Goal: Task Accomplishment & Management: Manage account settings

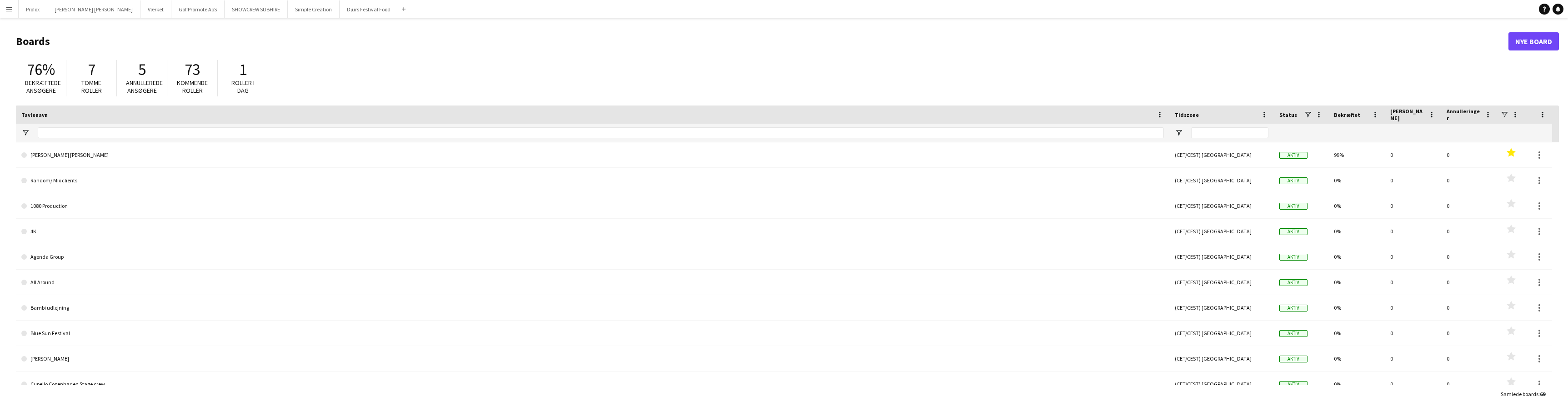
drag, startPoint x: 150, startPoint y: 127, endPoint x: 154, endPoint y: 126, distance: 4.1
click at [150, 127] on div at bounding box center [601, 133] width 1126 height 18
click at [225, 12] on button "SHOWCREW SUBHIRE Luk" at bounding box center [256, 9] width 63 height 18
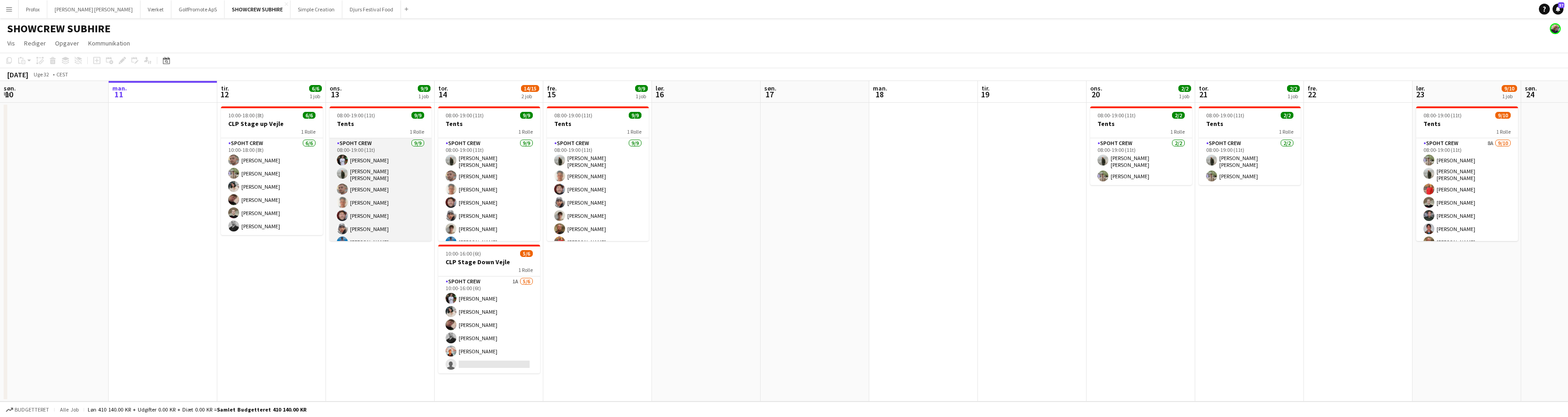
scroll to position [33, 0]
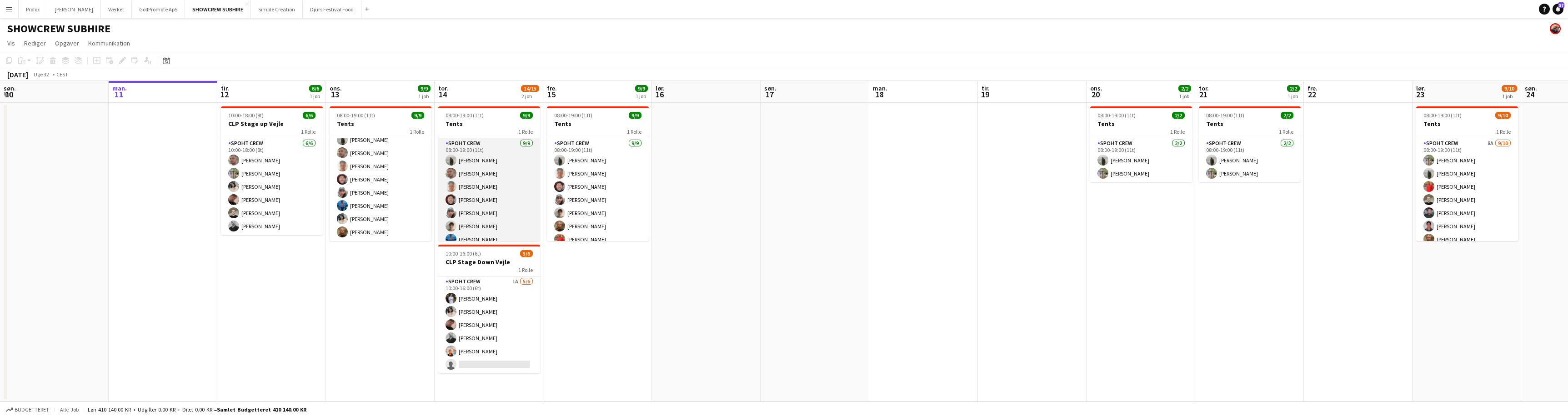
scroll to position [33, 0]
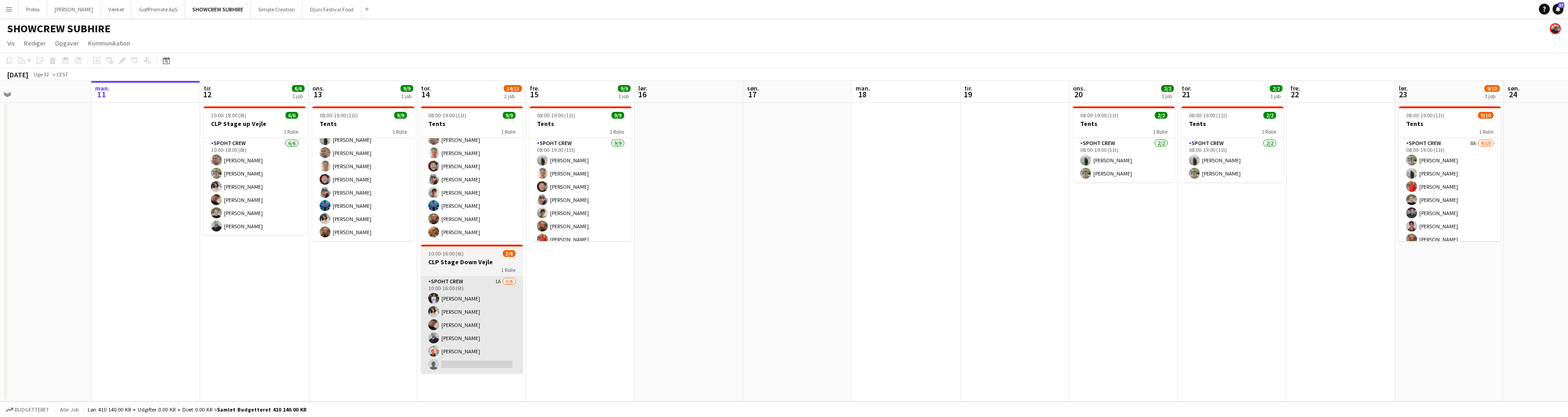
drag, startPoint x: 502, startPoint y: 367, endPoint x: 522, endPoint y: 362, distance: 20.6
click at [493, 365] on app-calendar-viewport "fre. 8 lør. 9 søn. 10 man. 11 tir. 12 6/6 1 job ons. 13 9/9 1 job tor. 14 14/15…" at bounding box center [784, 241] width 1568 height 321
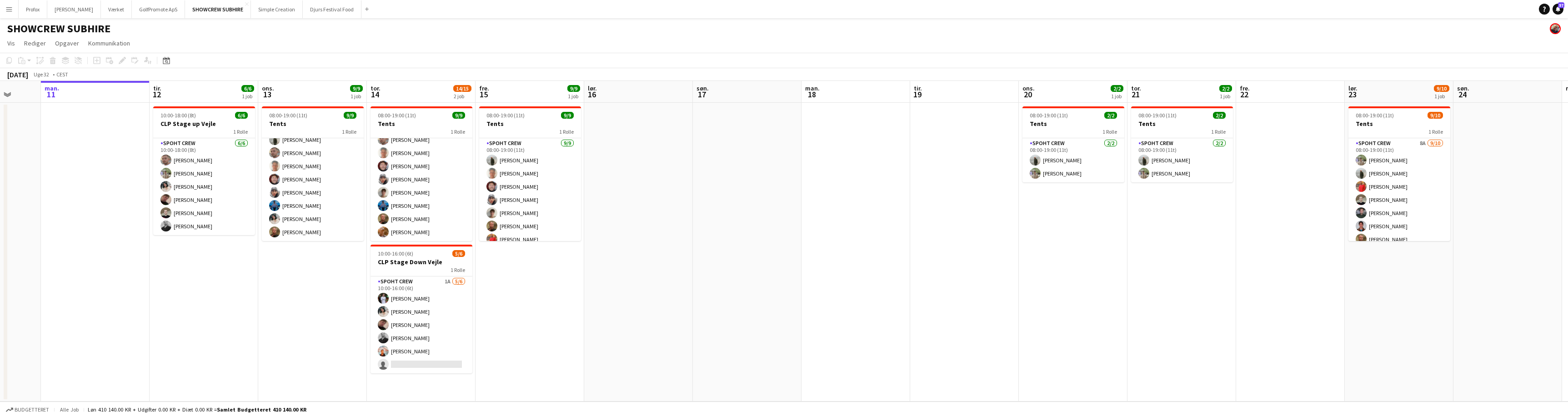
scroll to position [0, 285]
drag, startPoint x: 593, startPoint y: 312, endPoint x: 539, endPoint y: 319, distance: 54.5
click at [539, 319] on app-calendar-viewport "fre. 8 lør. 9 søn. 10 man. 11 tir. 12 6/6 1 job ons. 13 9/9 1 job tor. 14 14/15…" at bounding box center [784, 241] width 1568 height 321
click at [679, 348] on app-date-cell at bounding box center [638, 252] width 109 height 299
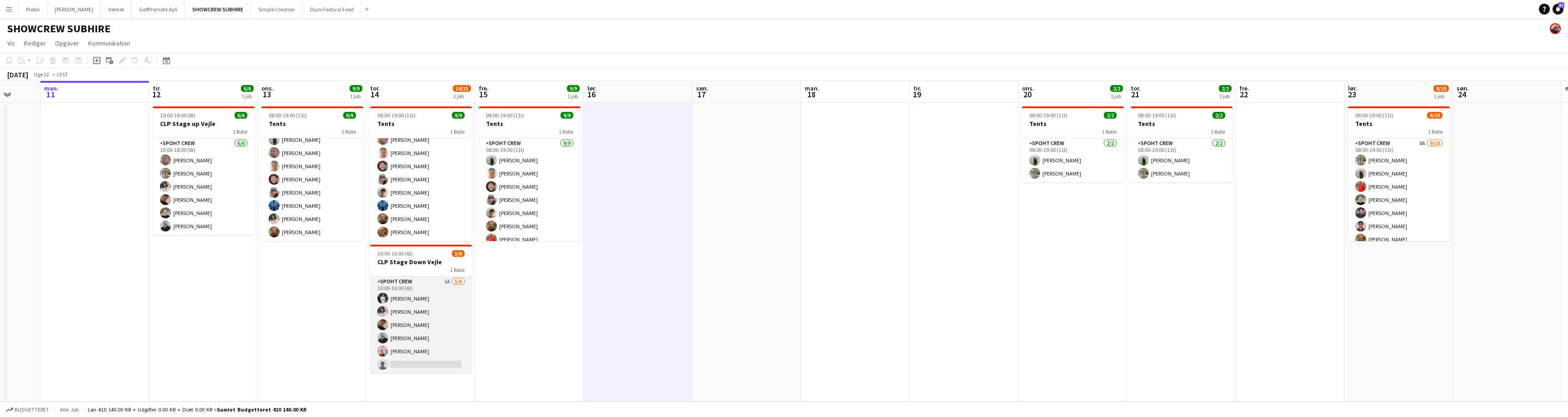
click at [425, 283] on app-card-role "Spoht Crew 1A [DATE] 10:00-16:00 (6t) [PERSON_NAME] [PERSON_NAME] [PERSON_NAME]…" at bounding box center [421, 324] width 102 height 97
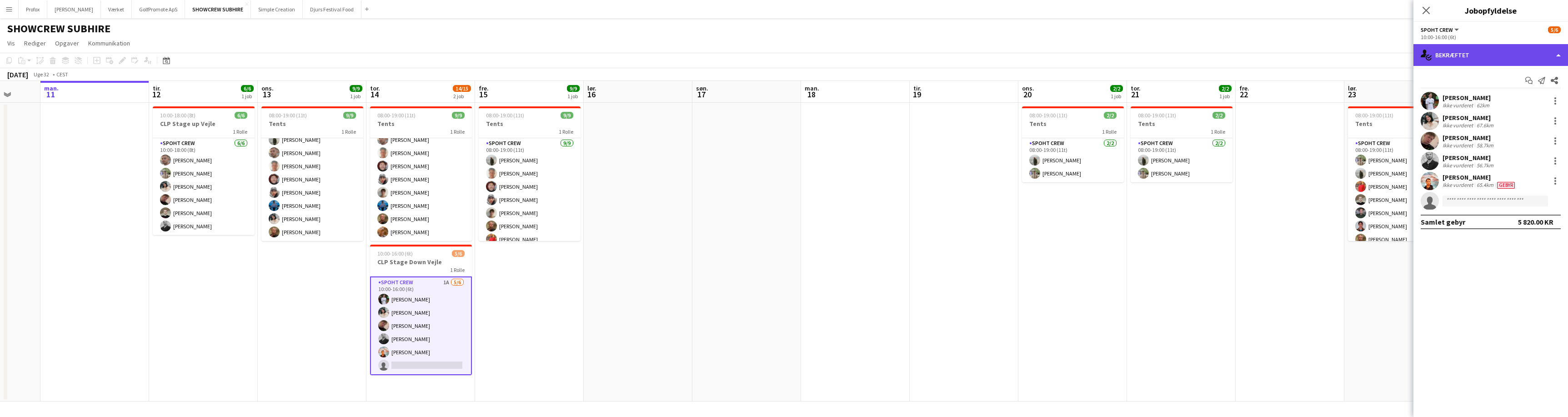
click at [1560, 53] on div "single-neutral-actions-check-2 Bekræftet" at bounding box center [1491, 55] width 155 height 22
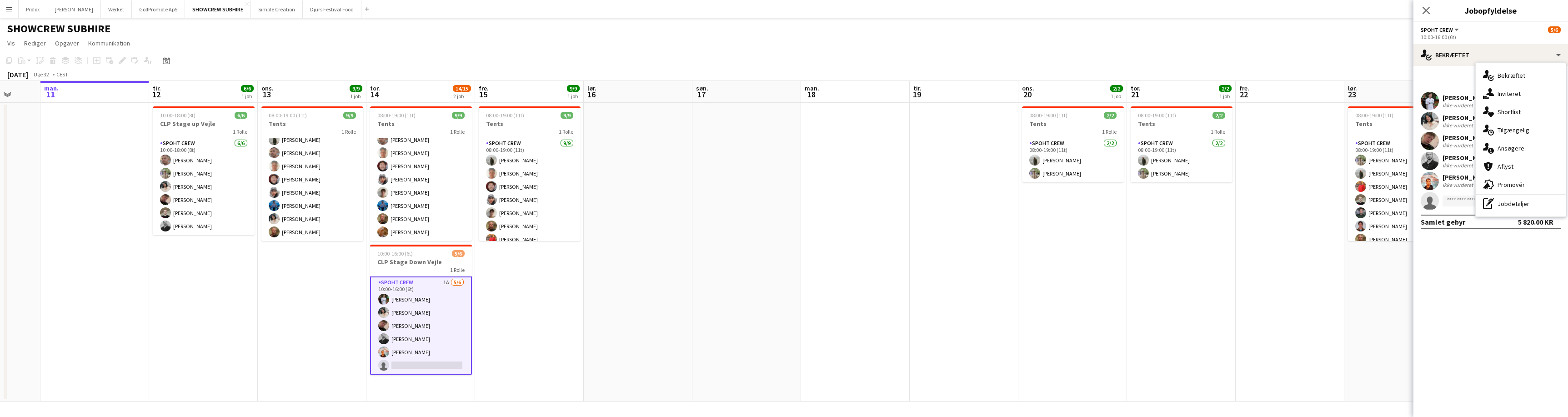
click at [419, 284] on app-card-role "Spoht Crew 1A [DATE] 10:00-16:00 (6t) [PERSON_NAME] [PERSON_NAME] [PERSON_NAME]…" at bounding box center [421, 326] width 102 height 99
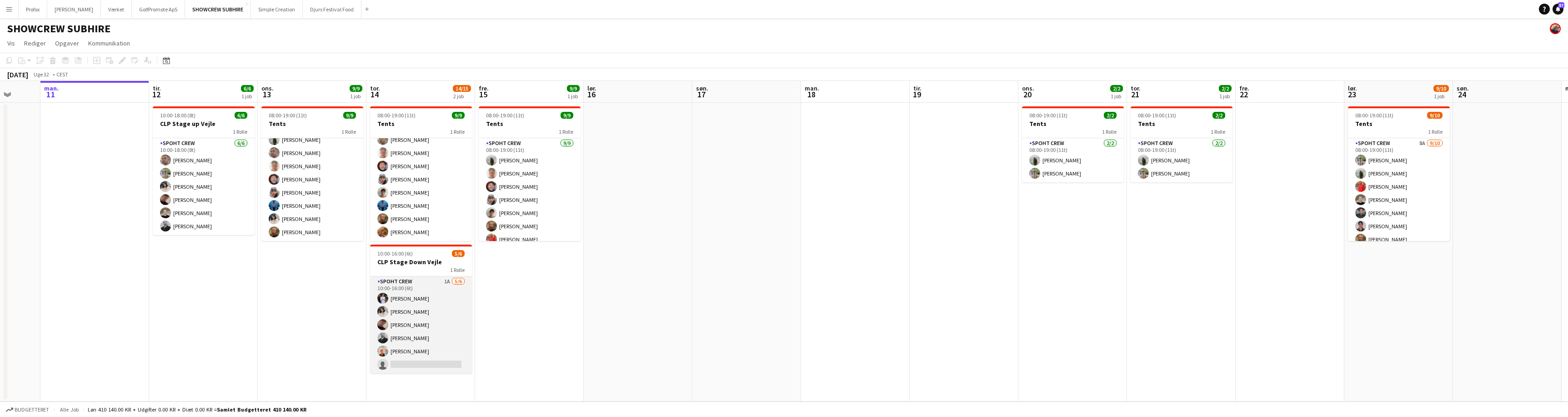
click at [421, 282] on app-card-role "Spoht Crew 1A [DATE] 10:00-16:00 (6t) [PERSON_NAME] [PERSON_NAME] [PERSON_NAME]…" at bounding box center [421, 324] width 102 height 97
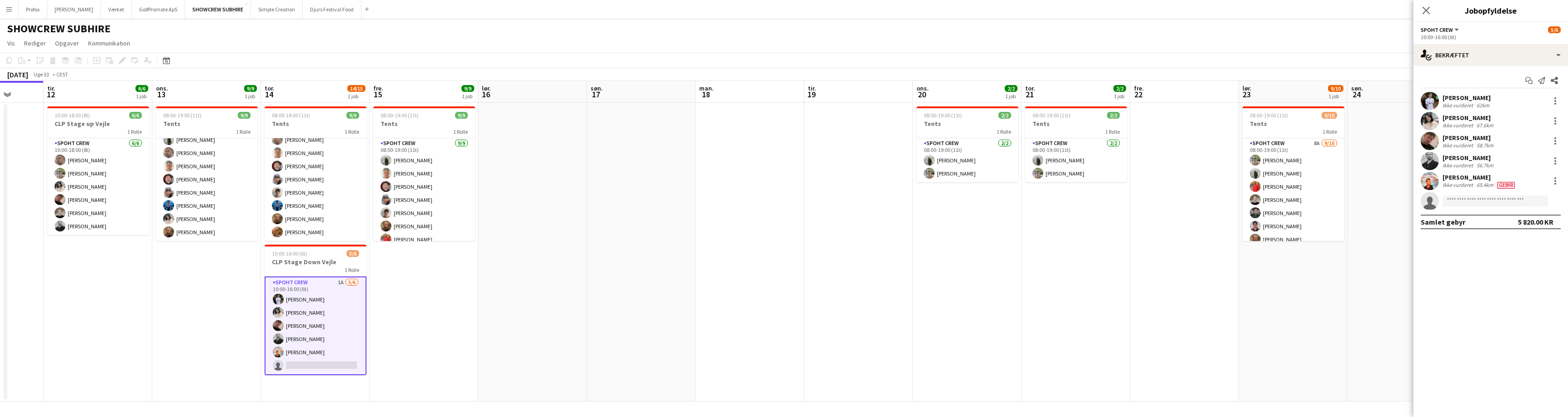
drag, startPoint x: 1144, startPoint y: 225, endPoint x: 880, endPoint y: 245, distance: 264.8
click at [1037, 237] on app-calendar-viewport "fre. 8 lør. 9 søn. 10 man. 11 tir. 12 6/6 1 job ons. 13 9/9 1 job tor. 14 14/15…" at bounding box center [784, 241] width 1568 height 321
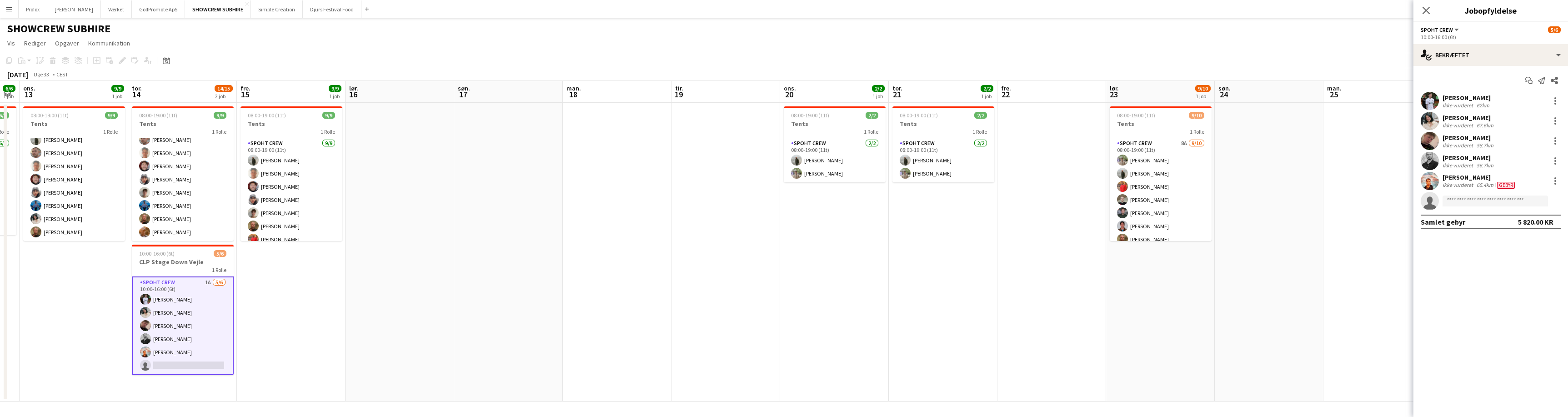
drag, startPoint x: 1012, startPoint y: 245, endPoint x: 883, endPoint y: 262, distance: 130.1
click at [883, 261] on app-calendar-viewport "lør. 9 søn. 10 man. 11 tir. 12 6/6 1 job ons. 13 9/9 1 job tor. 14 14/15 2 job …" at bounding box center [784, 241] width 1568 height 321
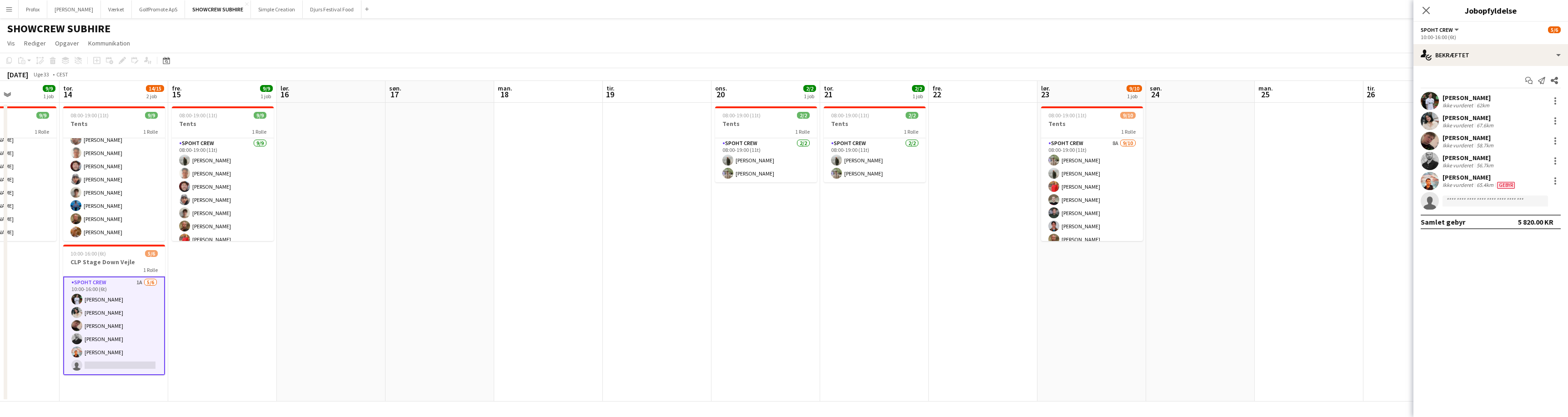
drag, startPoint x: 976, startPoint y: 261, endPoint x: 913, endPoint y: 267, distance: 63.3
click at [908, 268] on app-calendar-viewport "søn. 10 man. 11 tir. 12 6/6 1 job ons. 13 9/9 1 job tor. 14 14/15 2 job fre. 15…" at bounding box center [784, 241] width 1568 height 321
click at [761, 129] on div "1 Rolle" at bounding box center [766, 131] width 102 height 7
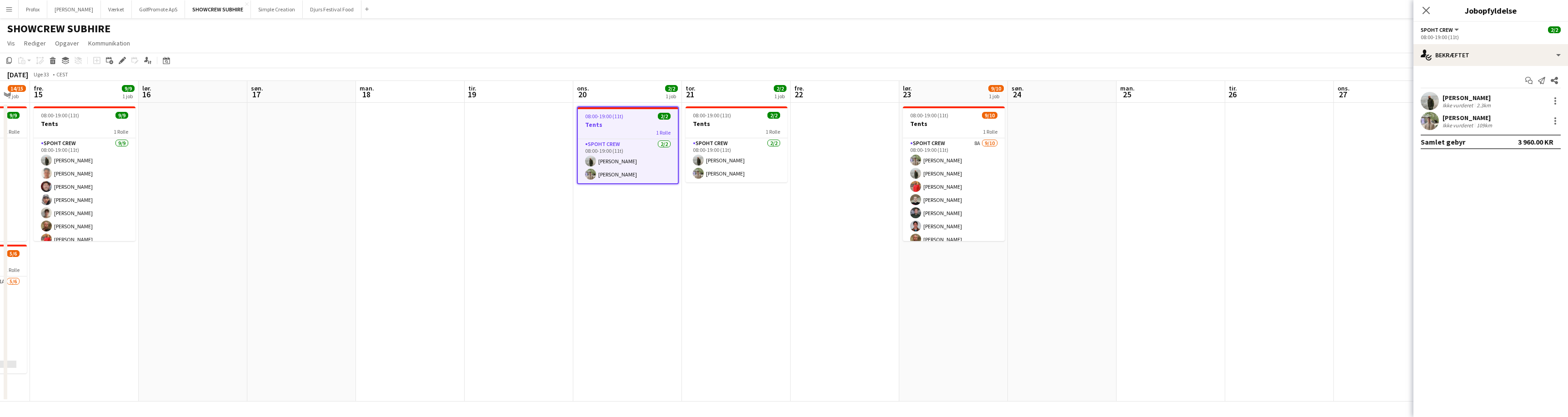
scroll to position [0, 417]
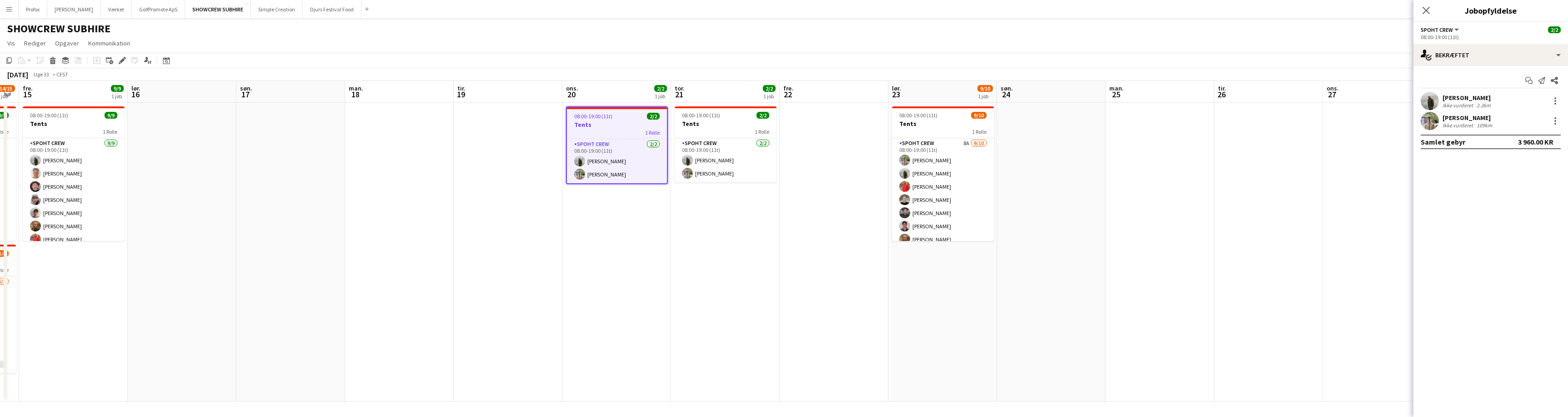
drag, startPoint x: 895, startPoint y: 242, endPoint x: 745, endPoint y: 251, distance: 150.3
click at [744, 253] on app-calendar-viewport "man. 11 tir. 12 6/6 1 job ons. 13 9/9 1 job tor. 14 14/15 2 job fre. 15 9/9 1 j…" at bounding box center [784, 241] width 1568 height 321
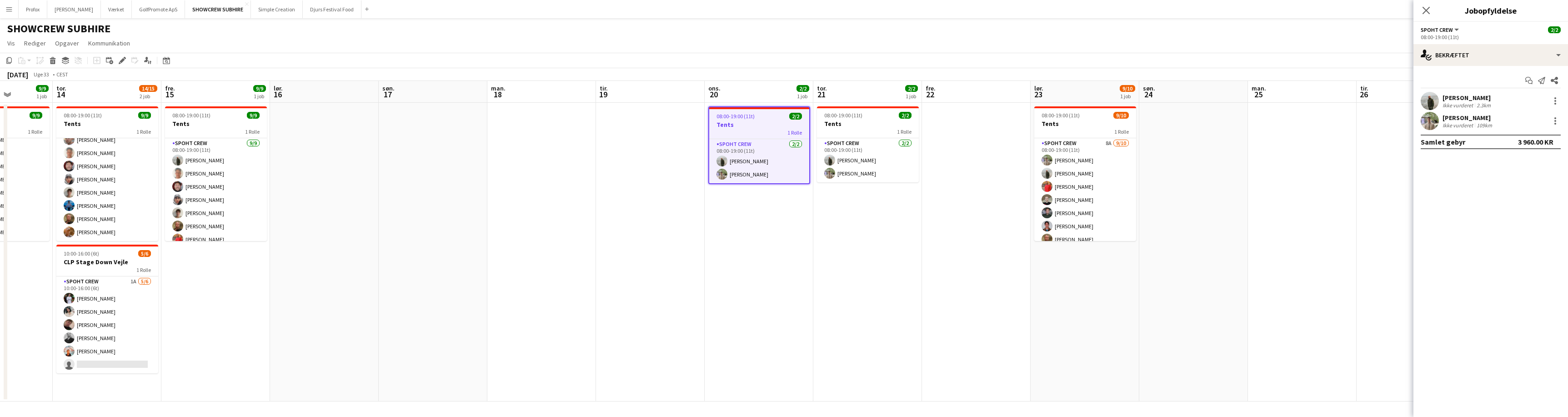
drag, startPoint x: 658, startPoint y: 217, endPoint x: 1041, endPoint y: 193, distance: 383.8
click at [1040, 193] on app-calendar-viewport "man. 11 tir. 12 6/6 1 job ons. 13 9/9 1 job tor. 14 14/15 2 job fre. 15 9/9 1 j…" at bounding box center [784, 241] width 1568 height 321
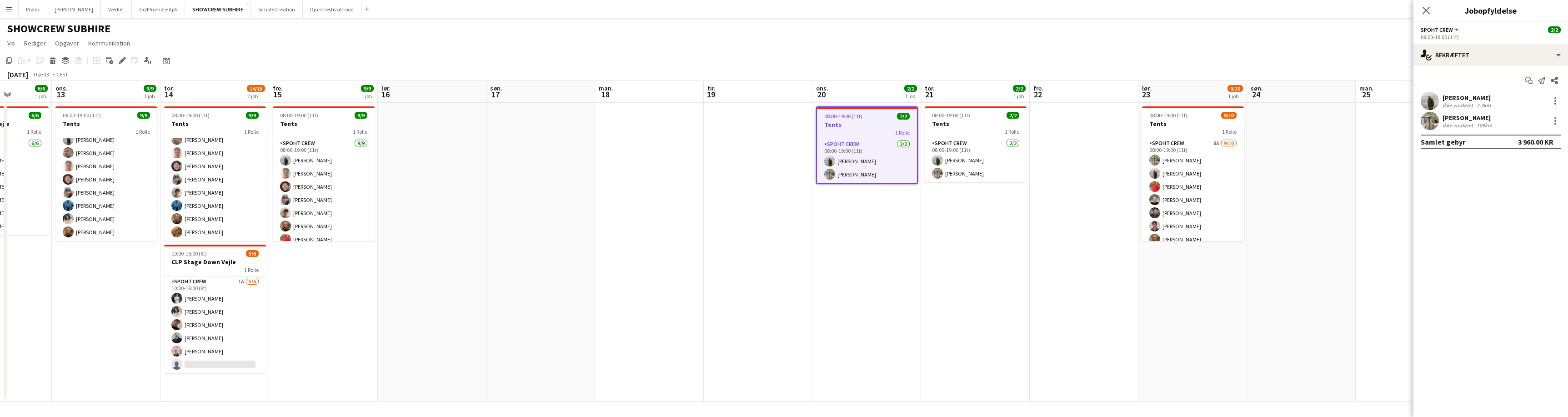
drag, startPoint x: 725, startPoint y: 206, endPoint x: 590, endPoint y: 195, distance: 135.4
click at [586, 201] on app-calendar-viewport "lør. 9 søn. 10 man. 11 tir. 12 6/6 1 job ons. 13 9/9 1 job tor. 14 14/15 2 job …" at bounding box center [784, 241] width 1568 height 321
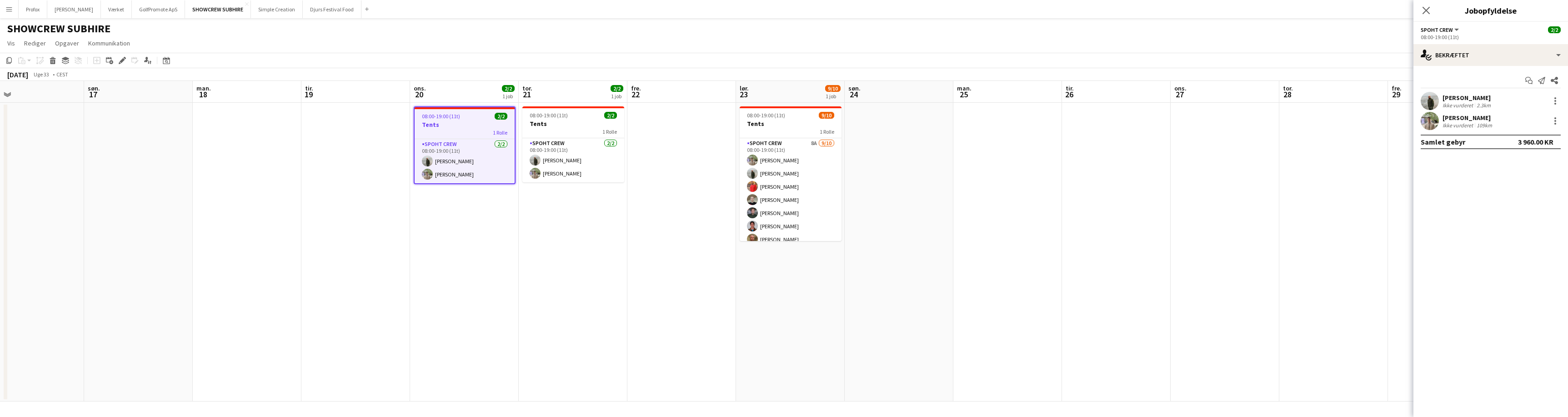
drag, startPoint x: 1045, startPoint y: 214, endPoint x: 555, endPoint y: 197, distance: 490.3
click at [676, 212] on app-calendar-viewport "tor. 14 14/15 2 job fre. 15 9/9 1 job lør. 16 søn. 17 man. 18 tir. 19 ons. 20 2…" at bounding box center [784, 241] width 1568 height 321
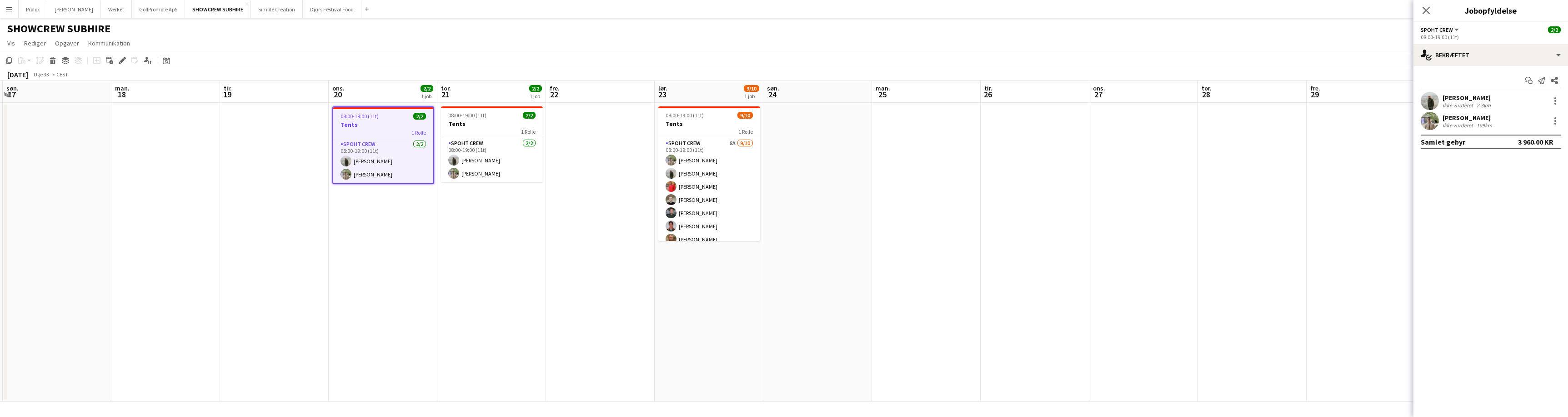
drag, startPoint x: 508, startPoint y: 232, endPoint x: 441, endPoint y: 230, distance: 67.0
click at [394, 236] on app-calendar-viewport "tor. 14 14/15 2 job fre. 15 9/9 1 job lør. 16 søn. 17 man. 18 tir. 19 ons. 20 2…" at bounding box center [784, 241] width 1568 height 321
click at [715, 140] on app-card-role "Spoht Crew 8A [DATE] 08:00-19:00 (11t) [PERSON_NAME] Liviu [PERSON_NAME] [PERSO…" at bounding box center [710, 213] width 102 height 150
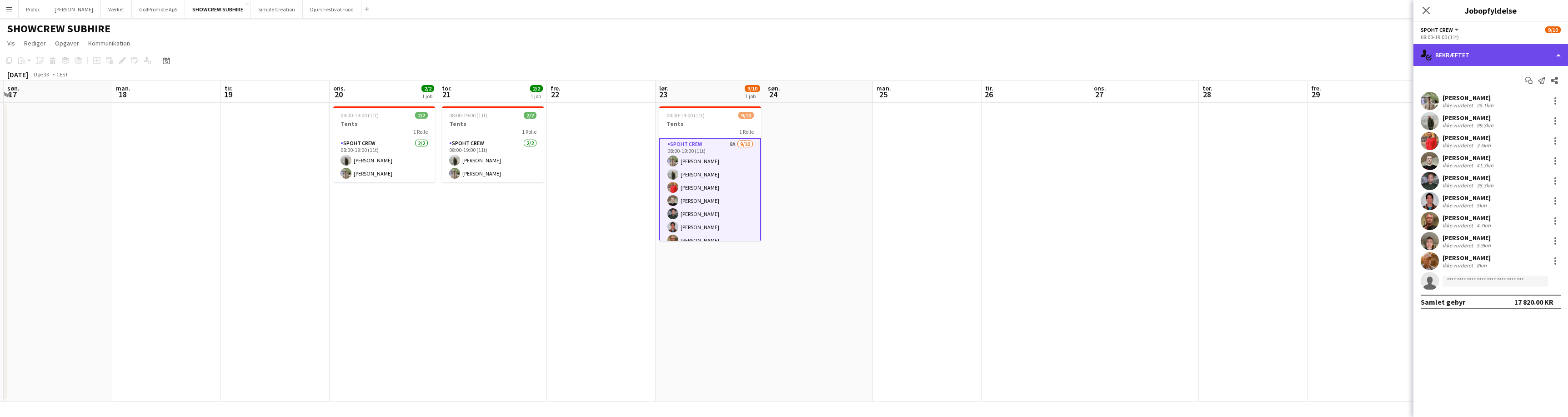
click at [1558, 53] on div "single-neutral-actions-check-2 Bekræftet" at bounding box center [1491, 55] width 155 height 22
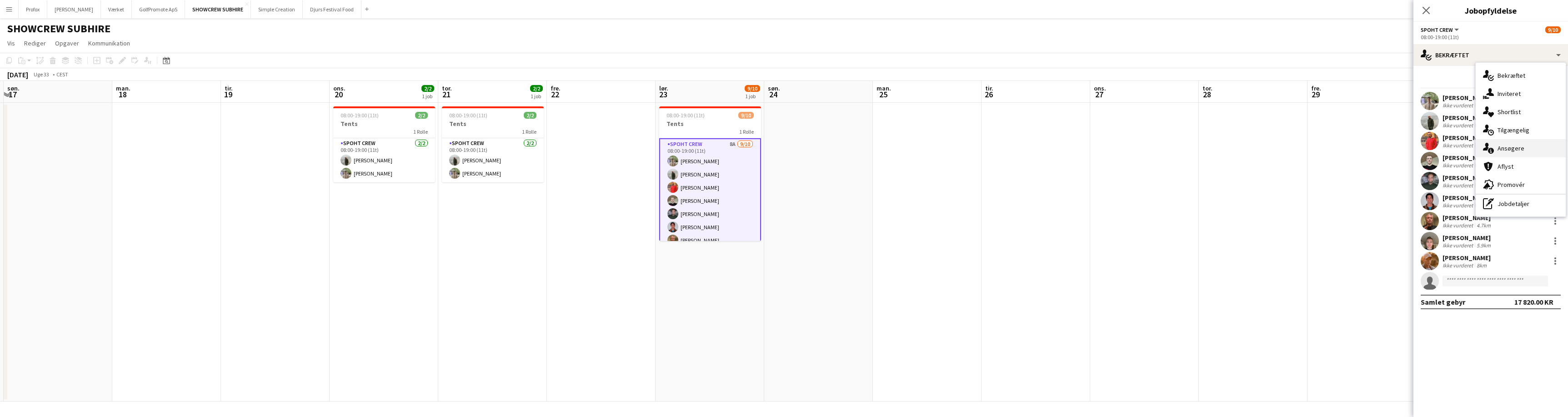
click at [1527, 152] on div "single-neutral-actions-information Ansøgere" at bounding box center [1521, 149] width 90 height 18
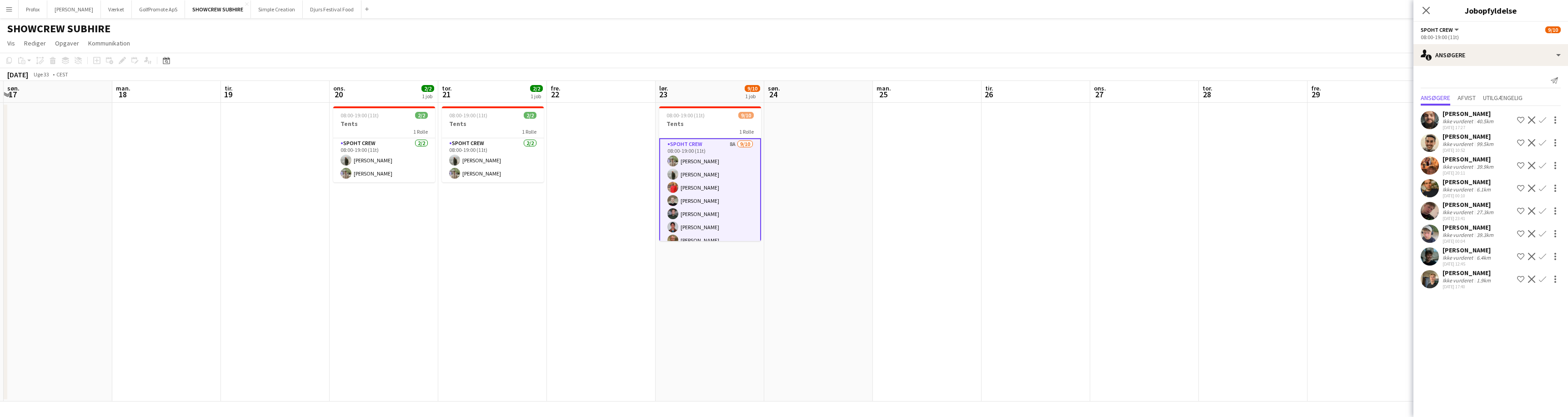
click at [1093, 228] on app-date-cell at bounding box center [1144, 252] width 109 height 299
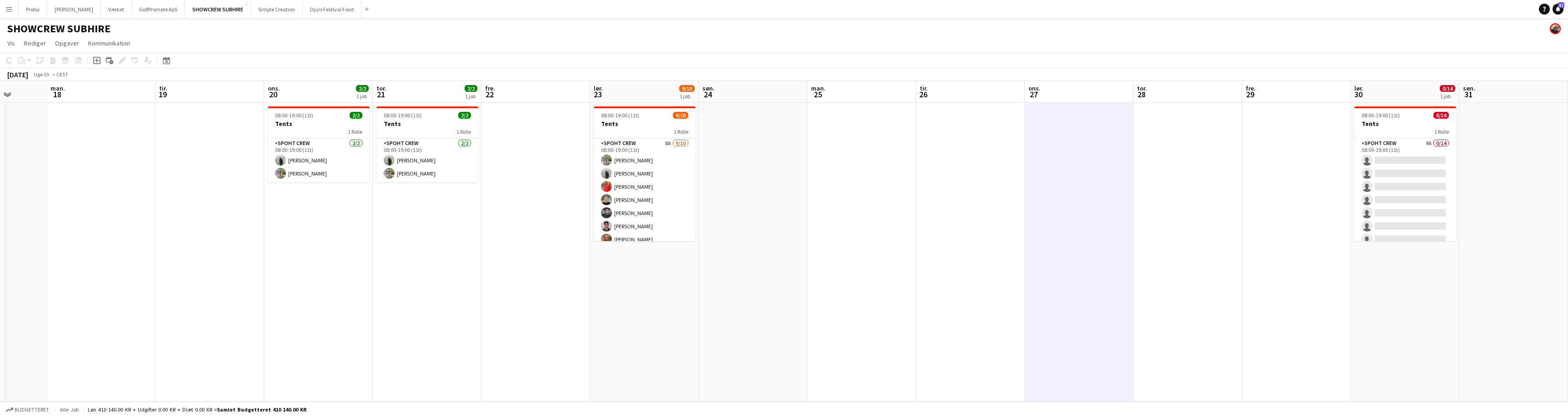
drag, startPoint x: 990, startPoint y: 212, endPoint x: 925, endPoint y: 228, distance: 66.9
click at [924, 228] on app-calendar-viewport "tor. 14 14/15 2 job fre. 15 9/9 1 job lør. 16 søn. 17 man. 18 tir. 19 ons. 20 2…" at bounding box center [784, 241] width 1568 height 321
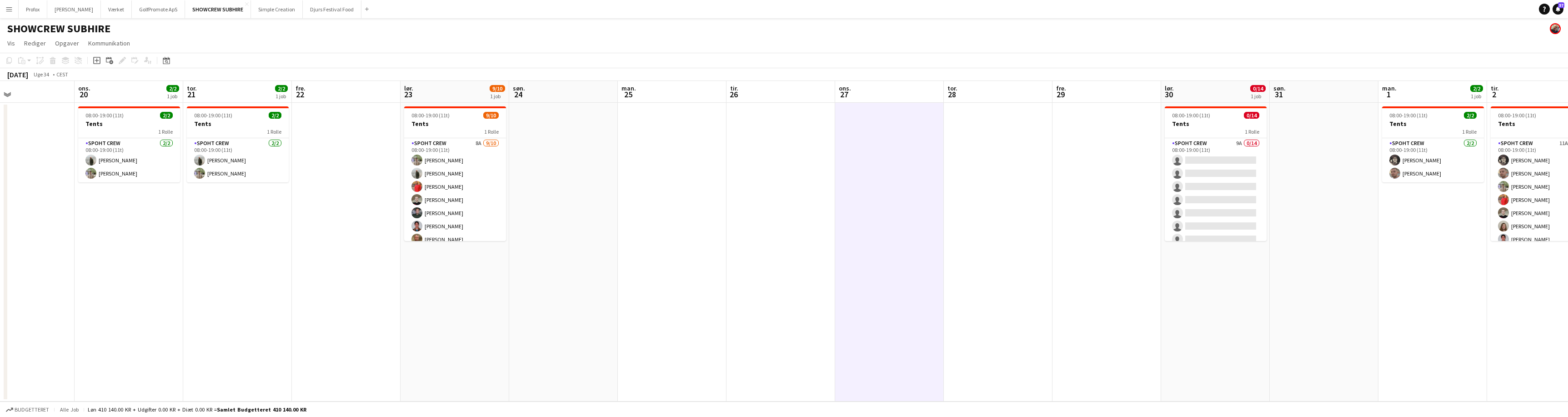
scroll to position [0, 363]
drag, startPoint x: 1266, startPoint y: 230, endPoint x: 1091, endPoint y: 225, distance: 175.1
click at [1091, 225] on app-calendar-viewport "lør. 16 søn. 17 man. 18 tir. 19 ons. 20 2/2 1 job tor. 21 2/2 1 job fre. 22 lør…" at bounding box center [784, 241] width 1568 height 321
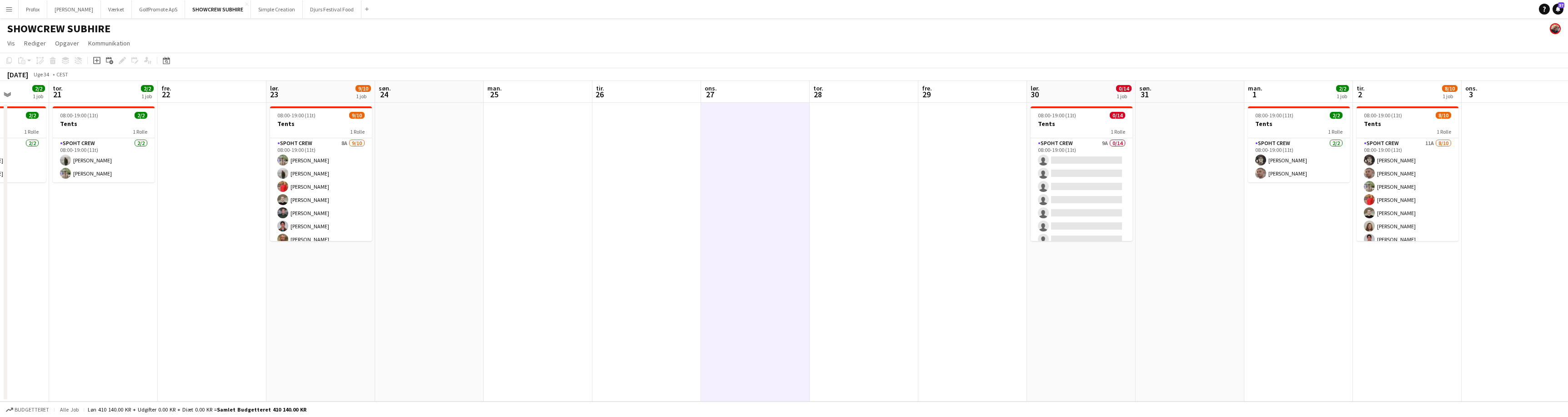
drag, startPoint x: 1346, startPoint y: 258, endPoint x: 1208, endPoint y: 256, distance: 138.0
click at [1202, 256] on app-calendar-viewport "søn. 17 man. 18 tir. 19 ons. 20 2/2 1 job tor. 21 2/2 1 job fre. 22 lør. 23 9/1…" at bounding box center [784, 241] width 1568 height 321
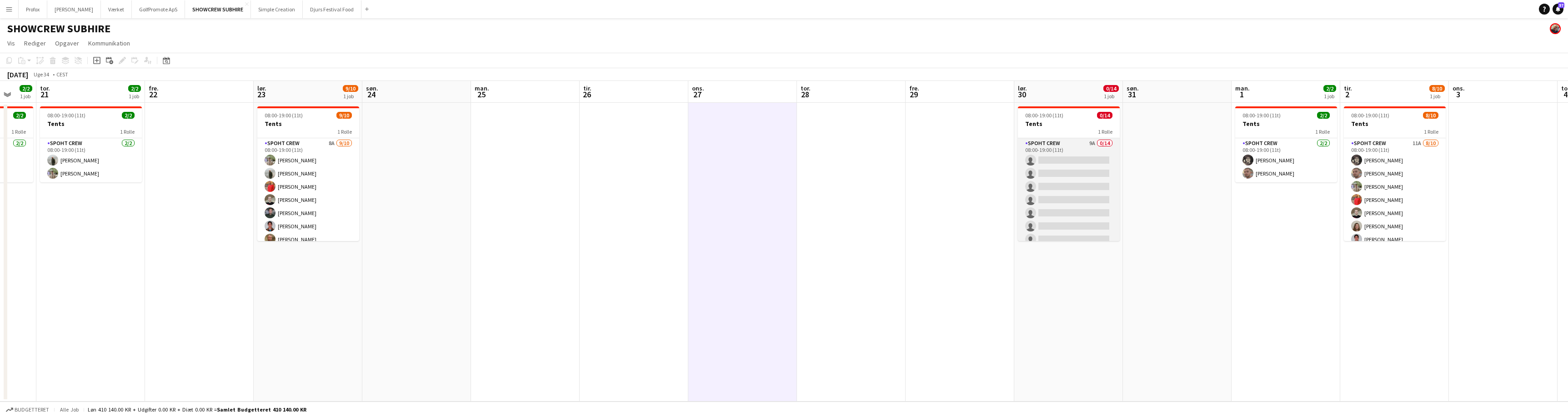
click at [1052, 144] on app-card-role "Spoht Crew 9A 0/14 08:00-19:00 (11t) single-neutral-actions single-neutral-acti…" at bounding box center [1068, 239] width 102 height 202
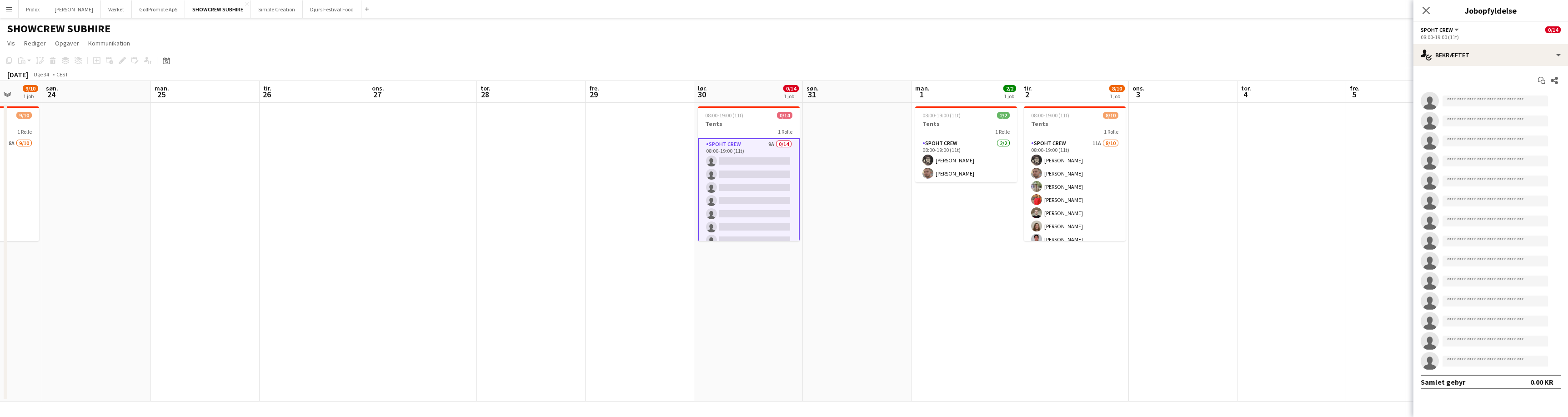
drag, startPoint x: 1329, startPoint y: 344, endPoint x: 1009, endPoint y: 336, distance: 320.1
click at [1010, 336] on app-calendar-viewport "ons. 20 2/2 1 job tor. 21 2/2 1 job fre. 22 lør. 23 9/10 1 job søn. 24 man. 25 …" at bounding box center [784, 241] width 1568 height 321
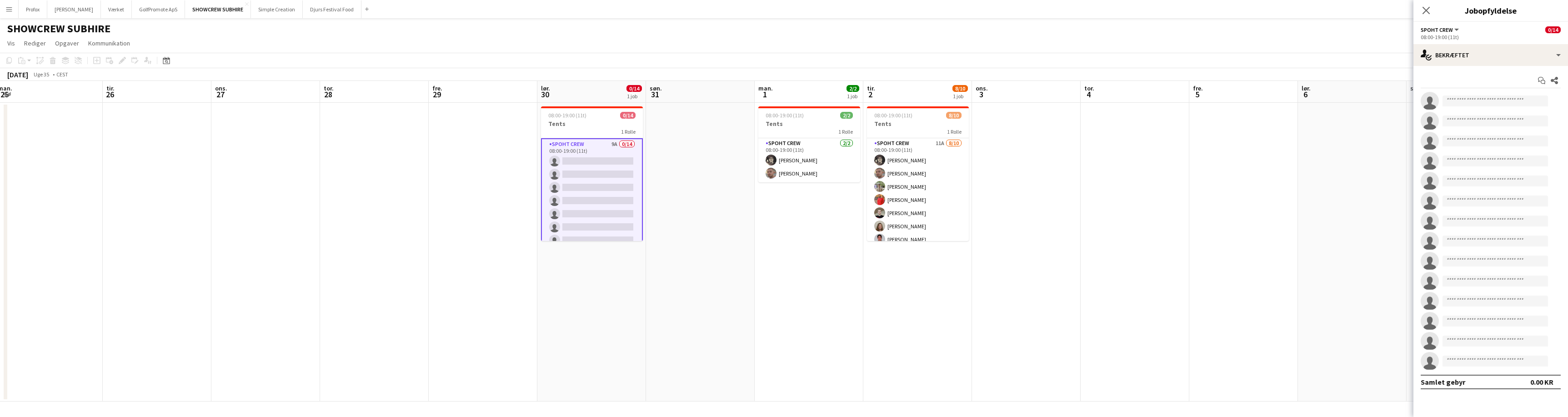
drag, startPoint x: 1237, startPoint y: 194, endPoint x: 1087, endPoint y: 216, distance: 151.6
click at [1085, 216] on app-calendar-viewport "fre. 22 lør. 23 9/10 1 job søn. 24 man. 25 tir. 26 ons. 27 tor. 28 fre. 29 lør.…" at bounding box center [784, 241] width 1568 height 321
click at [1149, 166] on app-date-cell at bounding box center [1134, 252] width 109 height 299
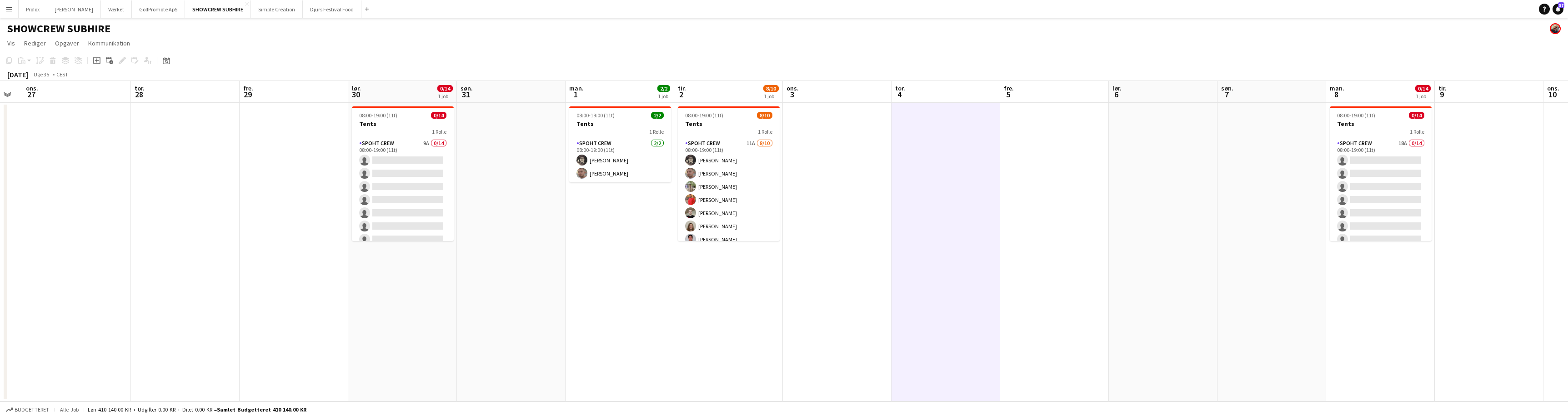
drag, startPoint x: 1340, startPoint y: 230, endPoint x: 1163, endPoint y: 238, distance: 177.2
click at [1157, 242] on app-calendar-viewport "lør. 23 9/10 1 job søn. 24 man. 25 tir. 26 ons. 27 tor. 28 fre. 29 lør. 30 0/14…" at bounding box center [784, 241] width 1568 height 321
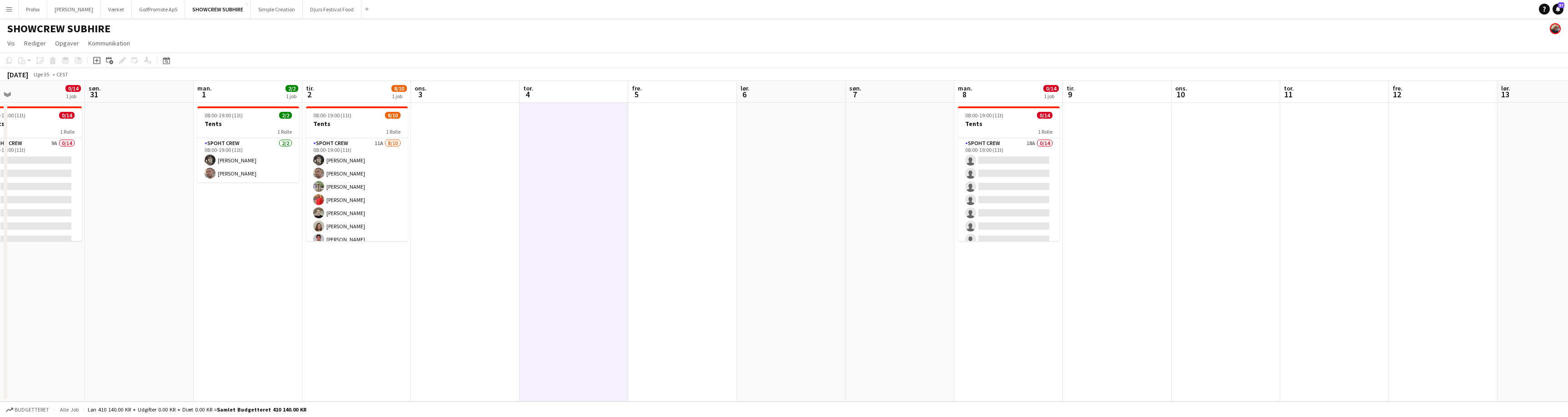
drag, startPoint x: 1495, startPoint y: 209, endPoint x: 1109, endPoint y: 194, distance: 386.3
click at [1107, 211] on app-calendar-viewport "ons. 27 tor. 28 fre. 29 lør. 30 0/14 1 job søn. 31 man. 1 2/2 1 job tir. 2 8/10…" at bounding box center [784, 241] width 1568 height 321
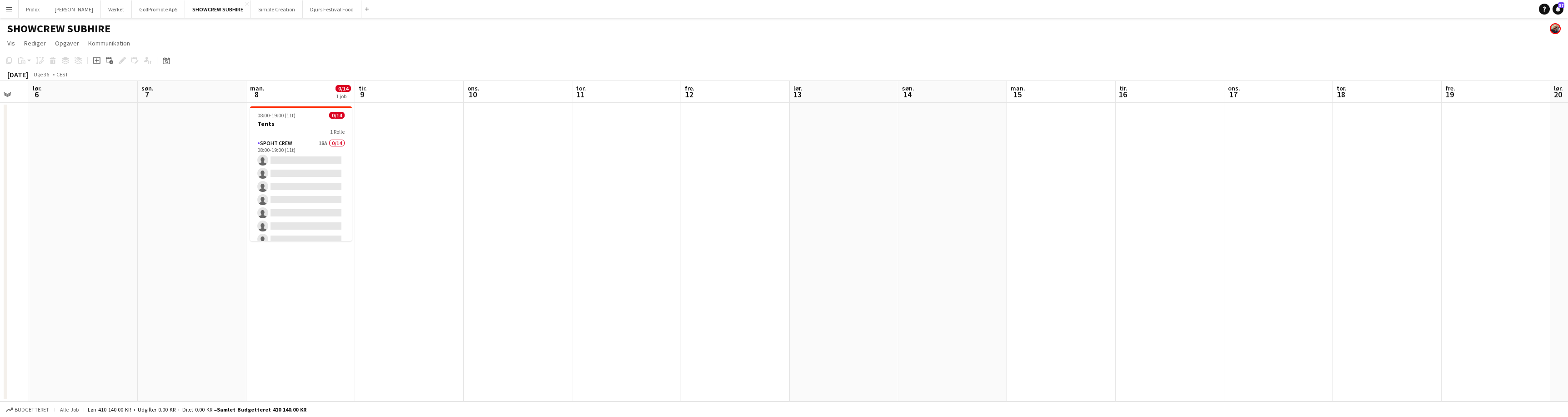
drag, startPoint x: 1472, startPoint y: 195, endPoint x: 832, endPoint y: 146, distance: 641.9
click at [833, 146] on app-calendar-viewport "tir. 2 8/10 1 job ons. 3 tor. 4 fre. 5 lør. 6 søn. 7 man. 8 0/14 1 job tir. 9 o…" at bounding box center [784, 241] width 1568 height 321
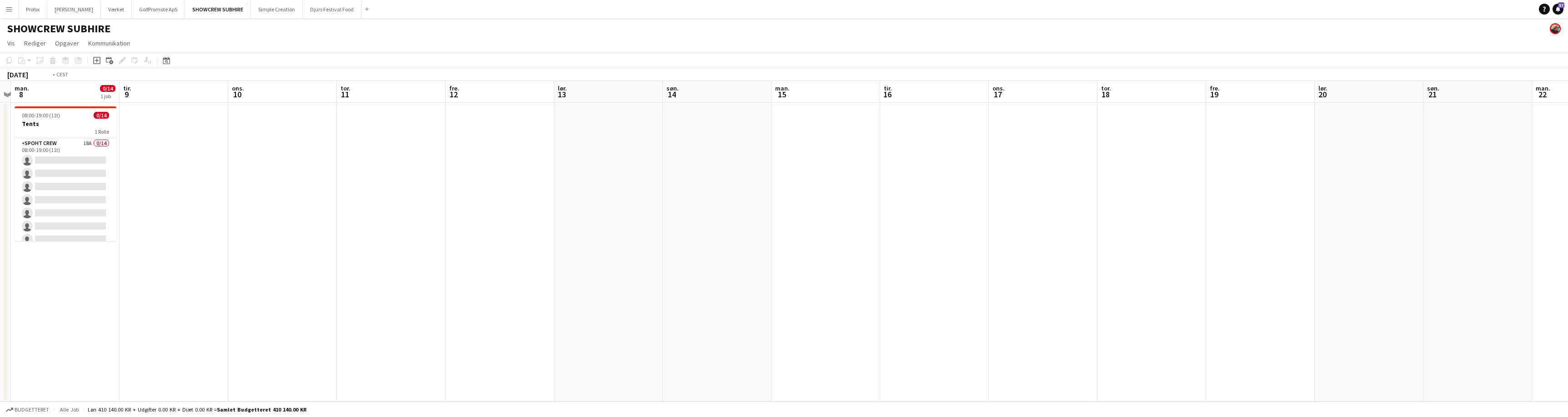
drag, startPoint x: 1050, startPoint y: 179, endPoint x: 1291, endPoint y: 189, distance: 241.2
click at [1293, 189] on app-calendar-viewport "lør. 6 søn. 7 man. 8 0/14 1 job tir. 9 ons. 10 tor. 11 fre. 12 lør. 13 søn. 14 …" at bounding box center [784, 241] width 1568 height 321
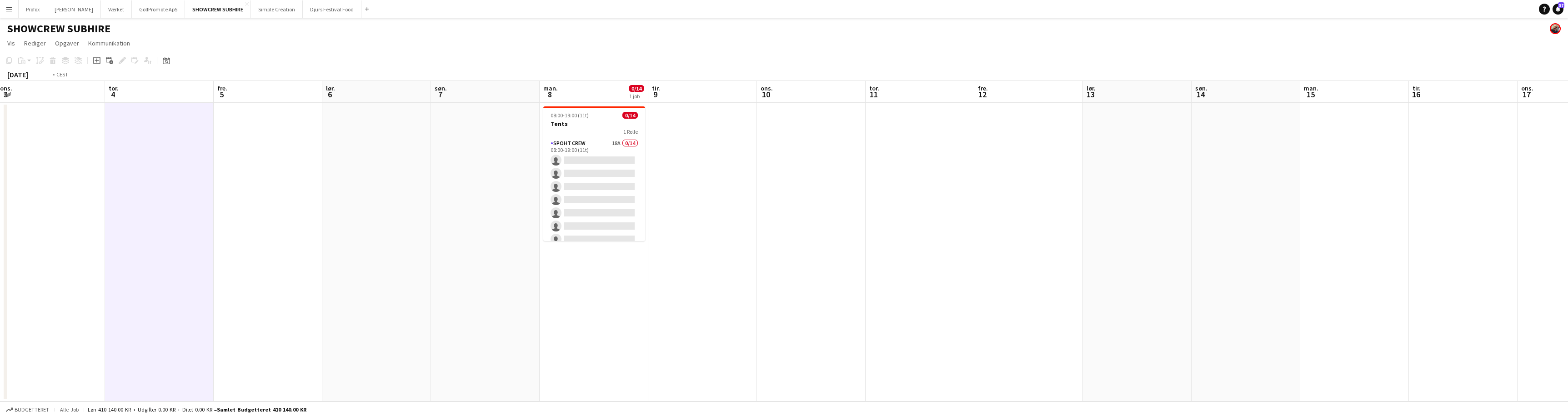
drag, startPoint x: 829, startPoint y: 209, endPoint x: 989, endPoint y: 228, distance: 161.1
click at [1175, 203] on app-calendar-viewport "man. 1 2/2 1 job tir. 2 8/10 1 job ons. 3 tor. 4 fre. 5 lør. 6 søn. 7 man. 8 0/…" at bounding box center [784, 241] width 1568 height 321
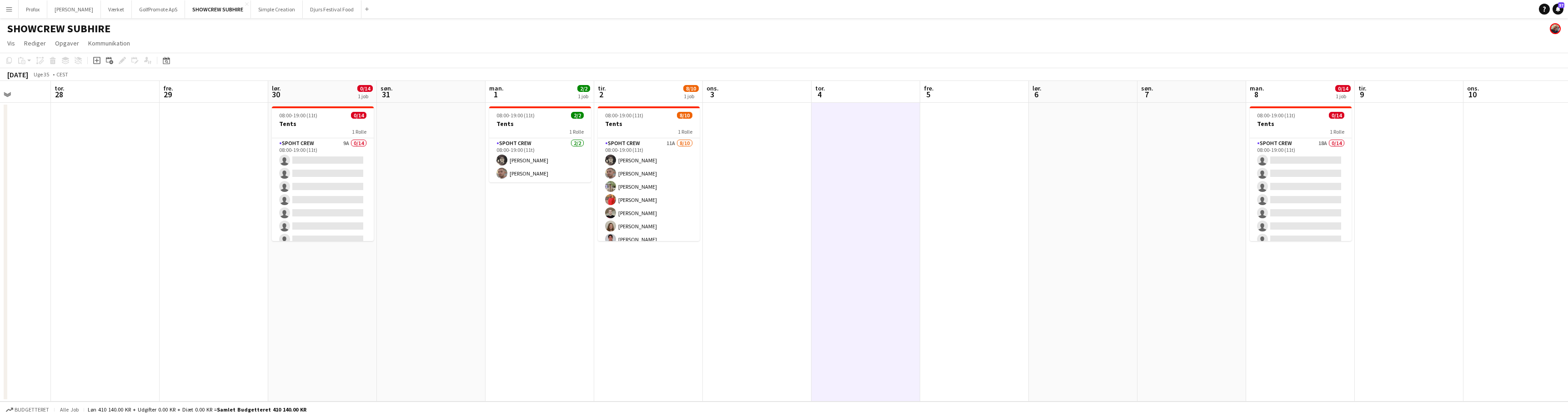
scroll to position [0, 274]
drag, startPoint x: 746, startPoint y: 221, endPoint x: 1133, endPoint y: 229, distance: 387.1
click at [1135, 229] on app-calendar-viewport "man. 25 tir. 26 ons. 27 tor. 28 fre. 29 lør. 30 0/14 1 job søn. 31 man. 1 2/2 1…" at bounding box center [784, 241] width 1568 height 321
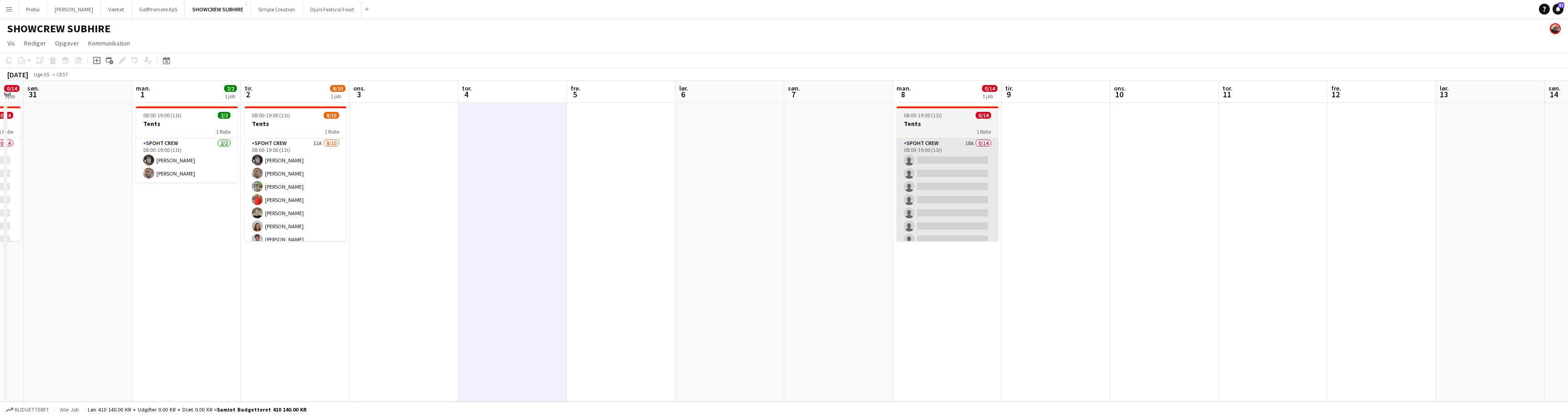
drag, startPoint x: 1292, startPoint y: 128, endPoint x: 936, endPoint y: 139, distance: 356.2
click at [937, 139] on app-calendar-viewport "ons. 27 tor. 28 fre. 29 lør. 30 0/14 1 job søn. 31 man. 1 2/2 1 job tir. 2 8/10…" at bounding box center [784, 241] width 1568 height 321
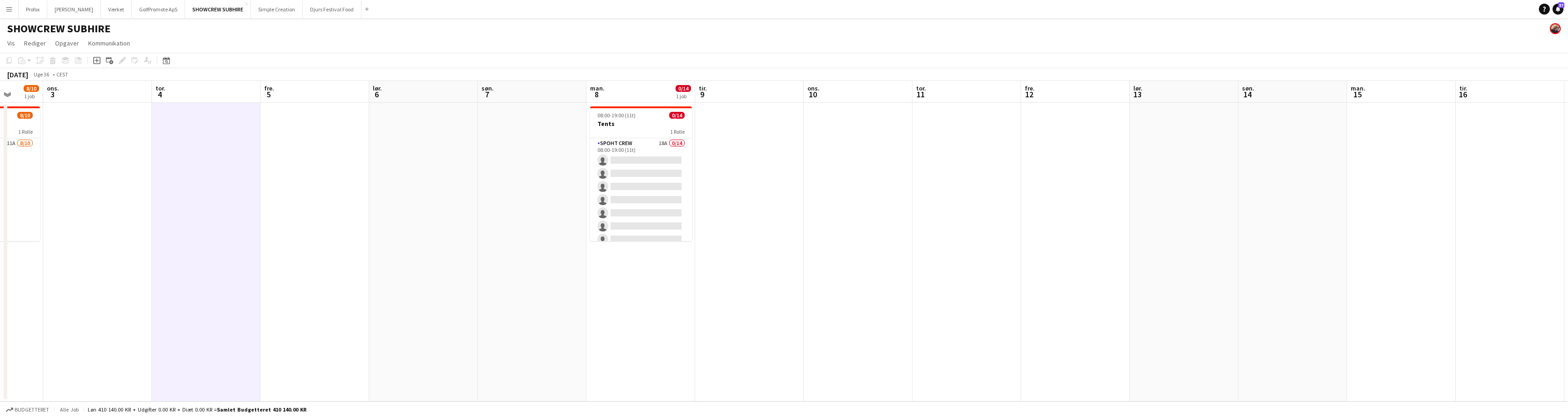
drag, startPoint x: 1301, startPoint y: 130, endPoint x: 978, endPoint y: 131, distance: 323.0
click at [977, 132] on app-calendar-viewport "lør. 30 0/14 1 job søn. 31 man. 1 2/2 1 job tir. 2 8/10 1 job ons. 3 tor. 4 fre…" at bounding box center [784, 241] width 1568 height 321
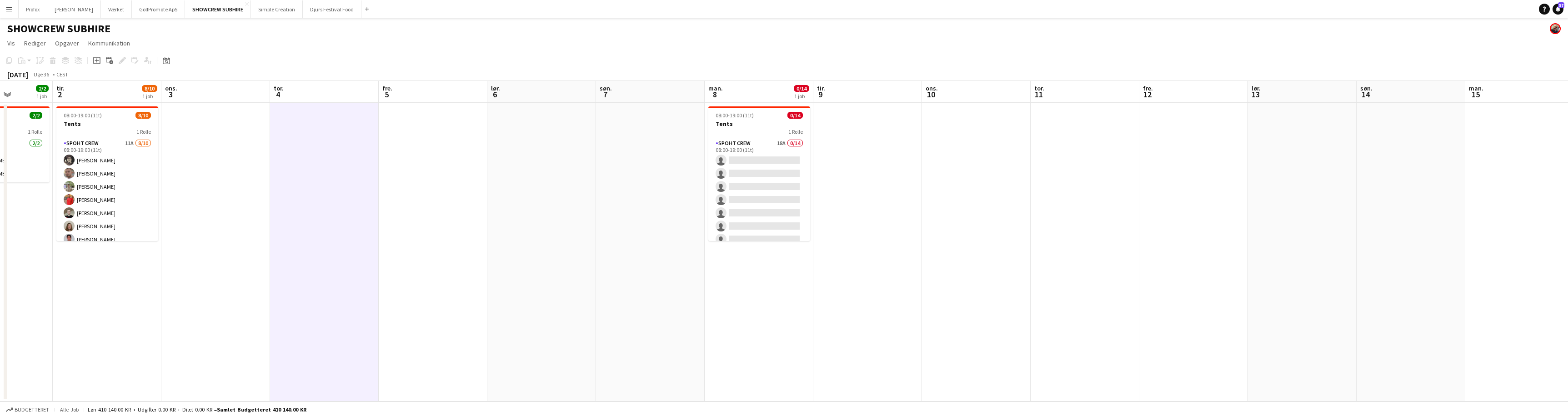
scroll to position [0, 242]
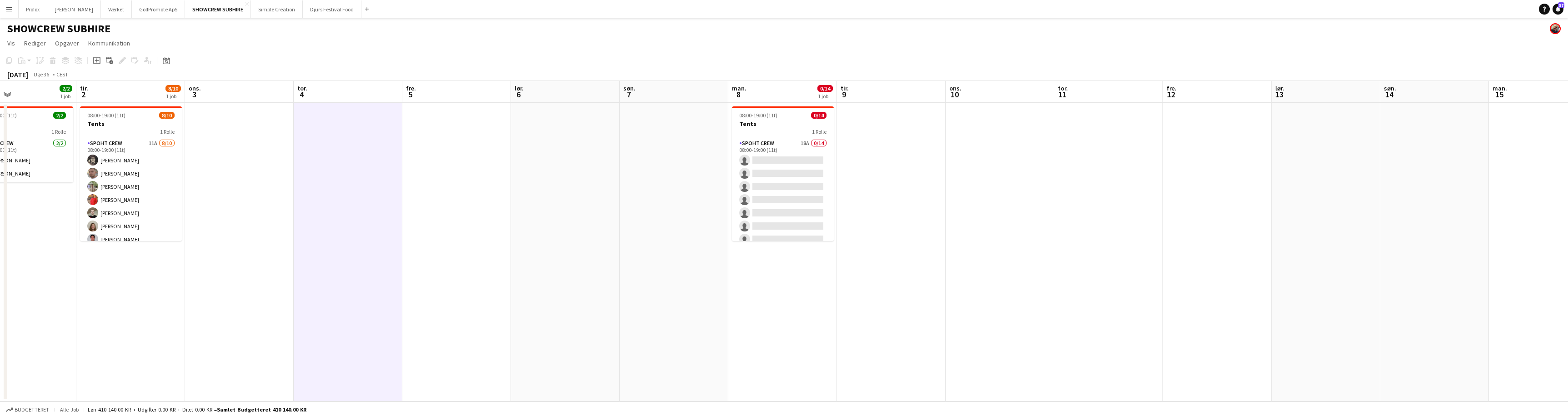
drag, startPoint x: 789, startPoint y: 212, endPoint x: 1224, endPoint y: 207, distance: 435.0
click at [1220, 203] on app-calendar-viewport "lør. 30 0/14 1 job søn. 31 man. 1 2/2 1 job tir. 2 8/10 1 job ons. 3 tor. 4 fre…" at bounding box center [784, 241] width 1568 height 321
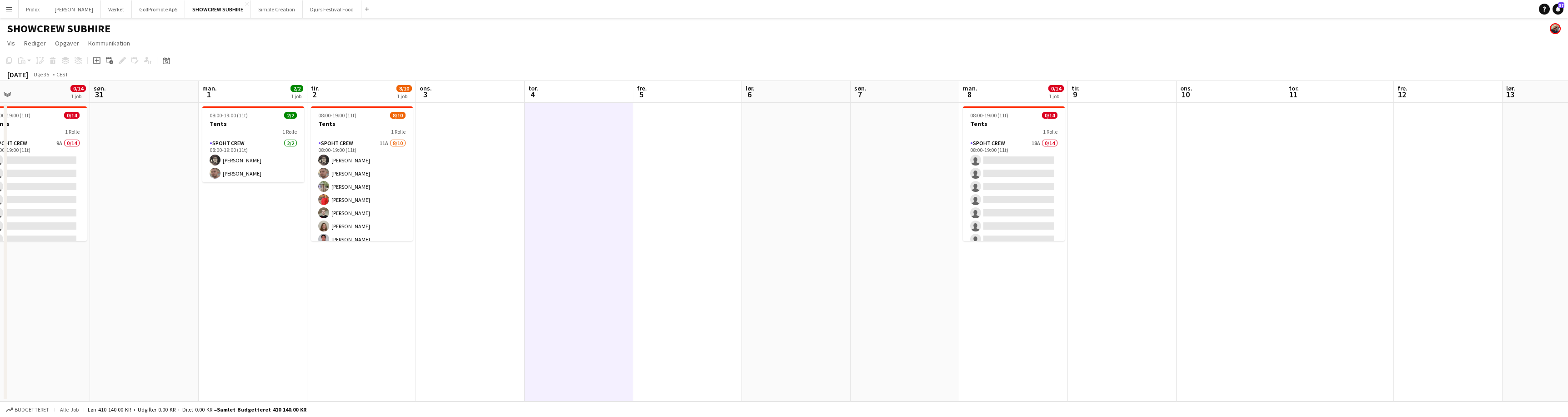
drag, startPoint x: 391, startPoint y: 169, endPoint x: 523, endPoint y: 170, distance: 132.0
click at [552, 170] on app-calendar-viewport "tor. 28 fre. 29 lør. 30 0/14 1 job søn. 31 man. 1 2/2 1 job tir. 2 8/10 1 job o…" at bounding box center [784, 241] width 1568 height 321
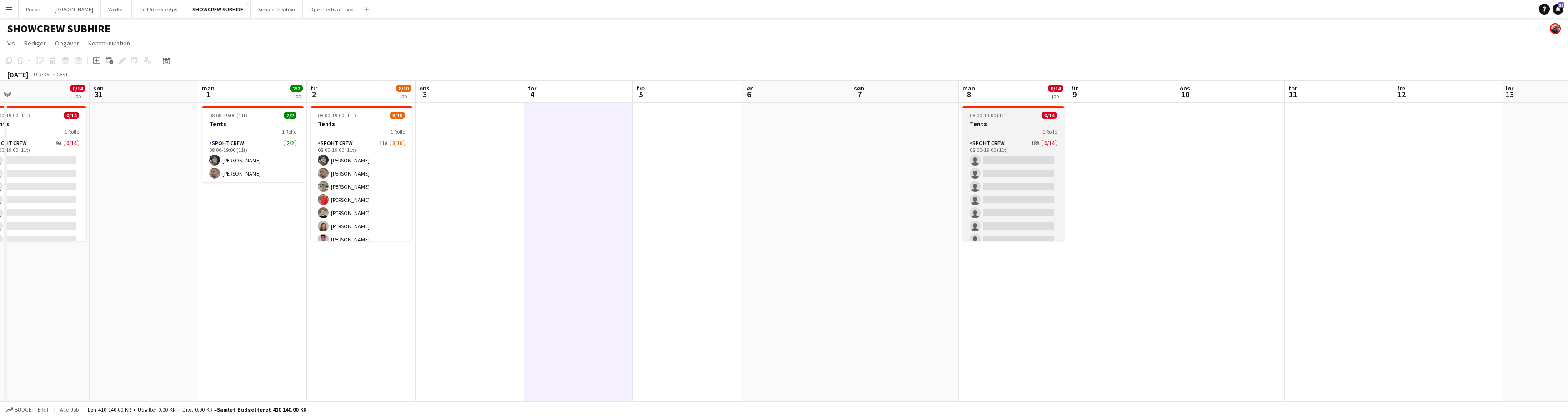
click at [1029, 125] on h3 "Tents" at bounding box center [1013, 123] width 102 height 8
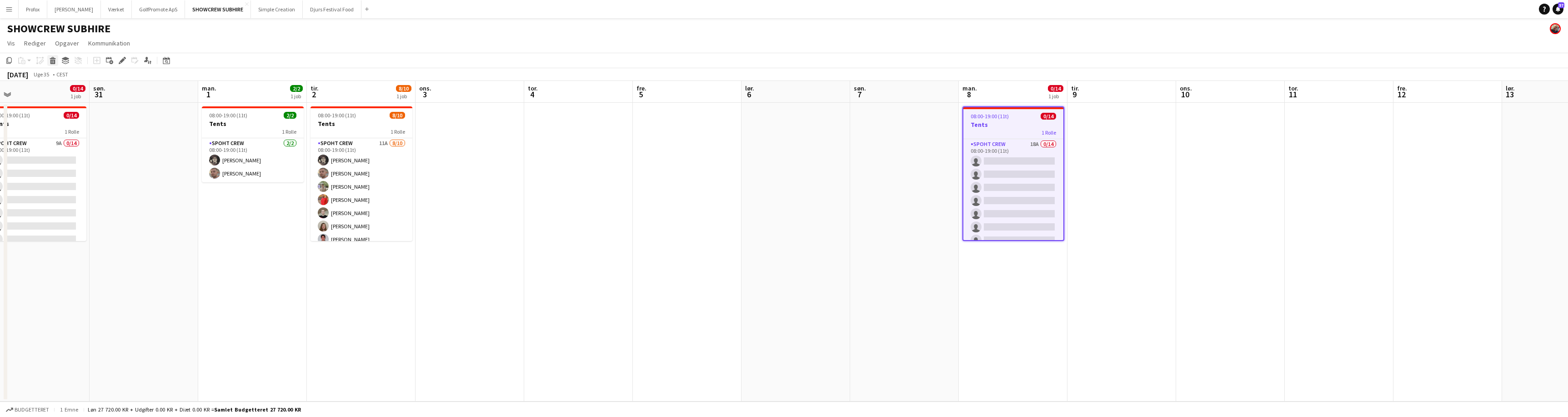
click at [53, 60] on icon at bounding box center [53, 61] width 5 height 4
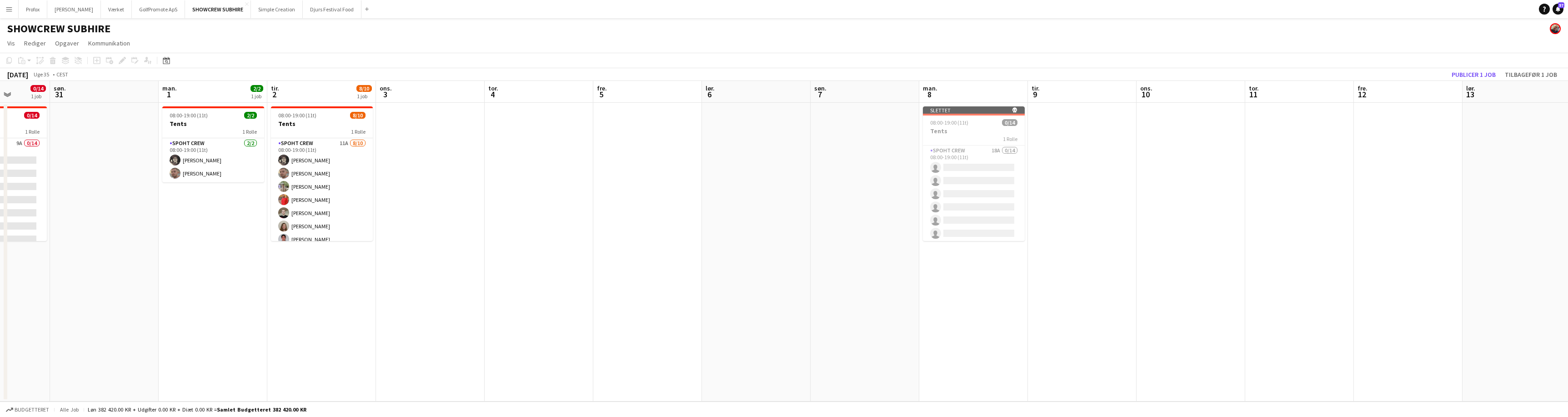
scroll to position [0, 229]
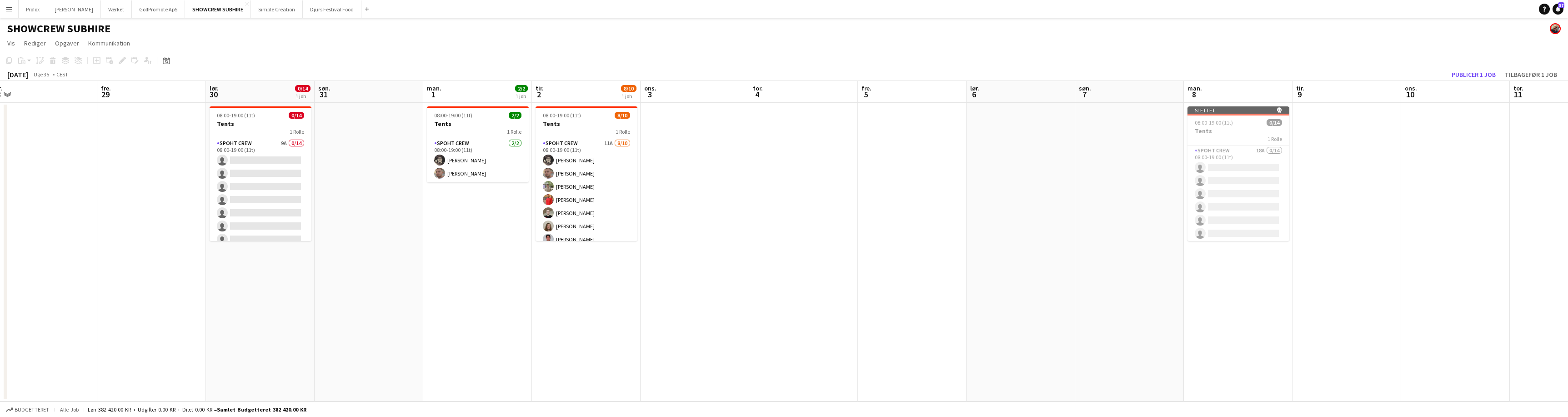
drag, startPoint x: 739, startPoint y: 295, endPoint x: 1059, endPoint y: 295, distance: 320.0
click at [964, 290] on app-calendar-viewport "tir. 26 ons. 27 tor. 28 fre. 29 lør. 30 0/14 1 job søn. 31 man. 1 2/2 1 job tir…" at bounding box center [784, 241] width 1568 height 321
click at [1385, 136] on app-date-cell at bounding box center [1346, 252] width 109 height 299
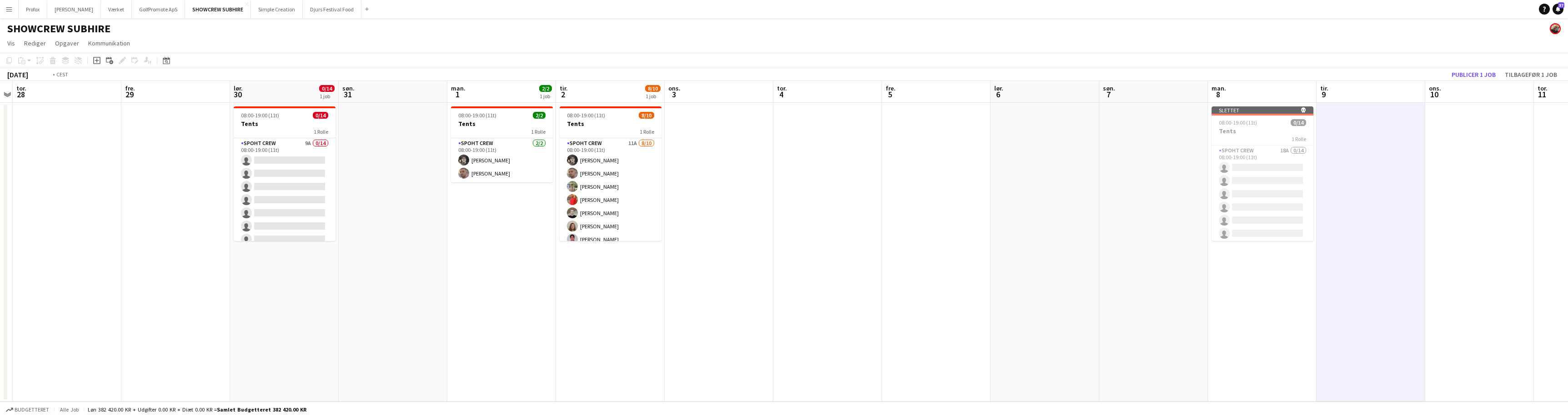
drag, startPoint x: 875, startPoint y: 314, endPoint x: 1192, endPoint y: 310, distance: 317.0
click at [1222, 303] on app-calendar-viewport "tir. 26 ons. 27 tor. 28 fre. 29 lør. 30 0/14 1 job søn. 31 man. 1 2/2 1 job tir…" at bounding box center [784, 241] width 1568 height 321
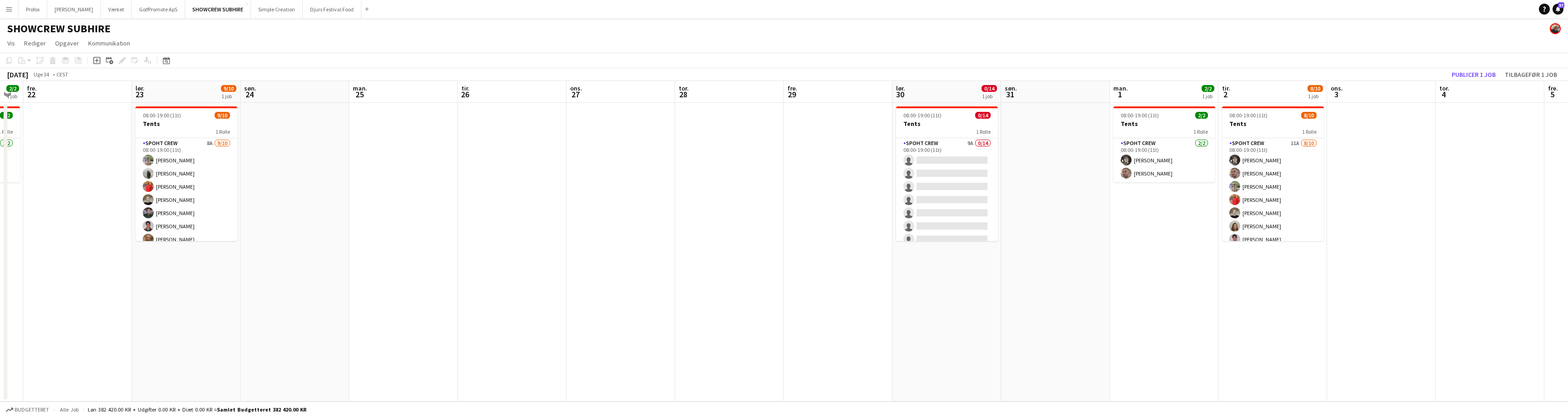
drag, startPoint x: 874, startPoint y: 312, endPoint x: 1124, endPoint y: 323, distance: 250.2
click at [1124, 323] on app-calendar-viewport "ons. 20 2/2 1 job tor. 21 2/2 1 job fre. 22 lør. 23 9/10 1 job søn. 24 man. 25 …" at bounding box center [784, 241] width 1568 height 321
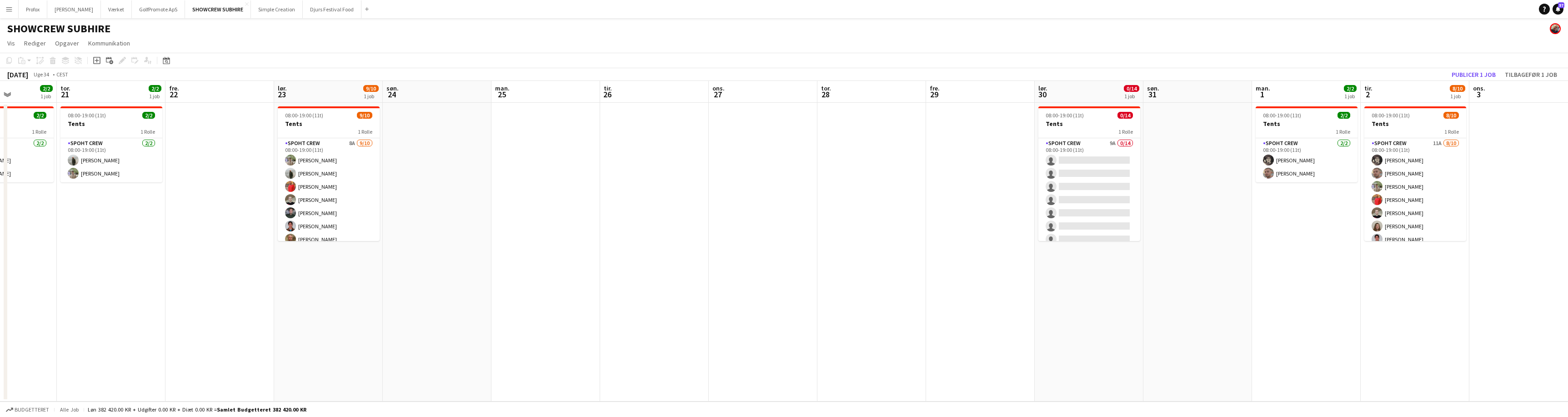
drag, startPoint x: 924, startPoint y: 318, endPoint x: 919, endPoint y: 319, distance: 5.1
click at [935, 317] on app-calendar-viewport "tir. 19 ons. 20 2/2 1 job tor. 21 2/2 1 job fre. 22 lør. 23 9/10 1 job søn. 24 …" at bounding box center [784, 241] width 1568 height 321
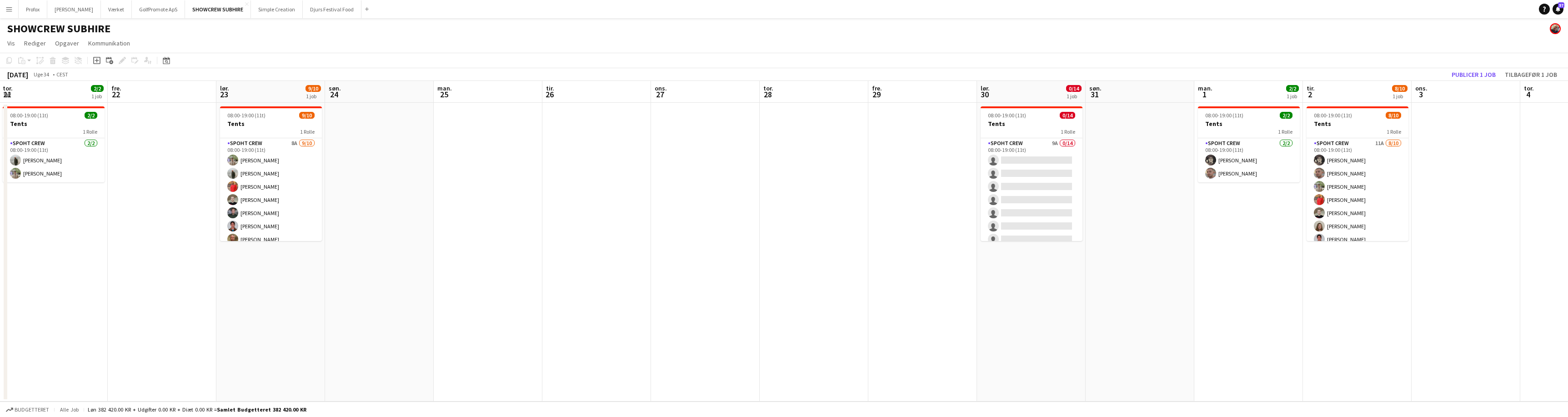
drag, startPoint x: 793, startPoint y: 317, endPoint x: 953, endPoint y: 323, distance: 160.1
click at [953, 322] on app-calendar-viewport "tir. 19 ons. 20 2/2 1 job tor. 21 2/2 1 job fre. 22 lør. 23 9/10 1 job søn. 24 …" at bounding box center [784, 241] width 1568 height 321
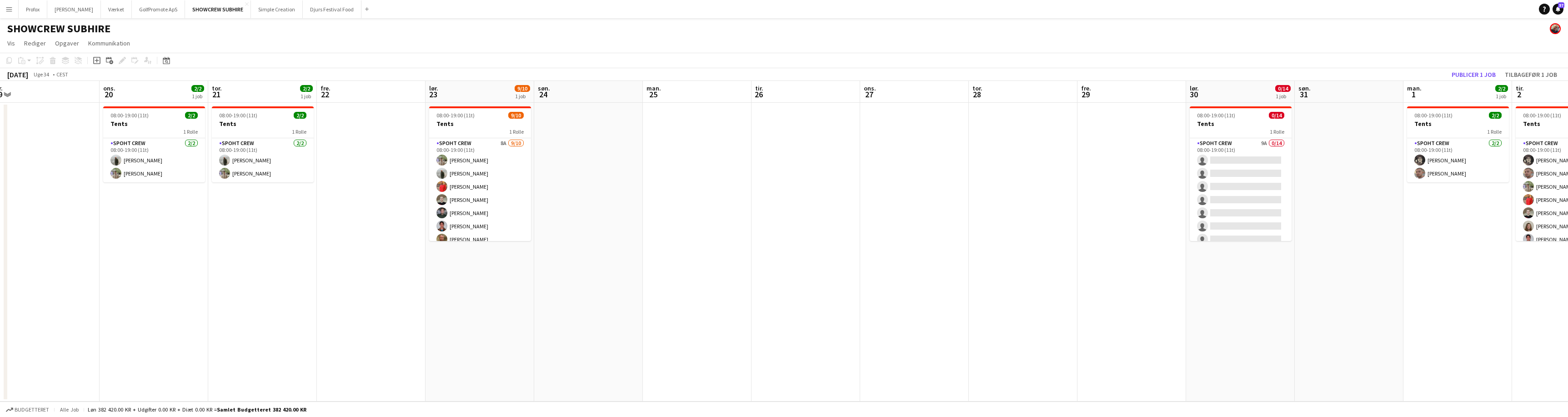
scroll to position [0, 252]
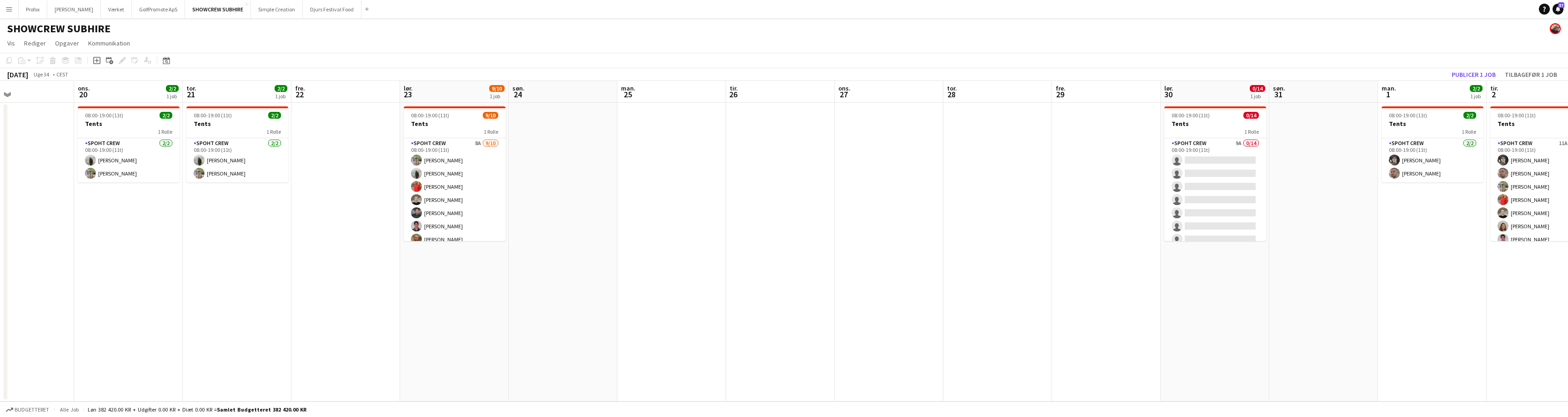
drag, startPoint x: 788, startPoint y: 310, endPoint x: 888, endPoint y: 312, distance: 100.0
click at [909, 310] on app-calendar-viewport "søn. 17 man. 18 tir. 19 ons. 20 2/2 1 job tor. 21 2/2 1 job fre. 22 lør. 23 9/1…" at bounding box center [784, 241] width 1568 height 321
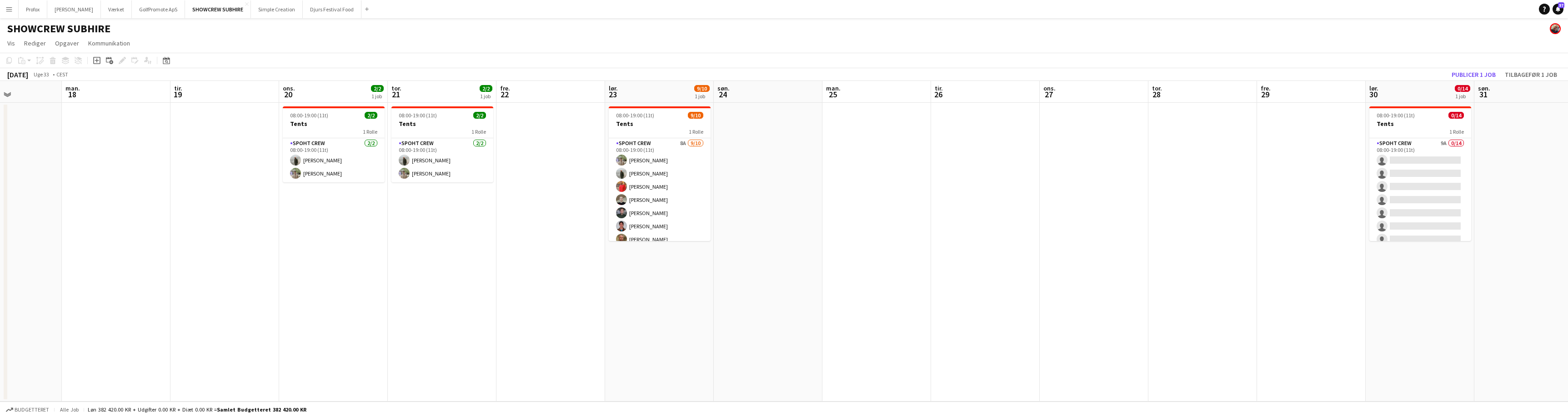
drag, startPoint x: 823, startPoint y: 310, endPoint x: 912, endPoint y: 311, distance: 89.0
click at [919, 310] on app-calendar-viewport "fre. 15 9/9 1 job lør. 16 søn. 17 man. 18 tir. 19 ons. 20 2/2 1 job tor. 21 2/2…" at bounding box center [784, 241] width 1568 height 321
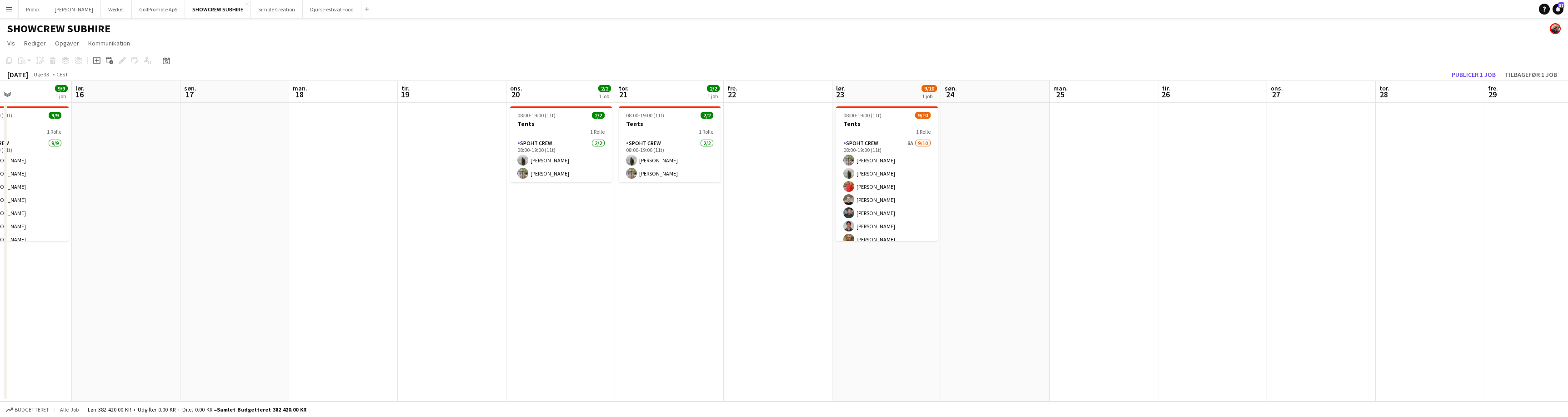
drag, startPoint x: 474, startPoint y: 308, endPoint x: 699, endPoint y: 315, distance: 225.1
click at [699, 315] on app-calendar-viewport "ons. 13 9/9 1 job tor. 14 14/15 2 job fre. 15 9/9 1 job lør. 16 søn. 17 man. 18…" at bounding box center [784, 241] width 1568 height 321
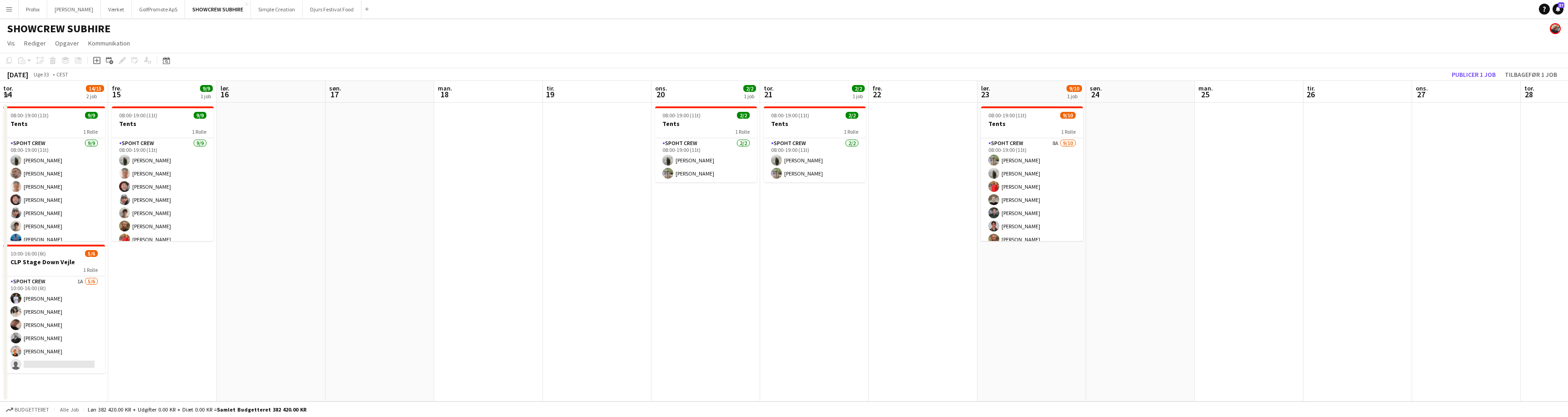
drag, startPoint x: 474, startPoint y: 310, endPoint x: 706, endPoint y: 312, distance: 232.0
click at [710, 310] on app-calendar-viewport "tir. 12 6/6 1 job ons. 13 9/9 1 job tor. 14 14/15 2 job fre. 15 9/9 1 job lør. …" at bounding box center [784, 241] width 1568 height 321
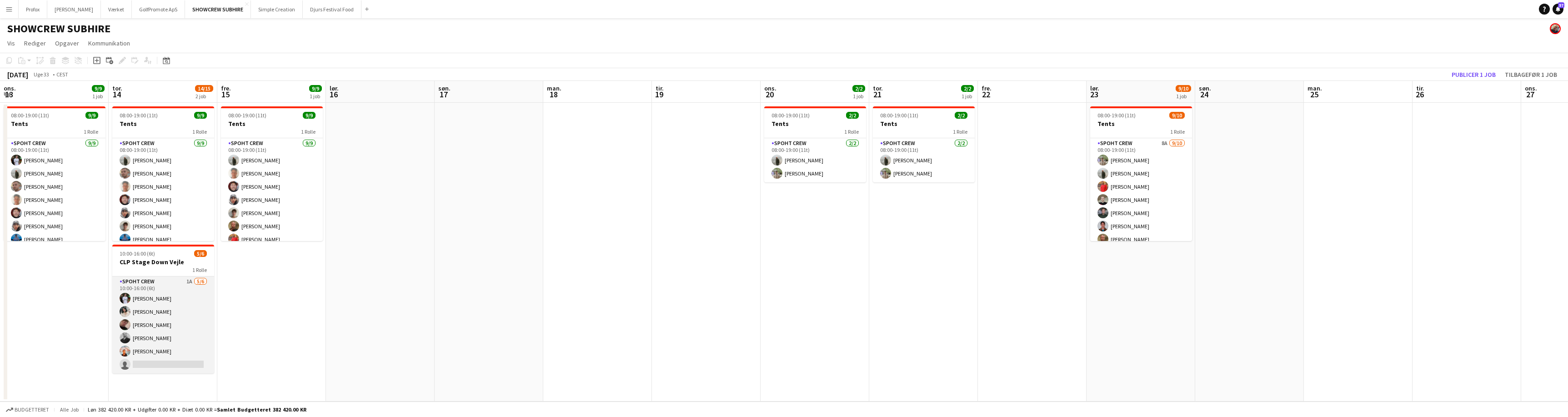
click at [150, 288] on app-card-role "Spoht Crew 1A [DATE] 10:00-16:00 (6t) [PERSON_NAME] [PERSON_NAME] [PERSON_NAME]…" at bounding box center [163, 324] width 102 height 97
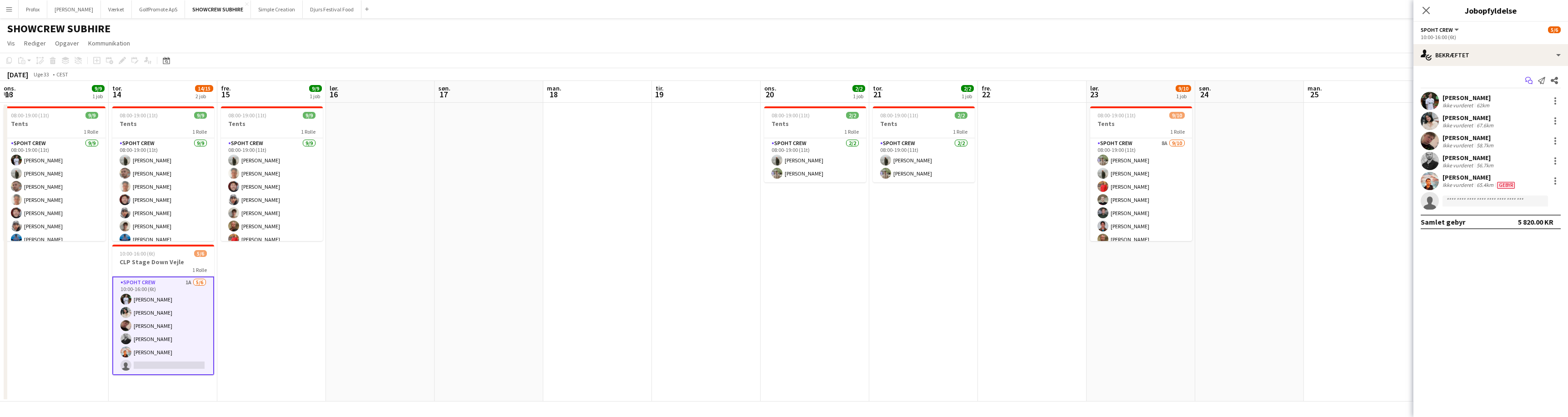
click at [1533, 75] on app-icon "Start chat" at bounding box center [1528, 80] width 13 height 13
click at [1530, 79] on icon at bounding box center [1528, 79] width 5 height 5
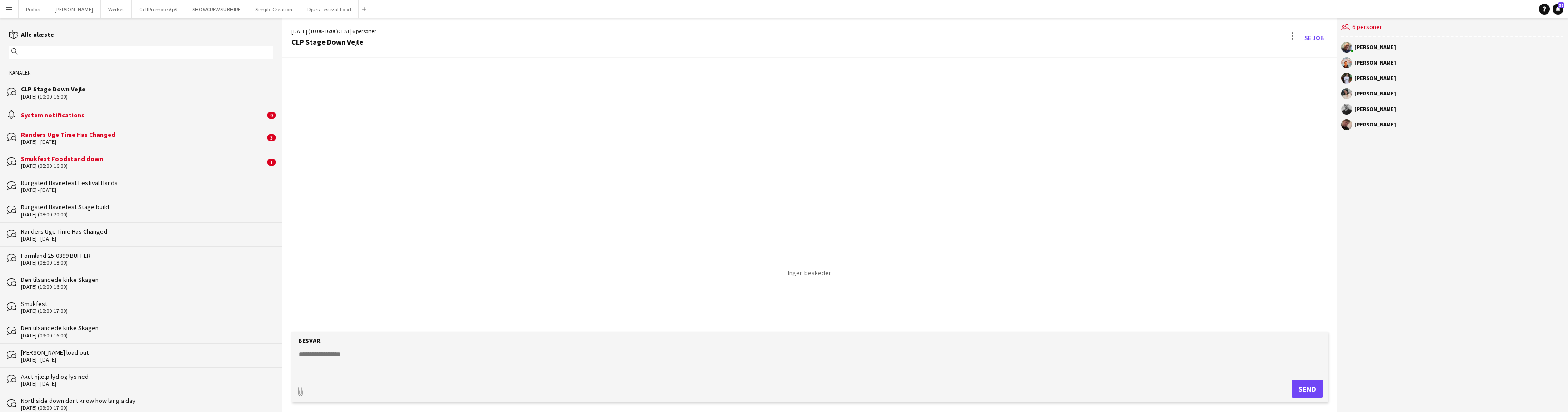
click at [372, 357] on textarea at bounding box center [811, 361] width 1027 height 24
type textarea "**********"
click at [1309, 386] on button "Send" at bounding box center [1307, 389] width 32 height 18
click at [227, 9] on button "SHOWCREW SUBHIRE Luk" at bounding box center [217, 9] width 63 height 18
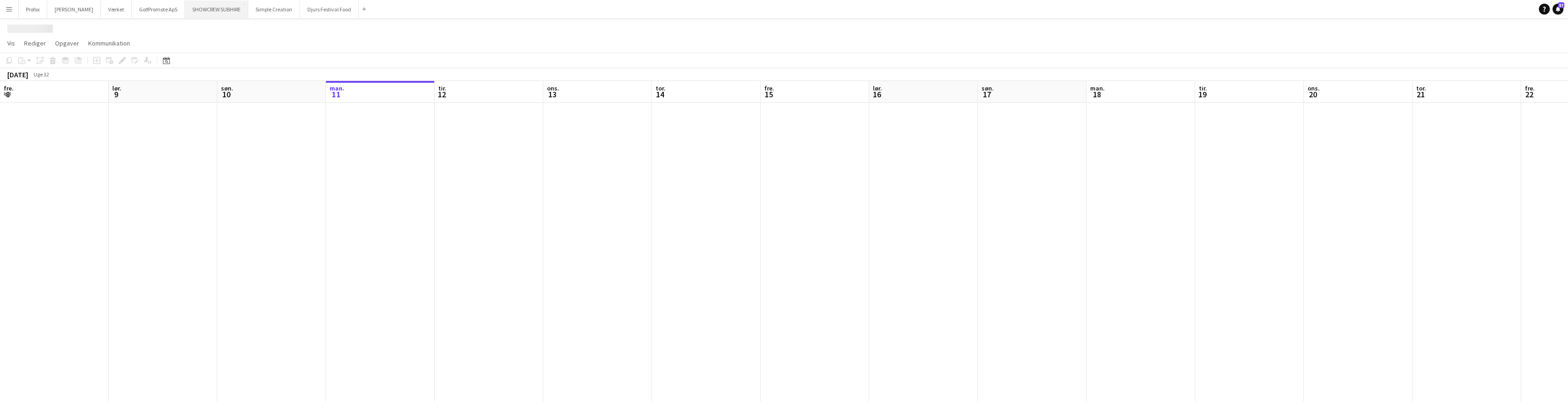
scroll to position [0, 217]
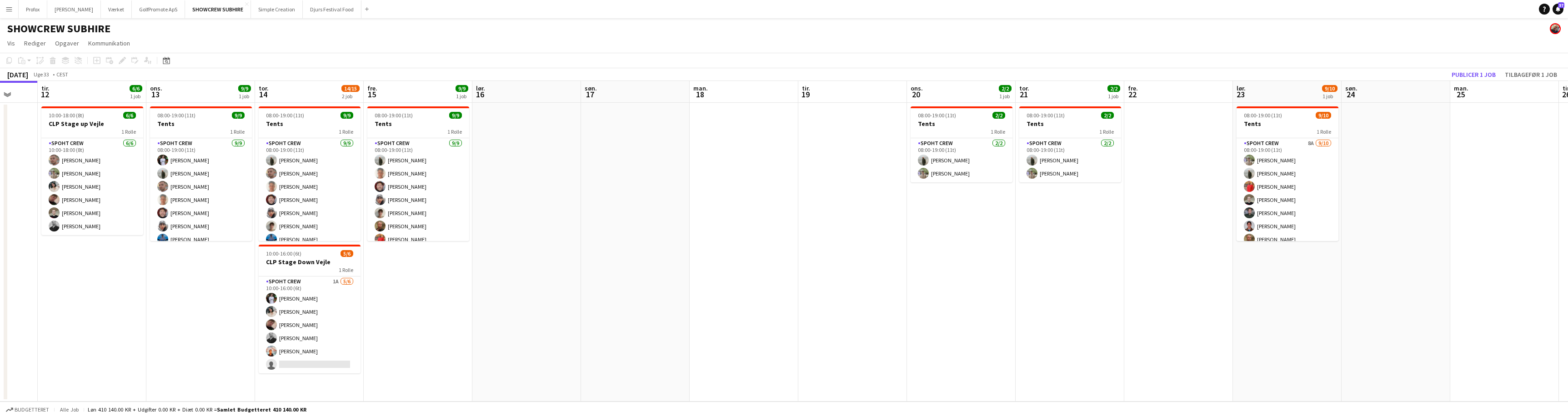
drag, startPoint x: 1329, startPoint y: 241, endPoint x: 940, endPoint y: 211, distance: 390.2
click at [940, 211] on app-calendar-viewport "fre. 8 lør. 9 søn. 10 man. 11 tir. 12 6/6 1 job ons. 13 9/9 1 job tor. 14 14/15…" at bounding box center [784, 241] width 1568 height 321
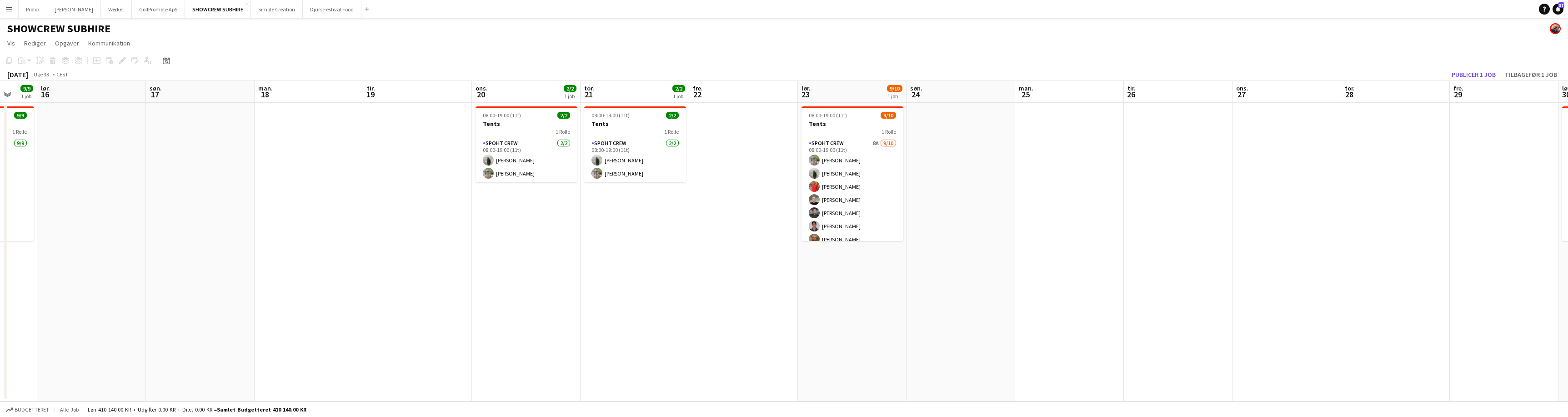
drag, startPoint x: 1401, startPoint y: 217, endPoint x: 1373, endPoint y: 238, distance: 35.0
click at [1160, 242] on app-calendar-viewport "tir. 12 6/6 1 job ons. 13 9/9 1 job tor. 14 14/15 2 job fre. 15 9/9 1 job lør. …" at bounding box center [784, 241] width 1568 height 321
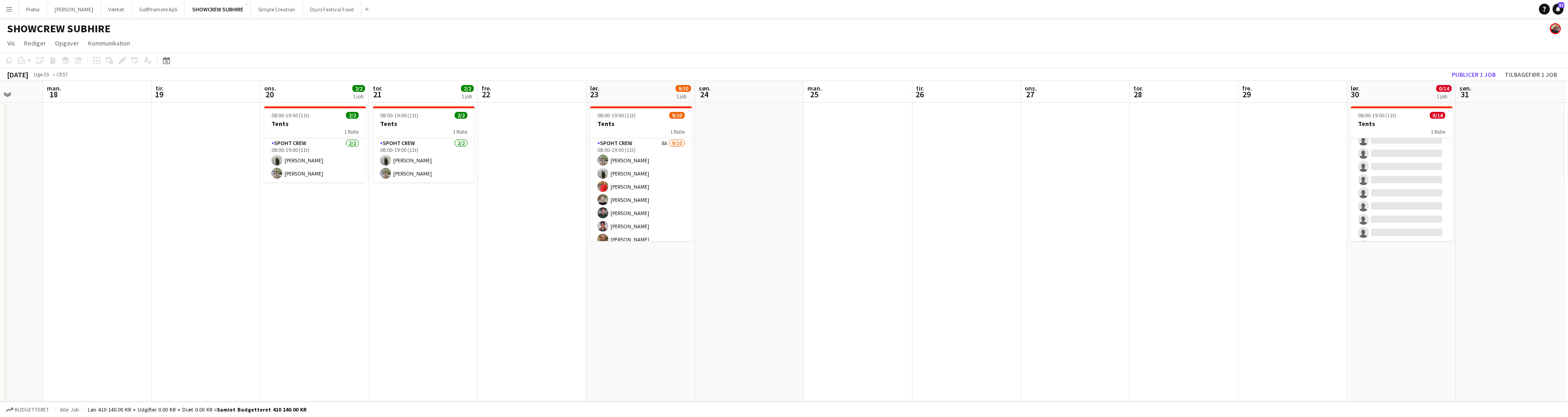
scroll to position [100, 0]
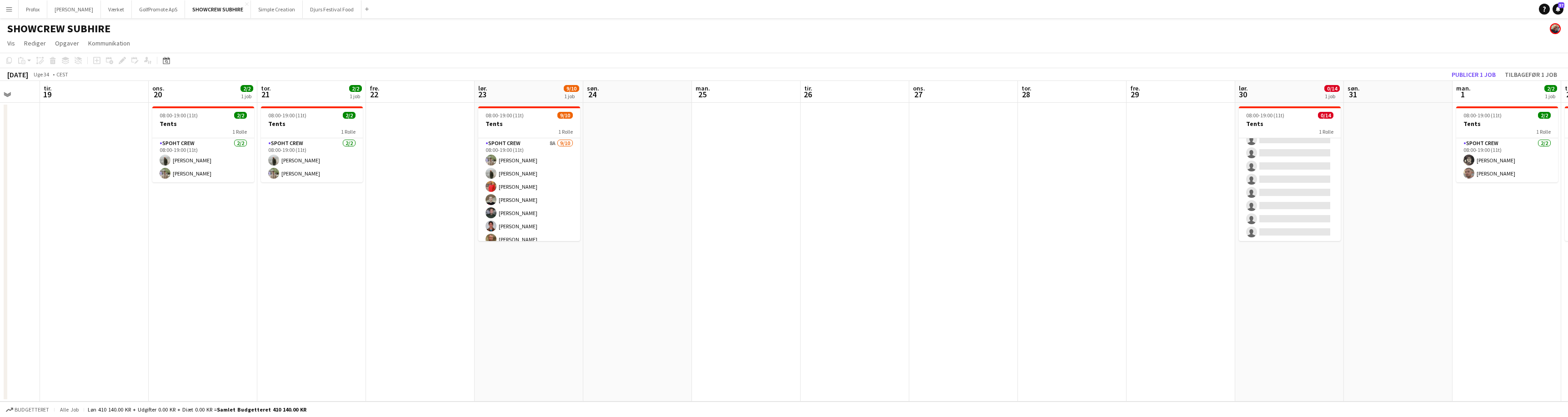
drag, startPoint x: 1522, startPoint y: 237, endPoint x: 1237, endPoint y: 248, distance: 285.2
click at [1237, 249] on app-calendar-viewport "fre. 15 9/9 1 job lør. 16 søn. 17 man. 18 tir. 19 ons. 20 2/2 1 job tor. 21 2/2…" at bounding box center [784, 241] width 1568 height 321
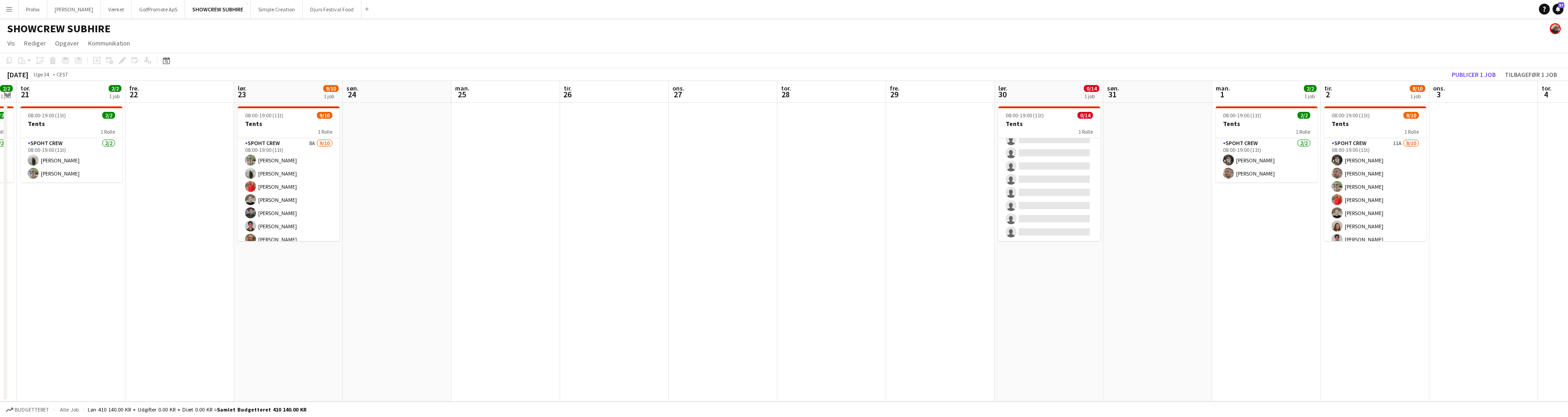
scroll to position [0, 231]
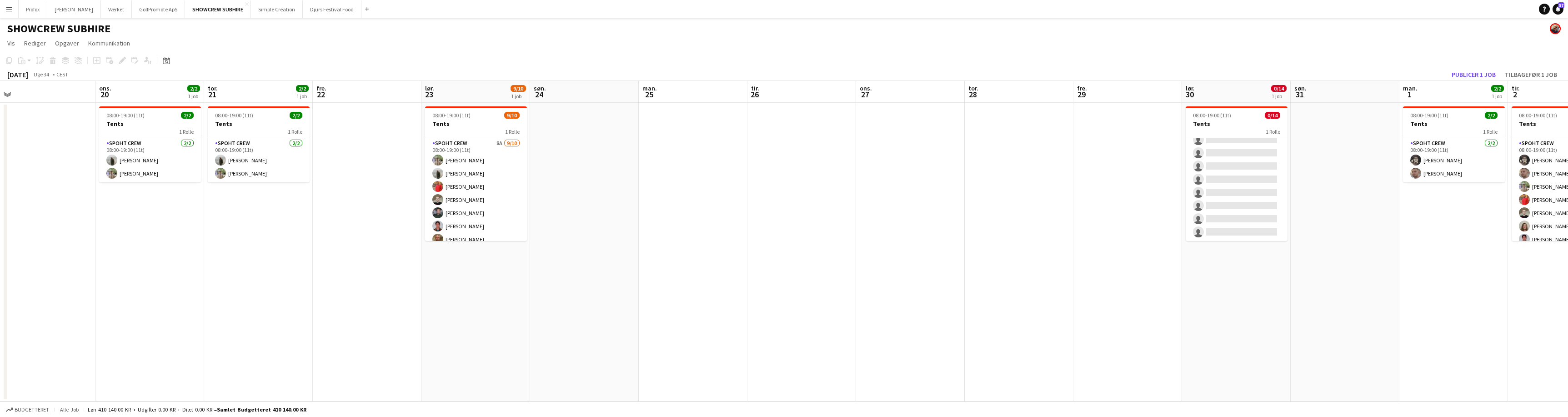
drag, startPoint x: 1382, startPoint y: 183, endPoint x: 1114, endPoint y: 184, distance: 268.0
click at [1113, 184] on app-calendar-viewport "søn. 17 man. 18 tir. 19 ons. 20 2/2 1 job tor. 21 2/2 1 job fre. 22 lør. 23 9/1…" at bounding box center [784, 241] width 1568 height 321
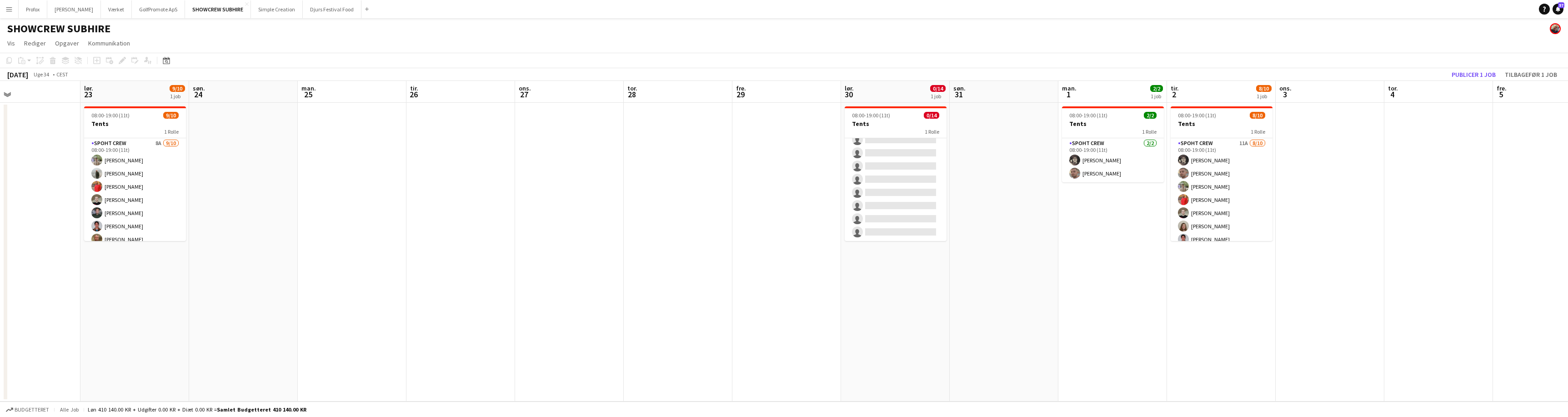
drag, startPoint x: 1189, startPoint y: 198, endPoint x: 858, endPoint y: 192, distance: 331.1
click at [858, 192] on app-calendar-viewport "tir. 19 ons. 20 2/2 1 job tor. 21 2/2 1 job fre. 22 lør. 23 9/10 1 job søn. 24 …" at bounding box center [784, 241] width 1568 height 321
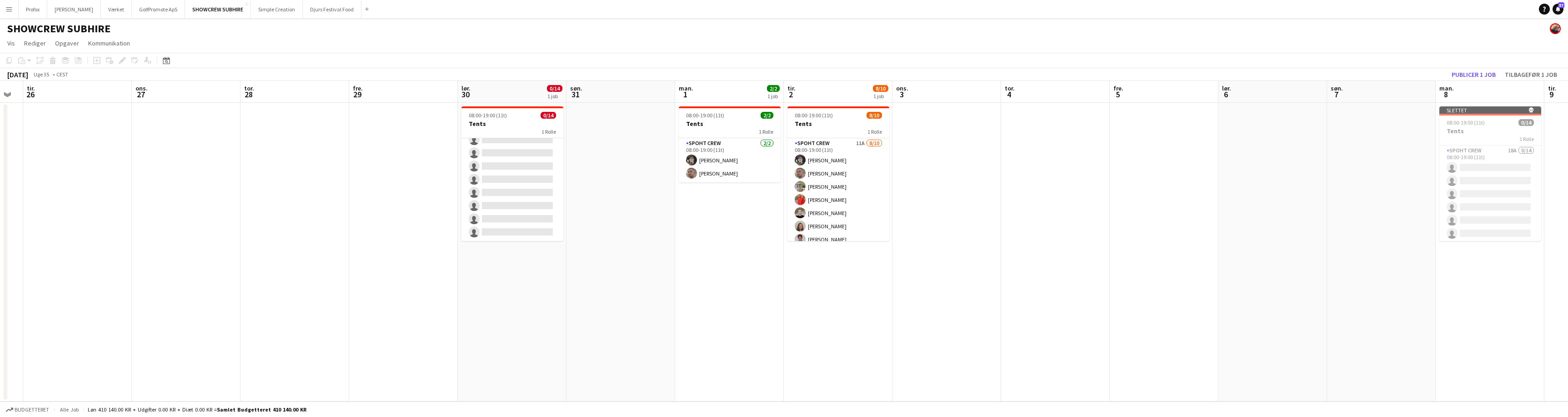
drag, startPoint x: 1300, startPoint y: 217, endPoint x: 1203, endPoint y: 225, distance: 97.3
click at [1135, 225] on app-calendar-viewport "fre. 22 lør. 23 9/10 1 job søn. 24 man. 25 tir. 26 ons. 27 tor. 28 fre. 29 lør.…" at bounding box center [784, 241] width 1568 height 321
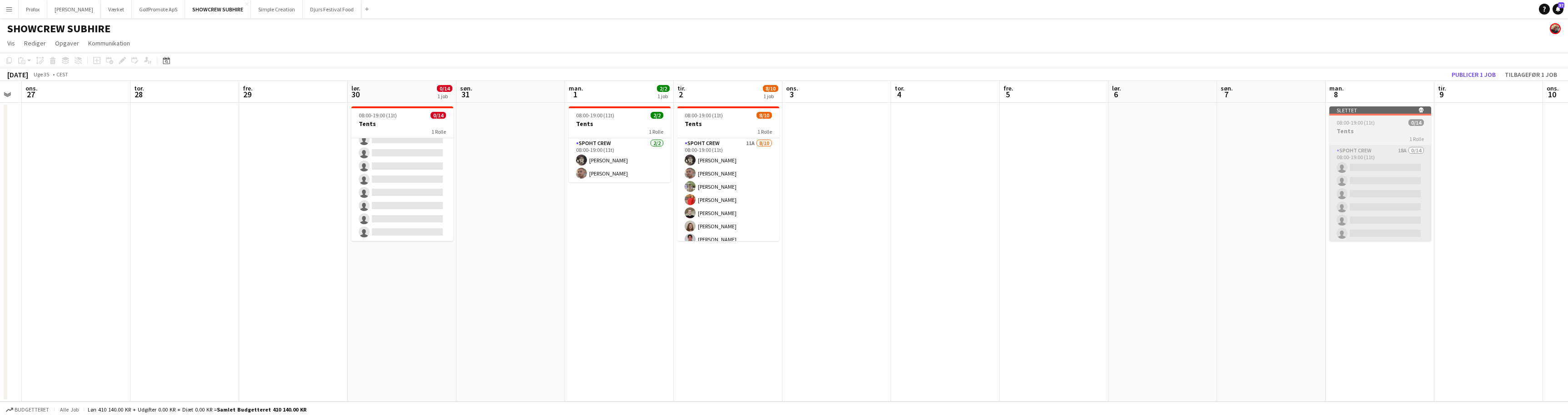
drag, startPoint x: 1421, startPoint y: 218, endPoint x: 1398, endPoint y: 230, distance: 25.9
click at [1332, 229] on app-calendar-viewport "søn. 24 man. 25 tir. 26 ons. 27 tor. 28 fre. 29 lør. 30 0/14 1 job søn. 31 man.…" at bounding box center [784, 241] width 1568 height 321
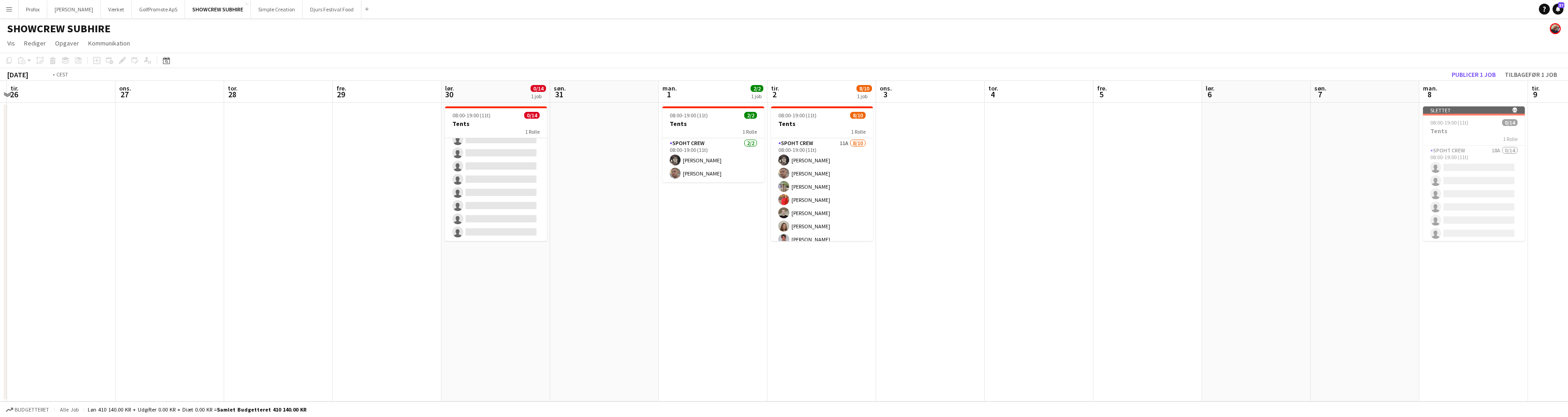
drag, startPoint x: 493, startPoint y: 166, endPoint x: 701, endPoint y: 211, distance: 212.8
click at [701, 211] on app-calendar-viewport "søn. 24 man. 25 tir. 26 ons. 27 tor. 28 fre. 29 lør. 30 0/14 1 job søn. 31 man.…" at bounding box center [784, 241] width 1568 height 321
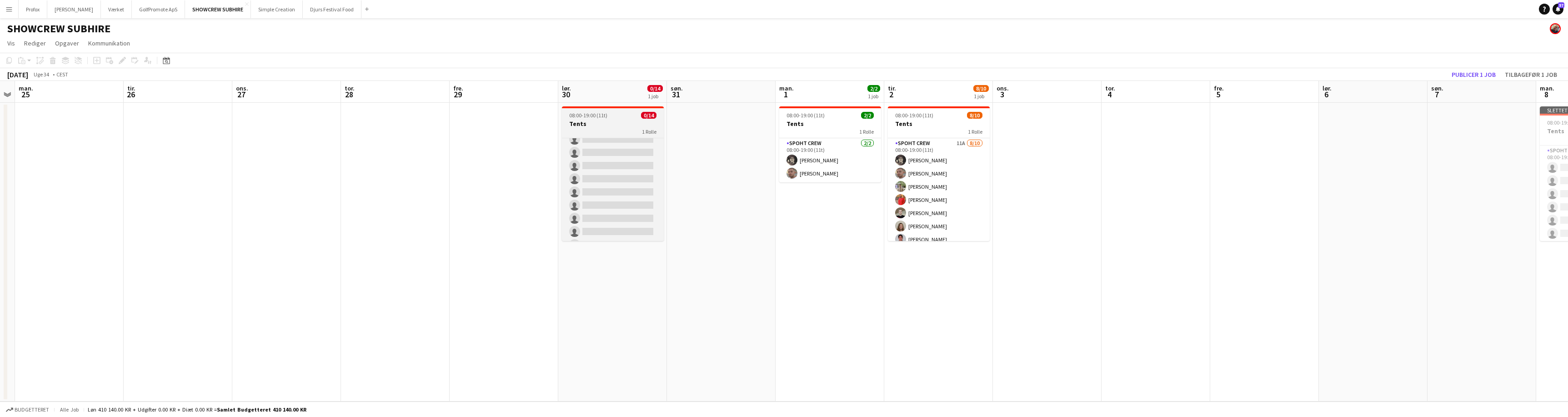
scroll to position [0, 0]
drag, startPoint x: 719, startPoint y: 200, endPoint x: 512, endPoint y: 145, distance: 214.2
click at [721, 199] on app-date-cell at bounding box center [723, 252] width 109 height 299
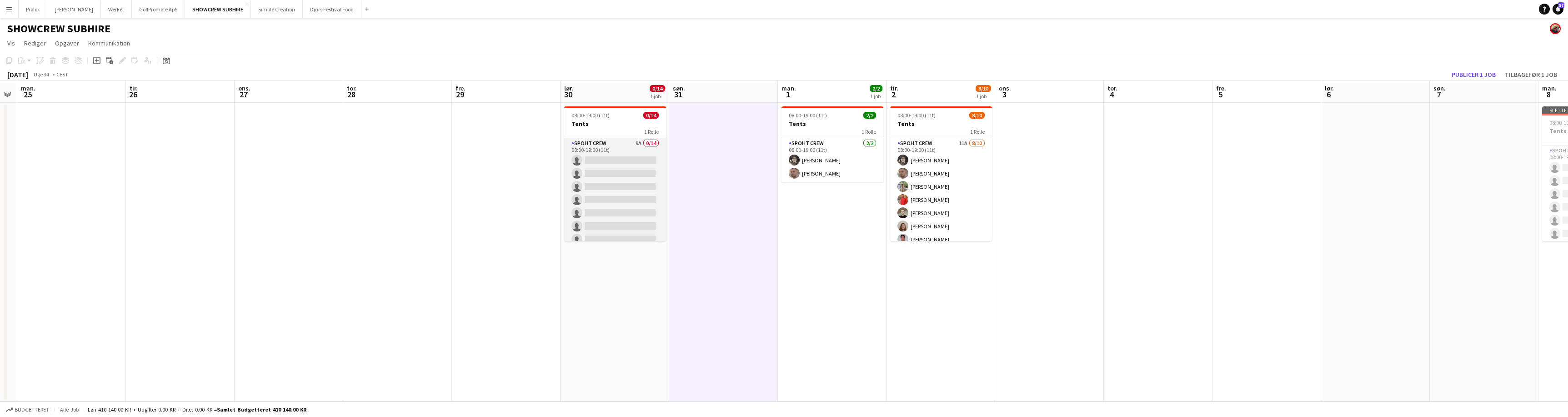
click at [612, 141] on app-card-role "Spoht Crew 9A 0/14 08:00-19:00 (11t) single-neutral-actions single-neutral-acti…" at bounding box center [615, 239] width 102 height 202
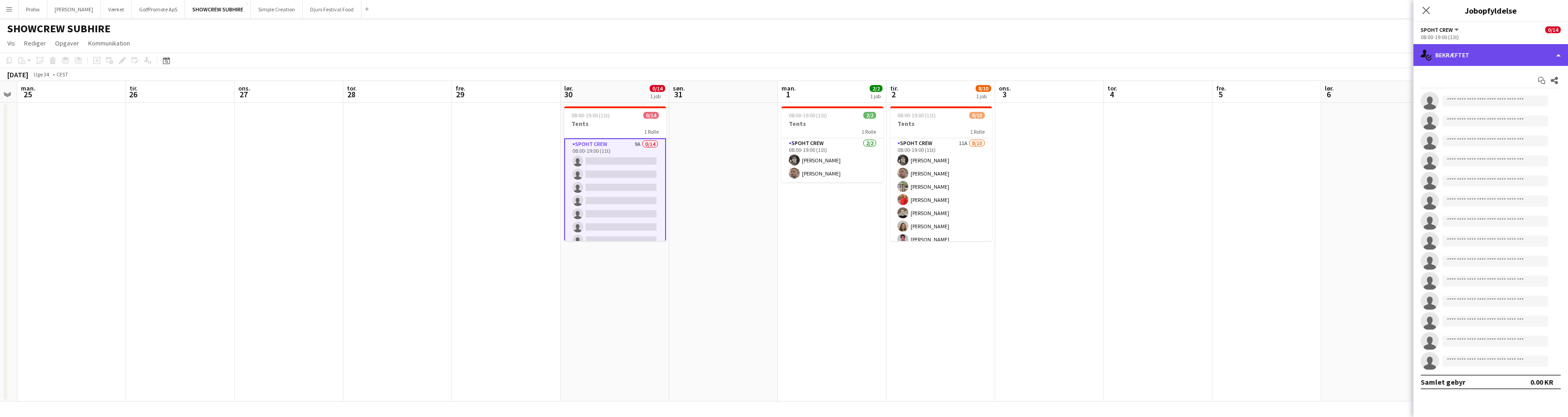
click at [1559, 49] on div "single-neutral-actions-check-2 Bekræftet" at bounding box center [1491, 55] width 155 height 22
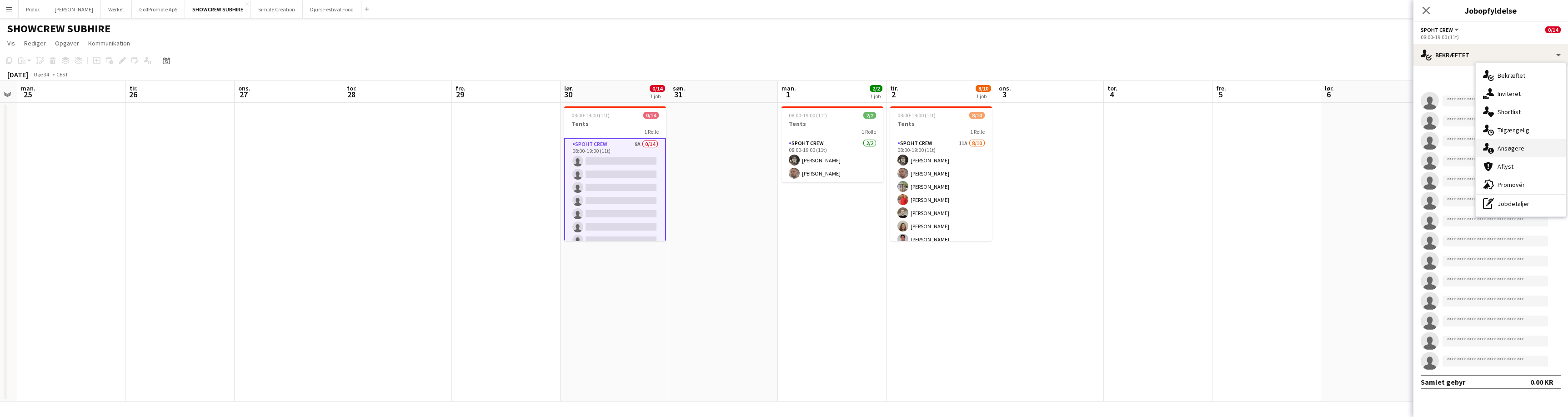
click at [1525, 148] on div "single-neutral-actions-information Ansøgere" at bounding box center [1521, 149] width 90 height 18
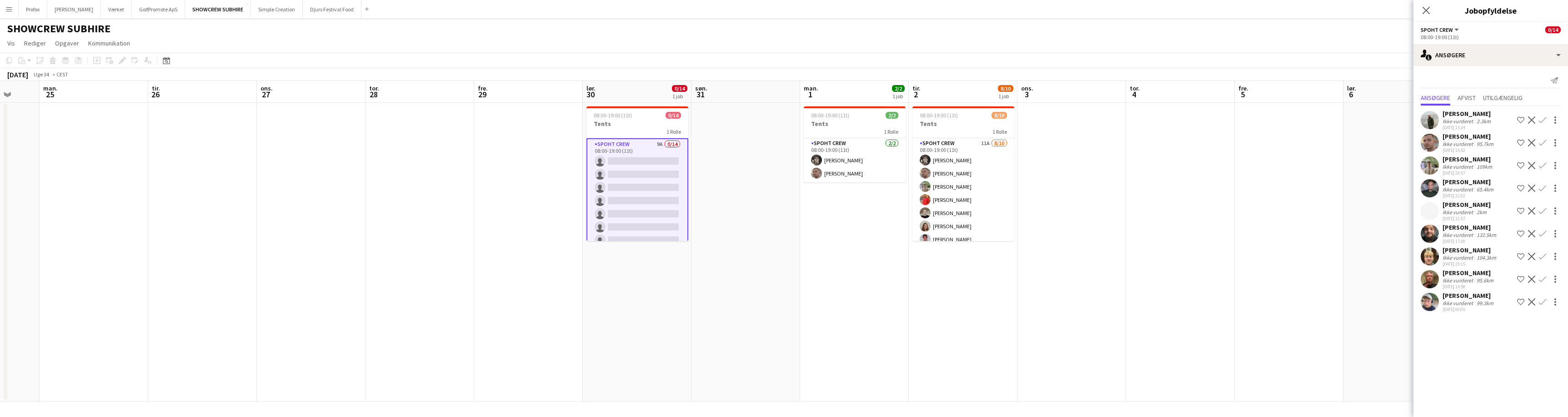
drag, startPoint x: 550, startPoint y: 310, endPoint x: 869, endPoint y: 346, distance: 321.0
click at [956, 331] on app-calendar-viewport "fre. 22 lør. 23 9/10 1 job søn. 24 man. 25 tir. 26 ons. 27 tor. 28 fre. 29 lør.…" at bounding box center [784, 241] width 1568 height 321
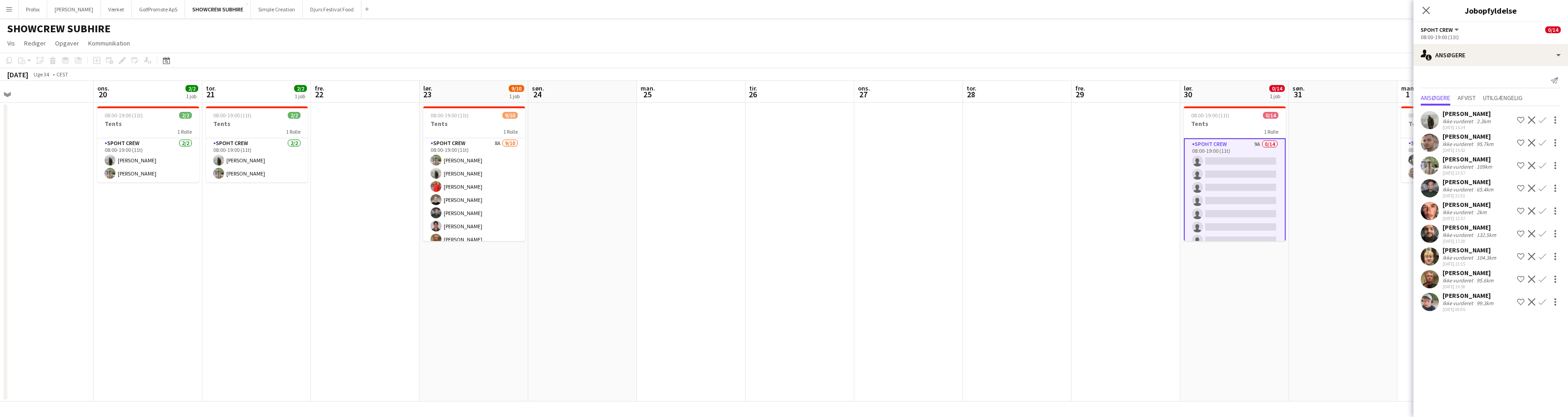
drag, startPoint x: 635, startPoint y: 335, endPoint x: 661, endPoint y: 356, distance: 33.4
click at [931, 324] on app-calendar-viewport "søn. 17 man. 18 tir. 19 ons. 20 2/2 1 job tor. 21 2/2 1 job fre. 22 lør. 23 9/1…" at bounding box center [784, 241] width 1568 height 321
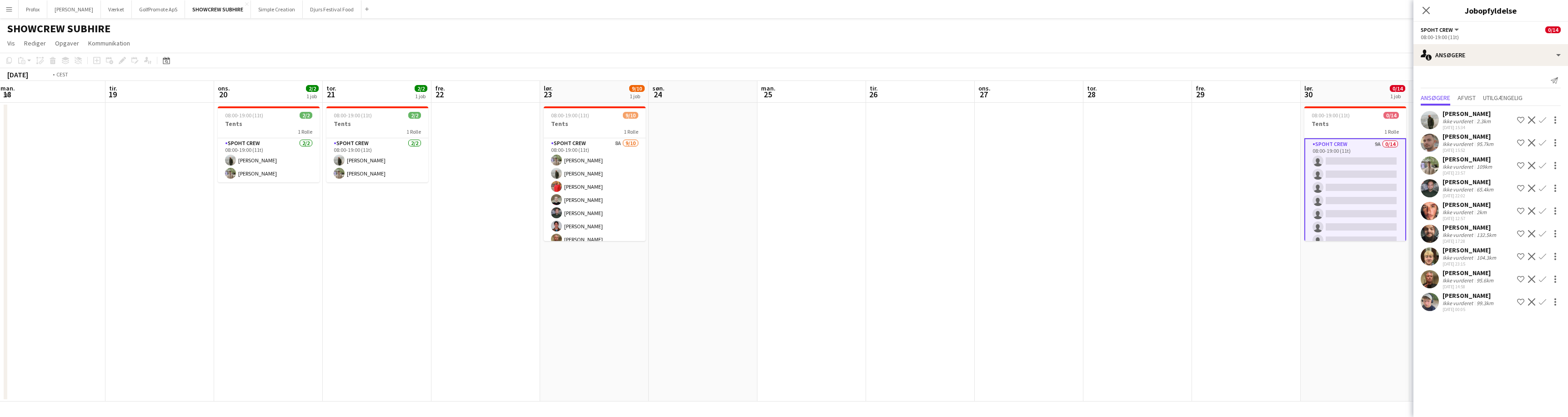
drag, startPoint x: 558, startPoint y: 354, endPoint x: 987, endPoint y: 360, distance: 429.0
click at [965, 358] on app-calendar-viewport "lør. 16 søn. 17 man. 18 tir. 19 ons. 20 2/2 1 job tor. 21 2/2 1 job fre. 22 lør…" at bounding box center [784, 241] width 1568 height 321
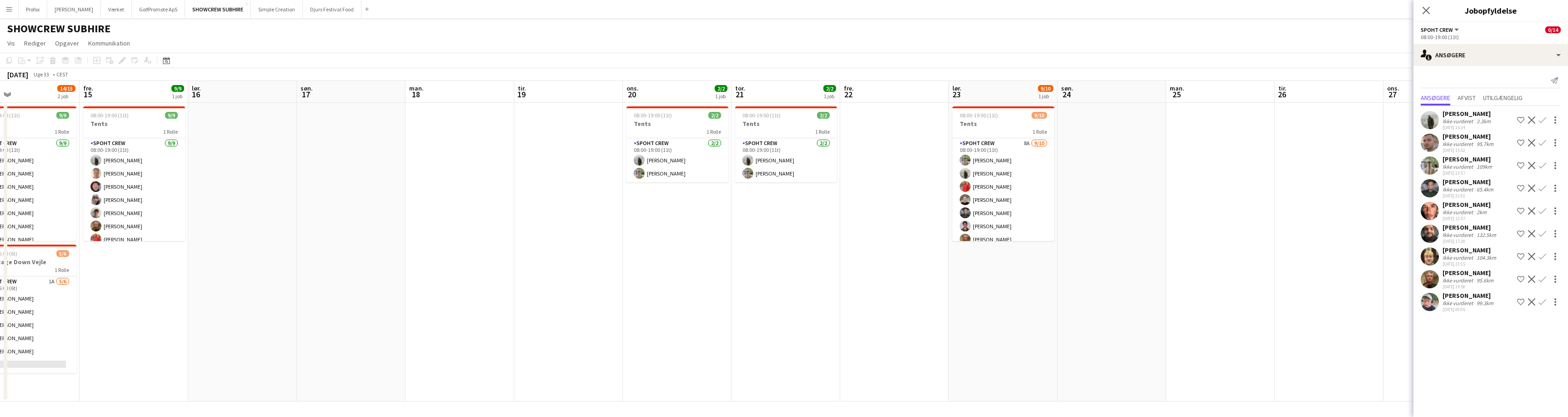
drag, startPoint x: 878, startPoint y: 346, endPoint x: 1124, endPoint y: 359, distance: 246.3
click at [1146, 361] on app-calendar-viewport "tir. 12 6/6 1 job ons. 13 9/9 1 job tor. 14 14/15 2 job fre. 15 9/9 1 job lør. …" at bounding box center [784, 241] width 1568 height 321
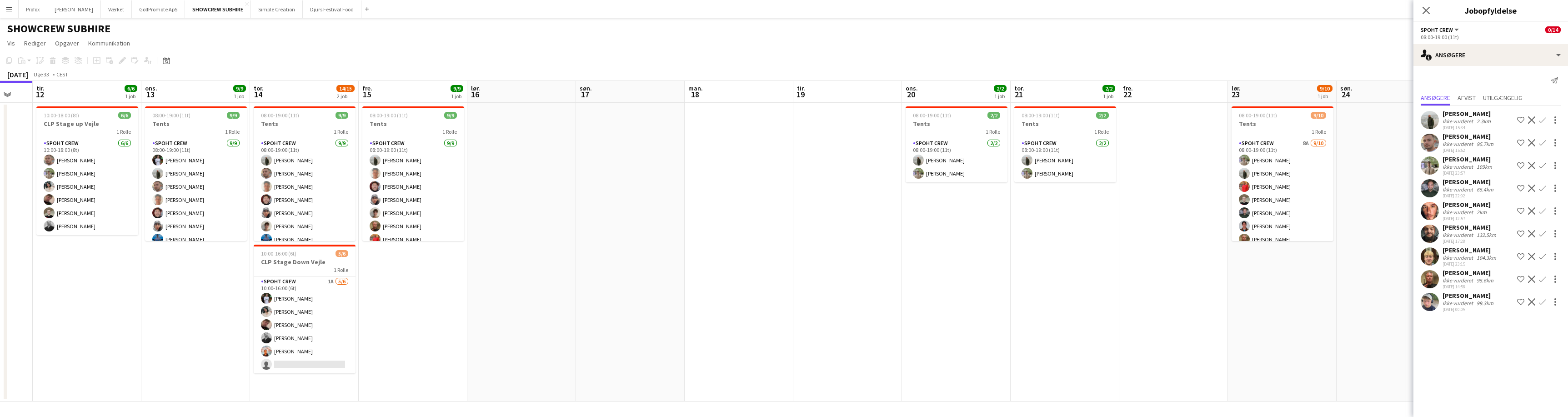
drag, startPoint x: 1087, startPoint y: 367, endPoint x: 696, endPoint y: 343, distance: 391.7
click at [693, 345] on app-calendar-viewport "lør. 9 søn. 10 man. 11 tir. 12 6/6 1 job ons. 13 9/9 1 job tor. 14 14/15 2 job …" at bounding box center [784, 241] width 1568 height 321
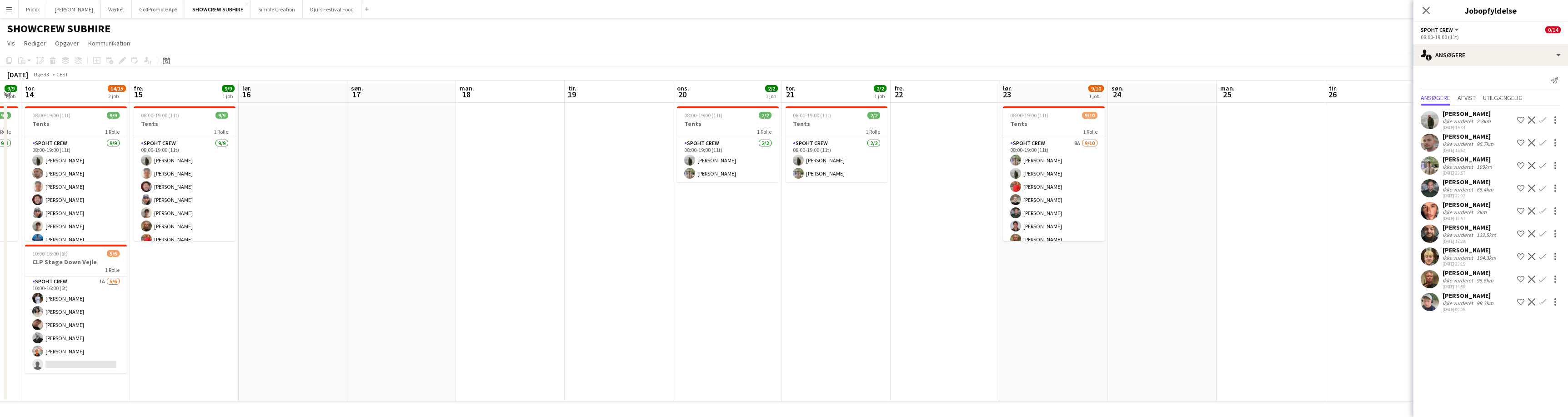
drag, startPoint x: 1257, startPoint y: 400, endPoint x: 952, endPoint y: 359, distance: 307.7
click at [950, 360] on app-calendar-viewport "man. 11 tir. 12 6/6 1 job ons. 13 9/9 1 job tor. 14 14/15 2 job fre. 15 9/9 1 j…" at bounding box center [784, 241] width 1568 height 321
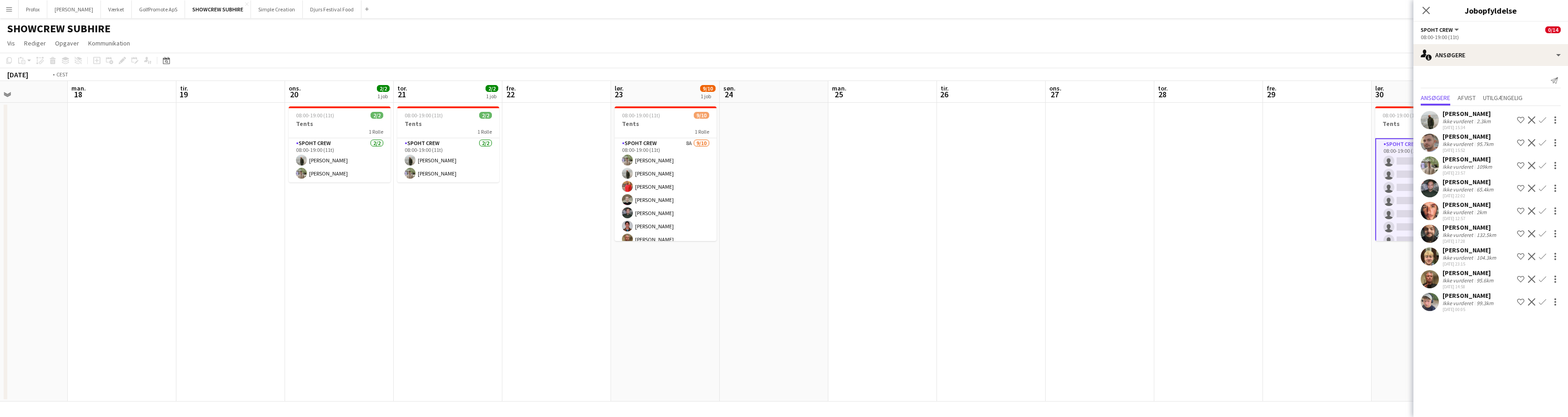
drag, startPoint x: 1066, startPoint y: 345, endPoint x: 755, endPoint y: 281, distance: 317.5
click at [701, 272] on app-calendar-viewport "fre. 15 9/9 1 job lør. 16 søn. 17 man. 18 tir. 19 ons. 20 2/2 1 job tor. 21 2/2…" at bounding box center [784, 241] width 1568 height 321
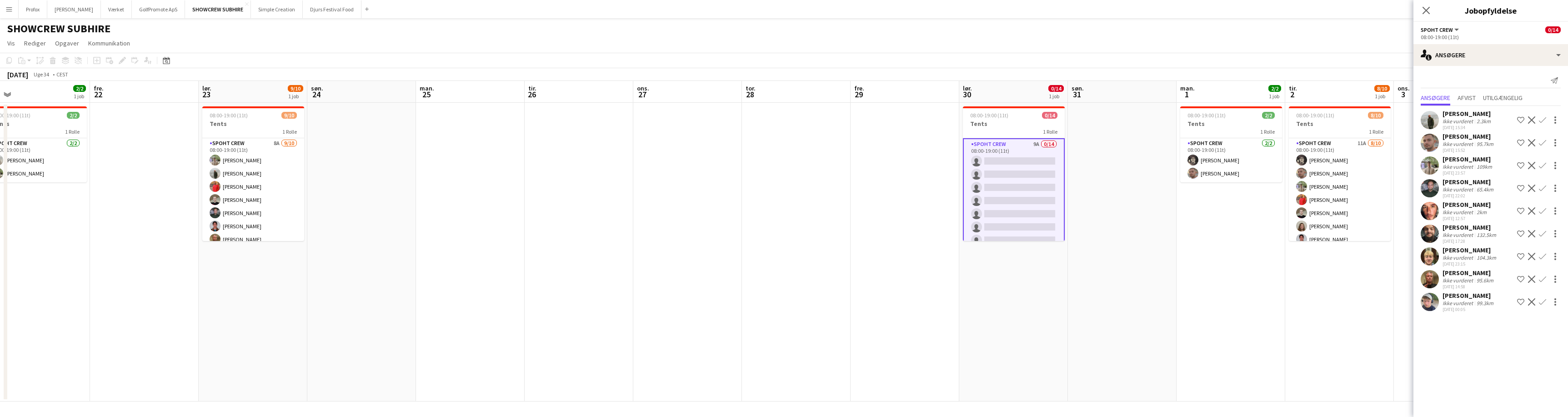
click at [825, 289] on app-date-cell at bounding box center [796, 252] width 109 height 299
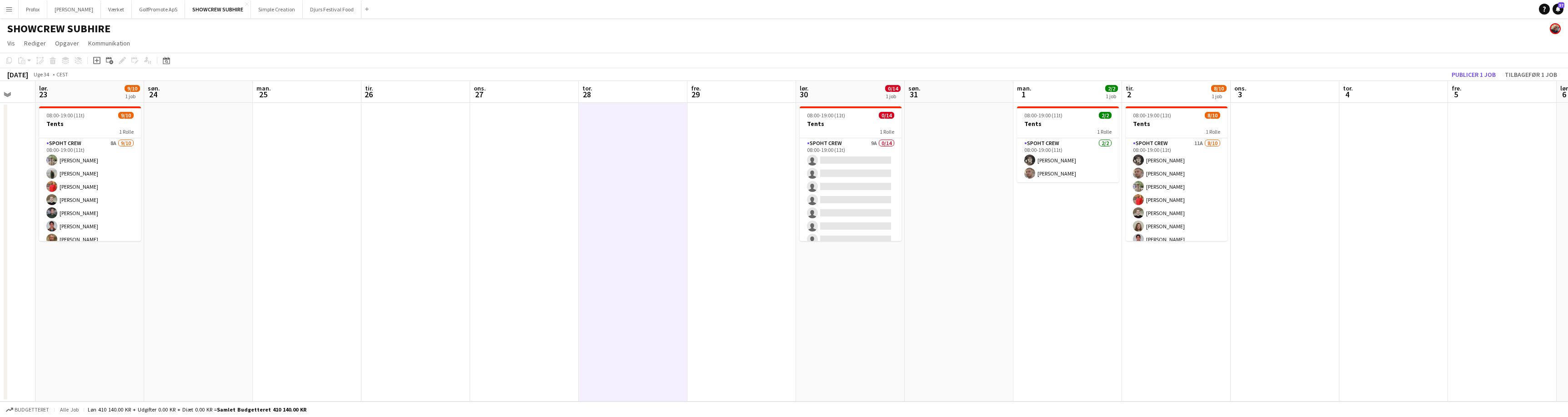
drag, startPoint x: 825, startPoint y: 289, endPoint x: 602, endPoint y: 251, distance: 226.2
click at [600, 251] on app-calendar-viewport "tir. 19 ons. 20 2/2 1 job tor. 21 2/2 1 job fre. 22 lør. 23 9/10 1 job søn. 24 …" at bounding box center [784, 241] width 1568 height 321
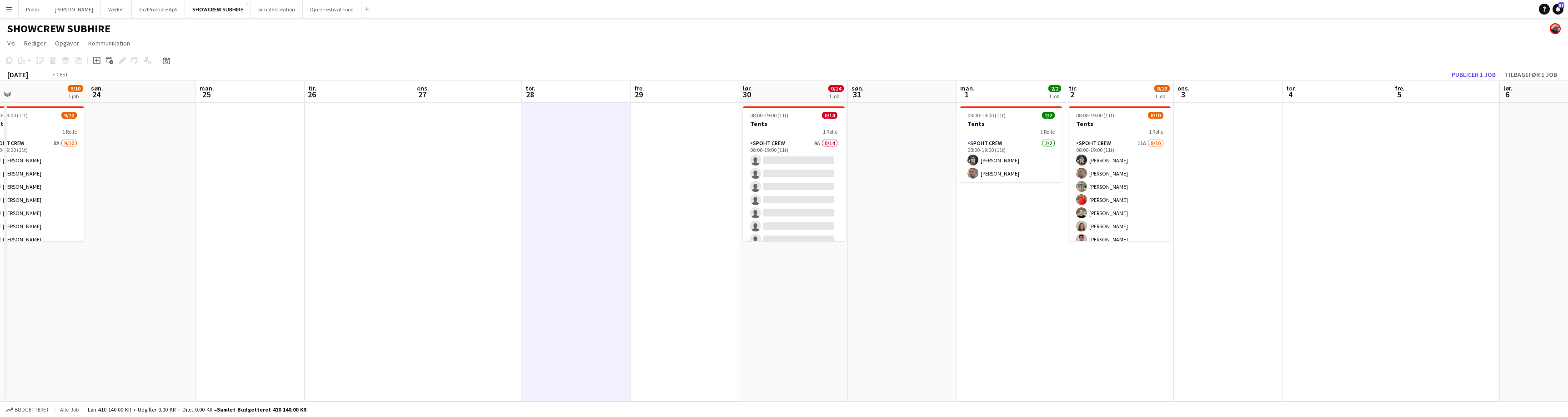
drag, startPoint x: 1086, startPoint y: 333, endPoint x: 923, endPoint y: 333, distance: 163.0
click at [879, 333] on app-calendar-viewport "tor. 21 2/2 1 job fre. 22 lør. 23 9/10 1 job søn. 24 man. 25 tir. 26 ons. 27 to…" at bounding box center [784, 241] width 1568 height 321
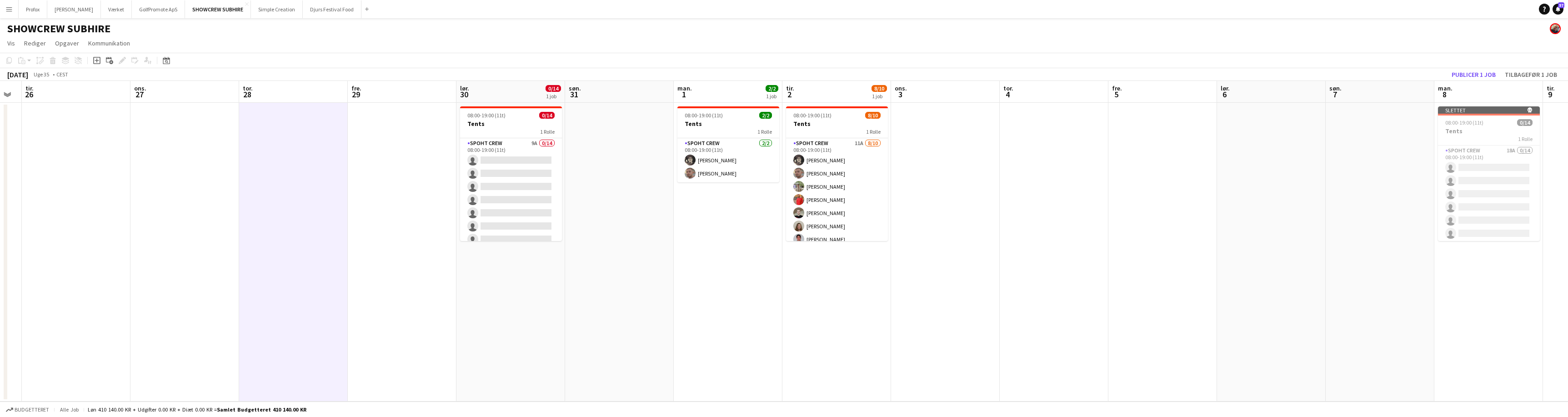
scroll to position [0, 331]
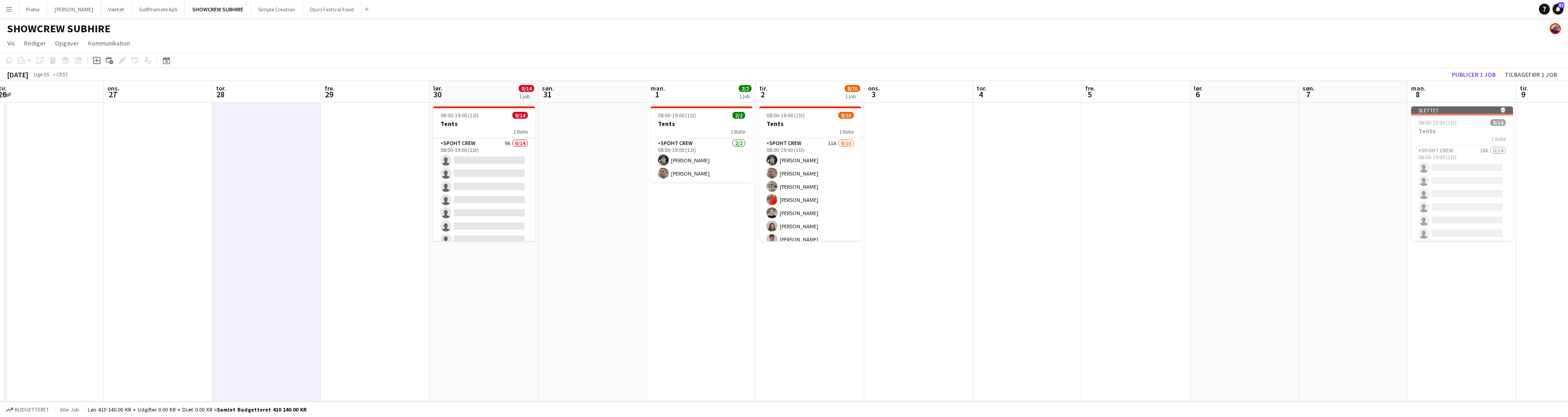
drag, startPoint x: 1107, startPoint y: 336, endPoint x: 872, endPoint y: 297, distance: 238.2
click at [797, 298] on app-calendar-viewport "lør. 23 9/10 1 job søn. 24 man. 25 tir. 26 ons. 27 tor. 28 fre. 29 lør. 30 0/14…" at bounding box center [784, 241] width 1568 height 321
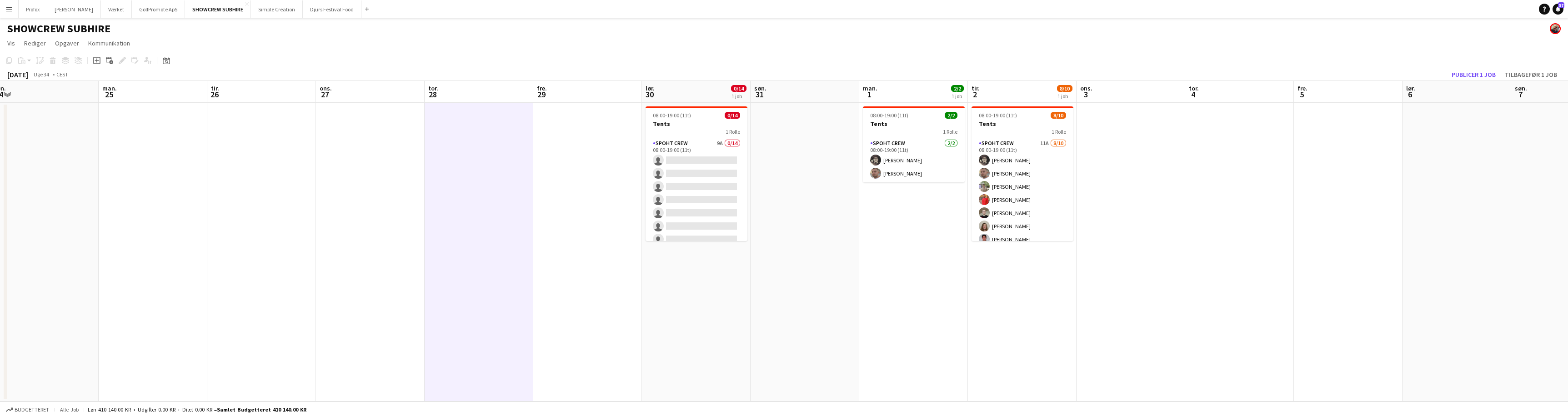
drag, startPoint x: 480, startPoint y: 371, endPoint x: 696, endPoint y: 348, distance: 217.2
click at [992, 348] on app-calendar-viewport "fre. 22 lør. 23 9/10 1 job søn. 24 man. 25 tir. 26 ons. 27 tor. 28 fre. 29 lør.…" at bounding box center [784, 241] width 1568 height 321
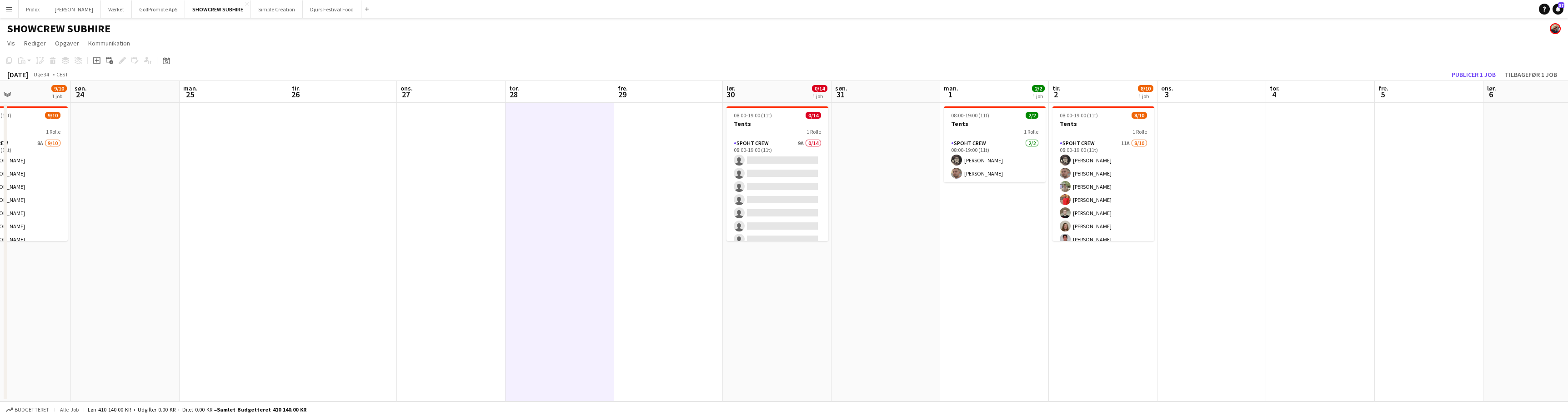
drag, startPoint x: 570, startPoint y: 348, endPoint x: 875, endPoint y: 320, distance: 306.3
click at [877, 321] on app-calendar-viewport "tor. 21 2/2 1 job fre. 22 lør. 23 9/10 1 job søn. 24 man. 25 tir. 26 ons. 27 to…" at bounding box center [784, 241] width 1568 height 321
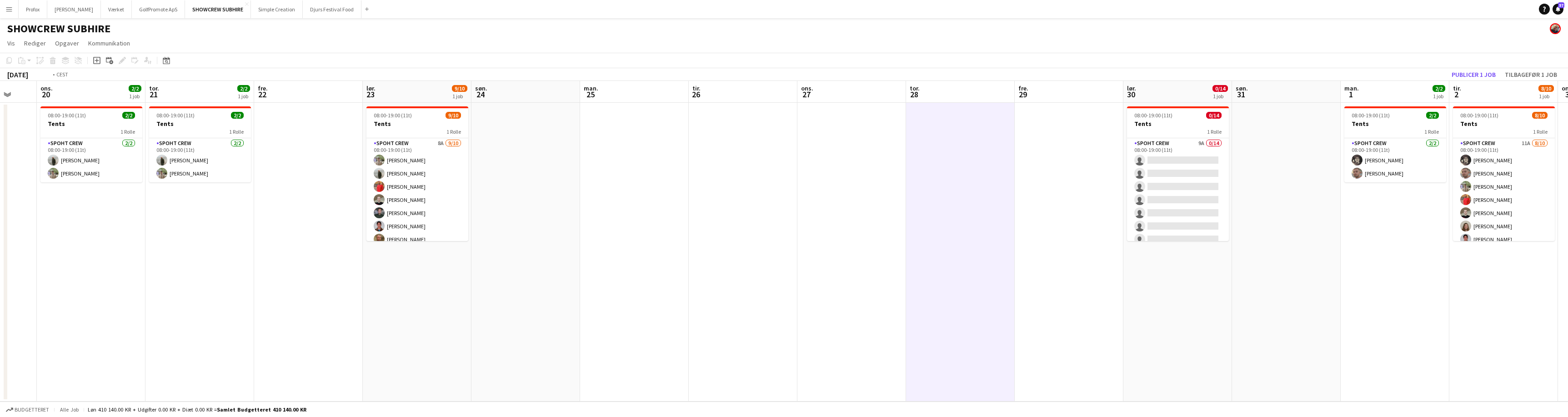
drag, startPoint x: 574, startPoint y: 334, endPoint x: 913, endPoint y: 342, distance: 339.1
click at [911, 342] on app-calendar-viewport "man. 18 tir. 19 ons. 20 2/2 1 job tor. 21 2/2 1 job fre. 22 lør. 23 9/10 1 job …" at bounding box center [784, 241] width 1568 height 321
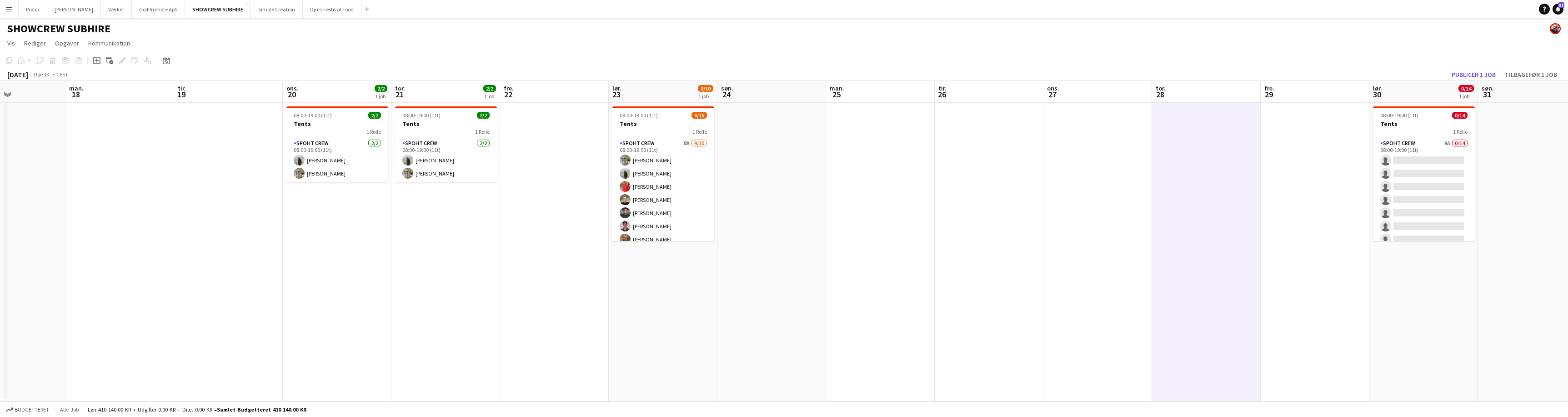
drag, startPoint x: 609, startPoint y: 336, endPoint x: 899, endPoint y: 312, distance: 291.0
click at [899, 313] on app-calendar-viewport "fre. 15 9/9 1 job lør. 16 søn. 17 man. 18 tir. 19 ons. 20 2/2 1 job tor. 21 2/2…" at bounding box center [784, 241] width 1568 height 321
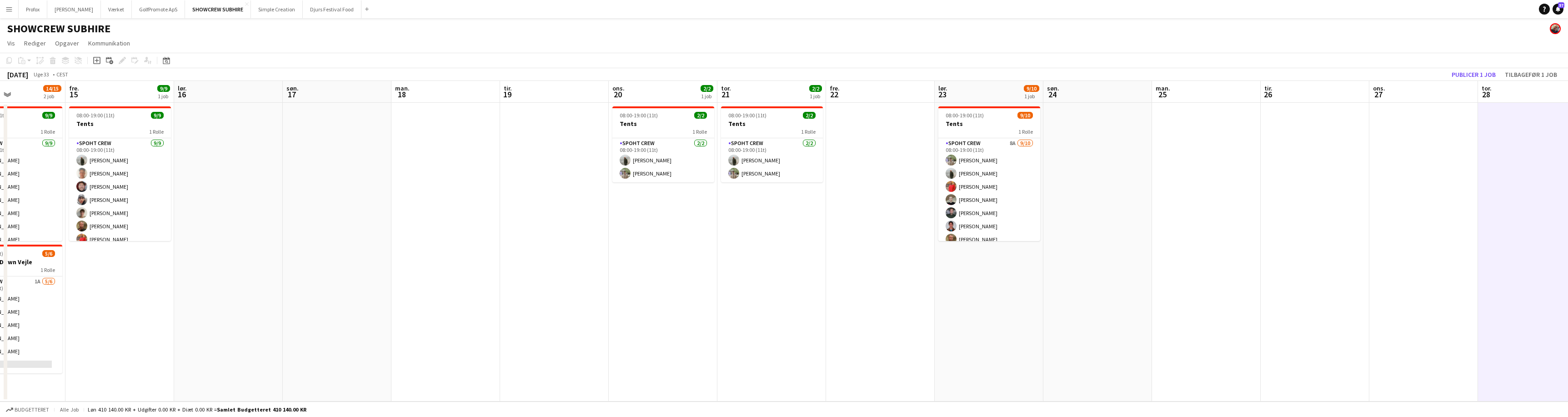
scroll to position [0, 240]
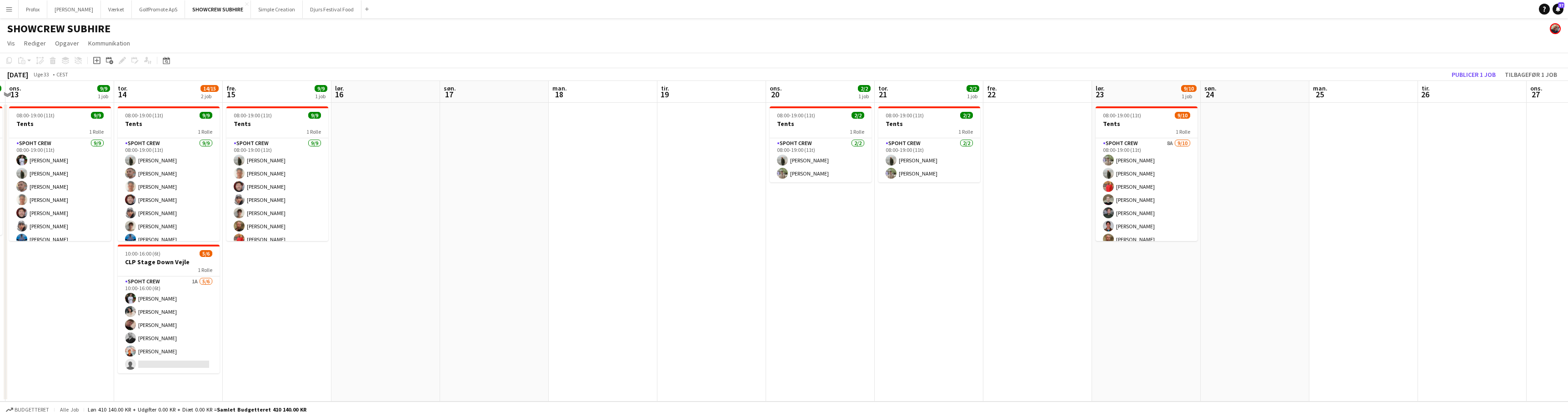
drag, startPoint x: 475, startPoint y: 319, endPoint x: 700, endPoint y: 309, distance: 225.2
click at [676, 312] on app-calendar-viewport "man. 11 tir. 12 6/6 1 job ons. 13 9/9 1 job tor. 14 14/15 2 job fre. 15 9/9 1 j…" at bounding box center [784, 241] width 1568 height 321
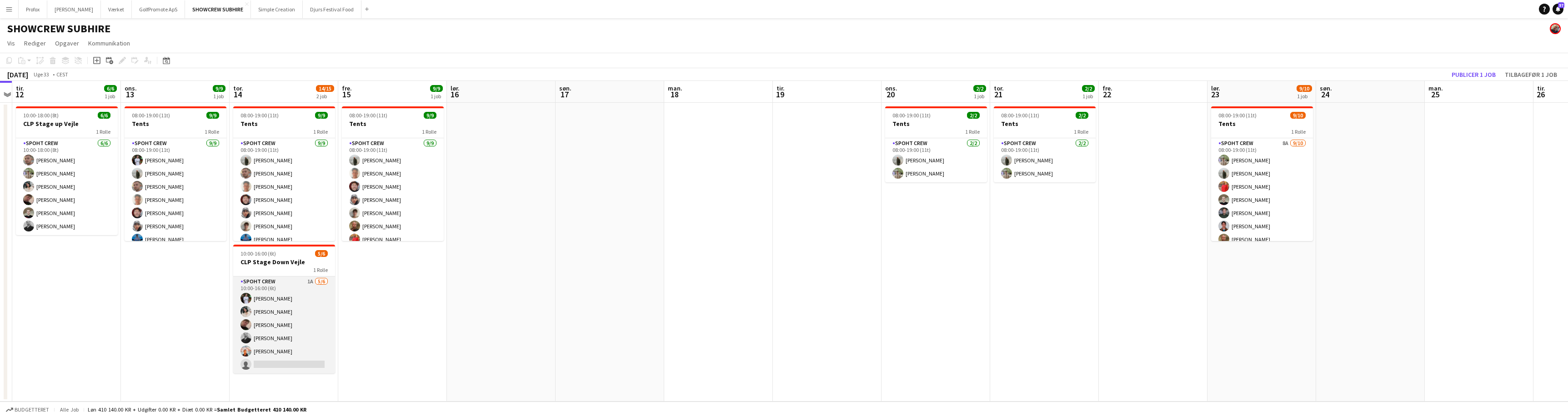
click at [275, 285] on app-card-role "Spoht Crew 1A [DATE] 10:00-16:00 (6t) [PERSON_NAME] [PERSON_NAME] [PERSON_NAME]…" at bounding box center [284, 324] width 102 height 97
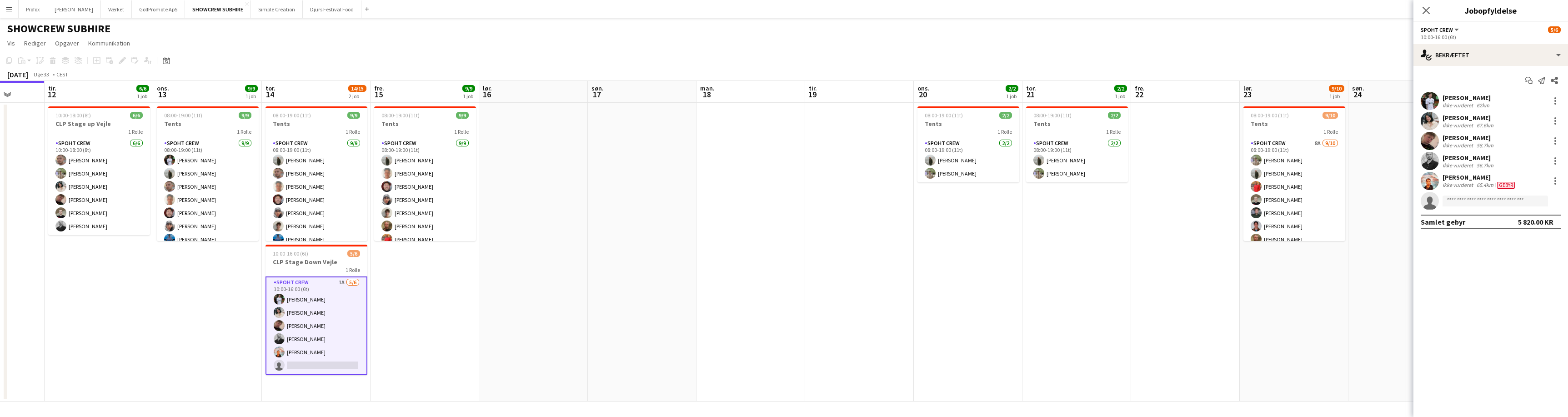
scroll to position [0, 287]
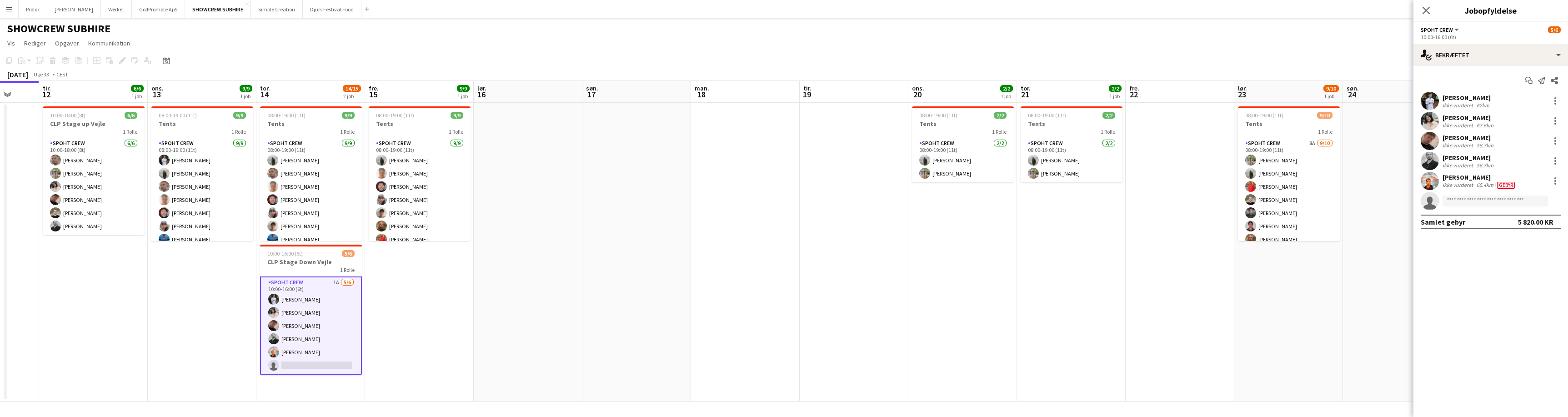
click at [478, 321] on app-calendar-viewport "lør. 9 søn. 10 man. 11 tir. 12 6/6 1 job ons. 13 9/9 1 job tor. 14 14/15 2 job …" at bounding box center [784, 241] width 1568 height 321
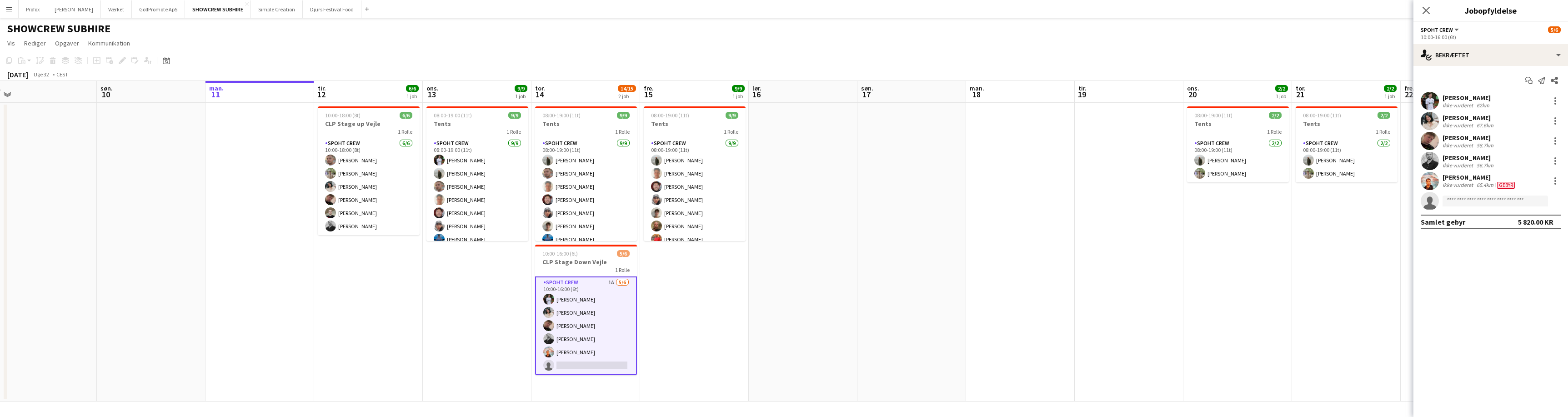
scroll to position [0, 263]
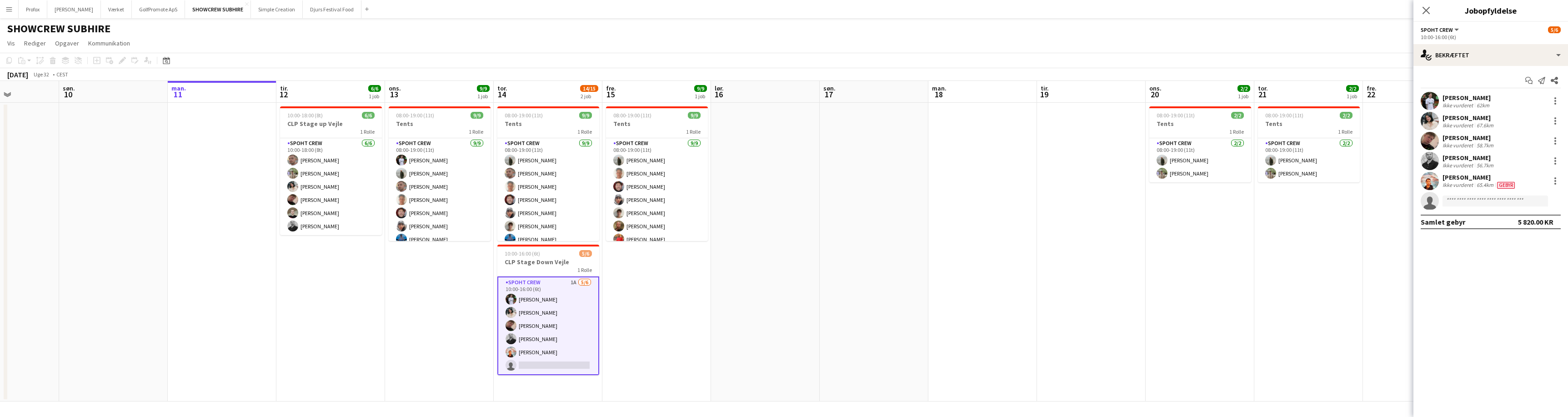
drag, startPoint x: 477, startPoint y: 321, endPoint x: 710, endPoint y: 310, distance: 233.3
click at [719, 310] on app-calendar-viewport "tor. 7 fre. 8 lør. 9 søn. 10 man. 11 tir. 12 6/6 1 job ons. 13 9/9 1 job tor. 1…" at bounding box center [784, 241] width 1568 height 321
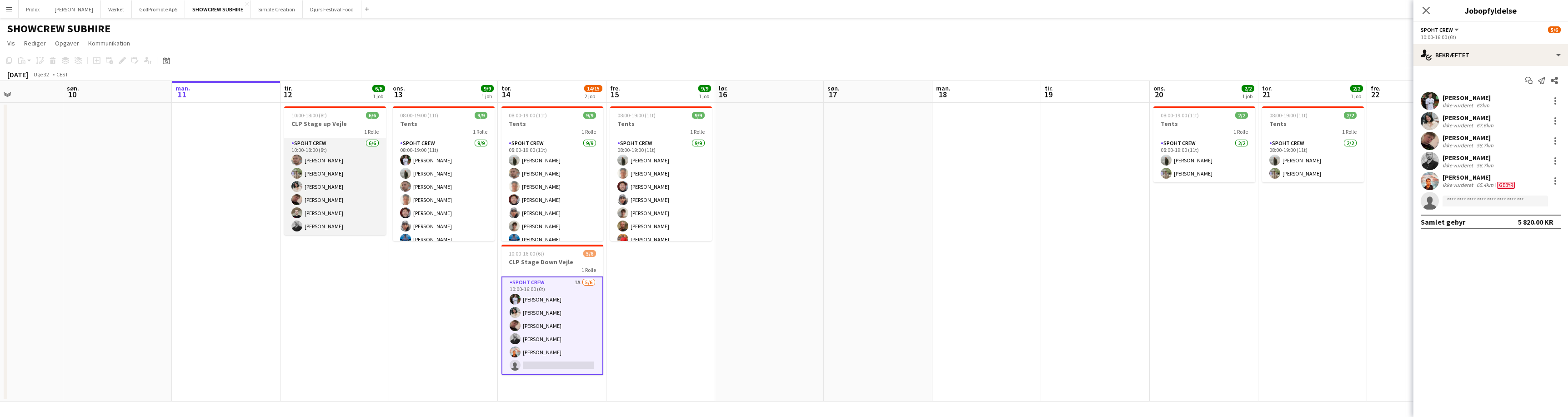
click at [345, 150] on app-card-role "Spoht Crew [DATE] 10:00-18:00 (8t) [PERSON_NAME] [PERSON_NAME] [PERSON_NAME] [P…" at bounding box center [335, 186] width 102 height 97
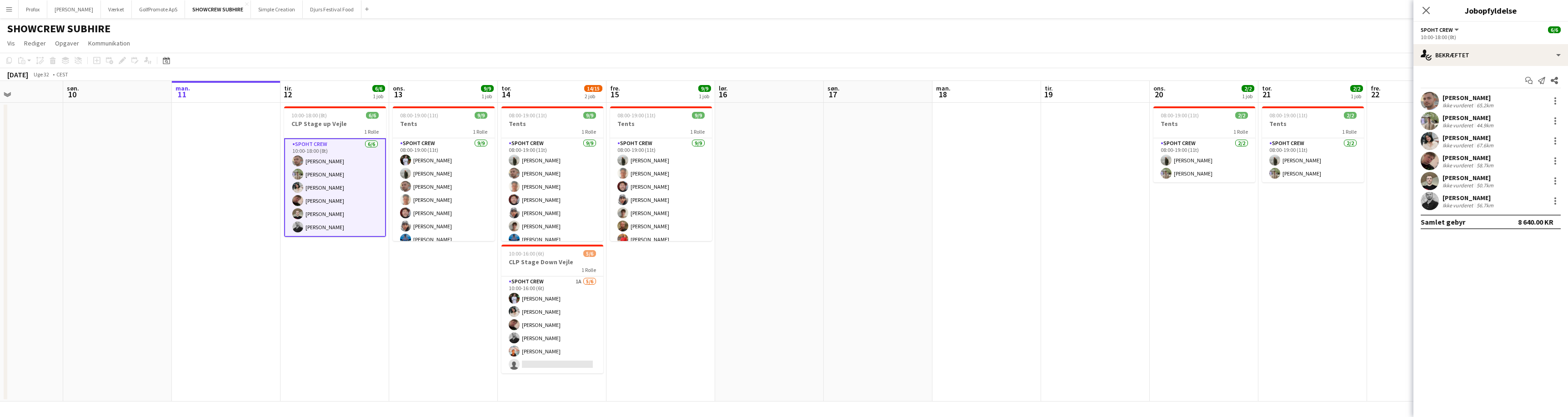
click at [321, 149] on app-card-role "Spoht Crew [DATE] 10:00-18:00 (8t) [PERSON_NAME] [PERSON_NAME] [PERSON_NAME] [P…" at bounding box center [335, 187] width 102 height 99
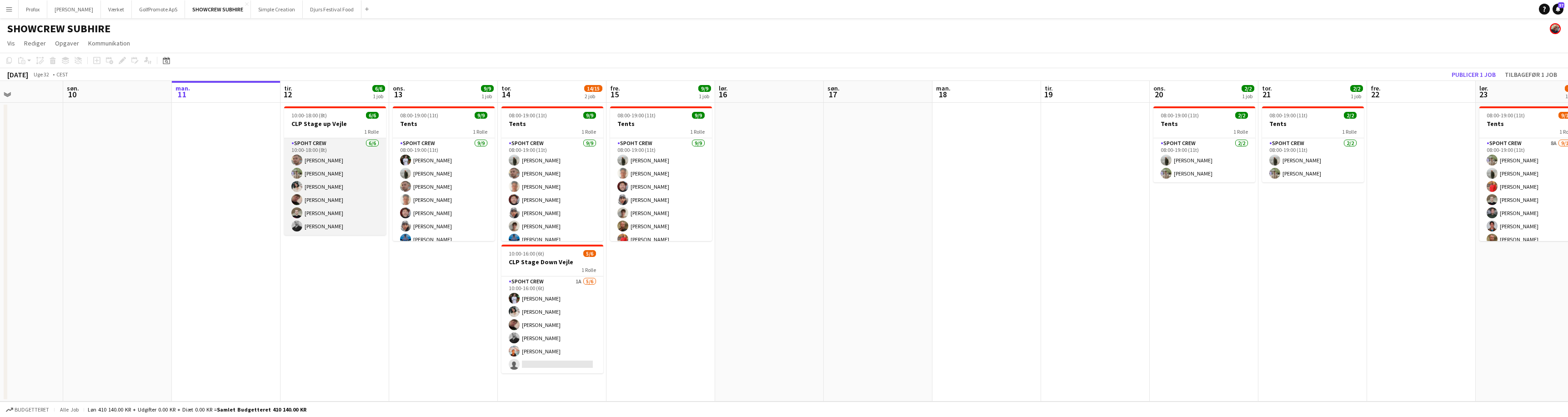
click at [321, 149] on app-card-role "Spoht Crew [DATE] 10:00-18:00 (8t) [PERSON_NAME] [PERSON_NAME] [PERSON_NAME] [P…" at bounding box center [335, 186] width 102 height 97
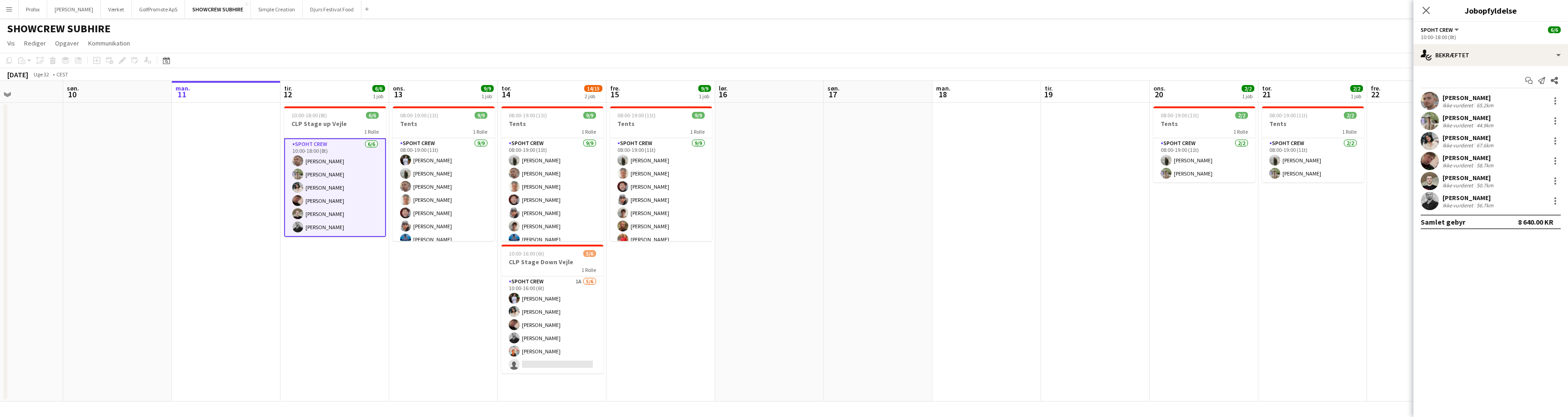
click at [321, 148] on app-card-role "Spoht Crew [DATE] 10:00-18:00 (8t) [PERSON_NAME] [PERSON_NAME] [PERSON_NAME] [P…" at bounding box center [335, 187] width 102 height 99
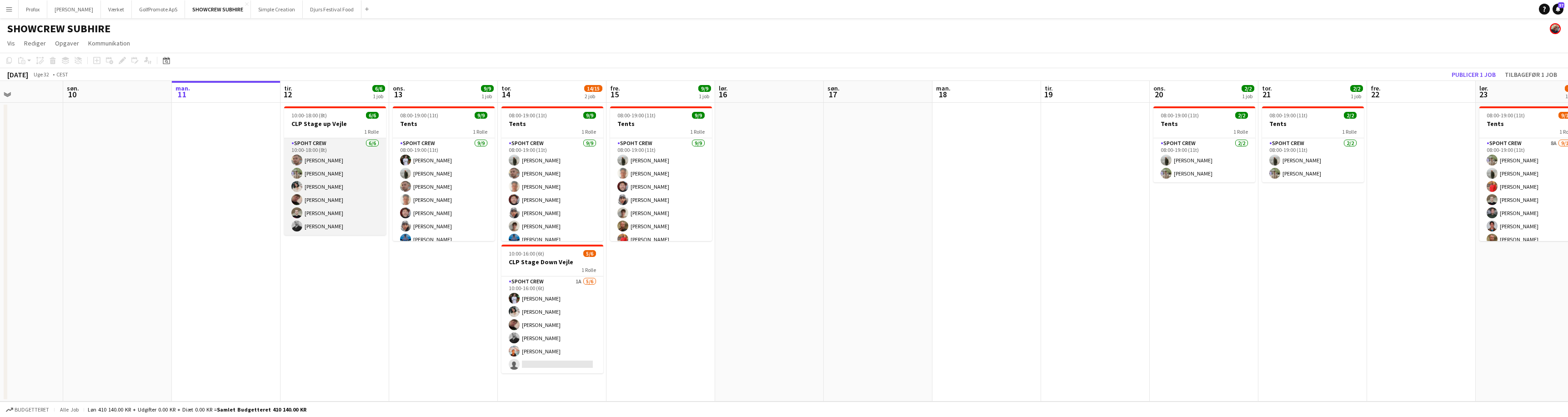
click at [321, 148] on app-card-role "Spoht Crew [DATE] 10:00-18:00 (8t) [PERSON_NAME] [PERSON_NAME] [PERSON_NAME] [P…" at bounding box center [335, 186] width 102 height 97
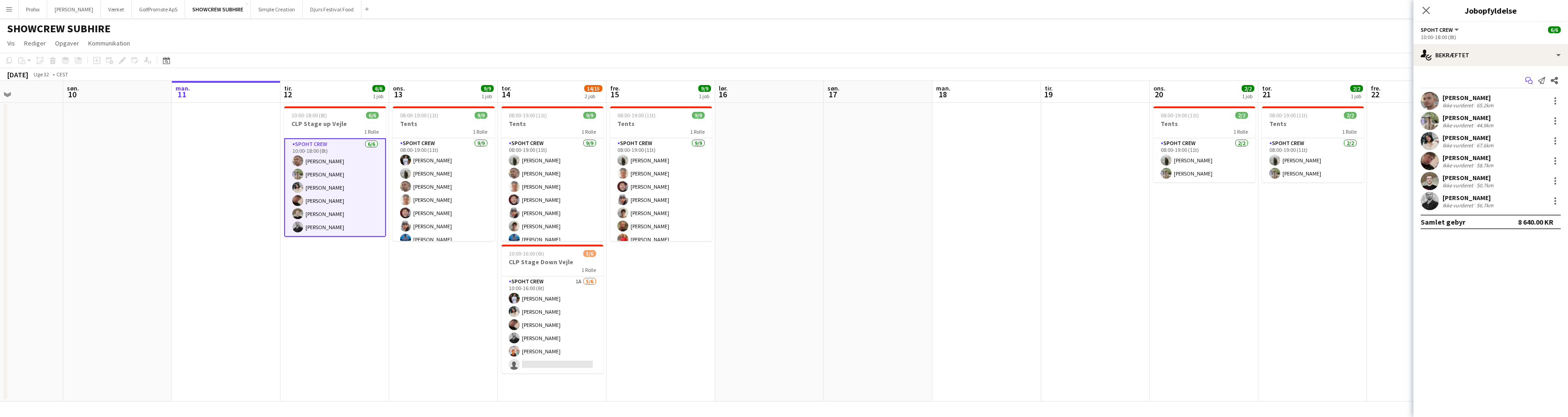
click at [1530, 78] on icon at bounding box center [1528, 79] width 5 height 5
click at [1533, 82] on app-icon "Start chat" at bounding box center [1528, 80] width 13 height 13
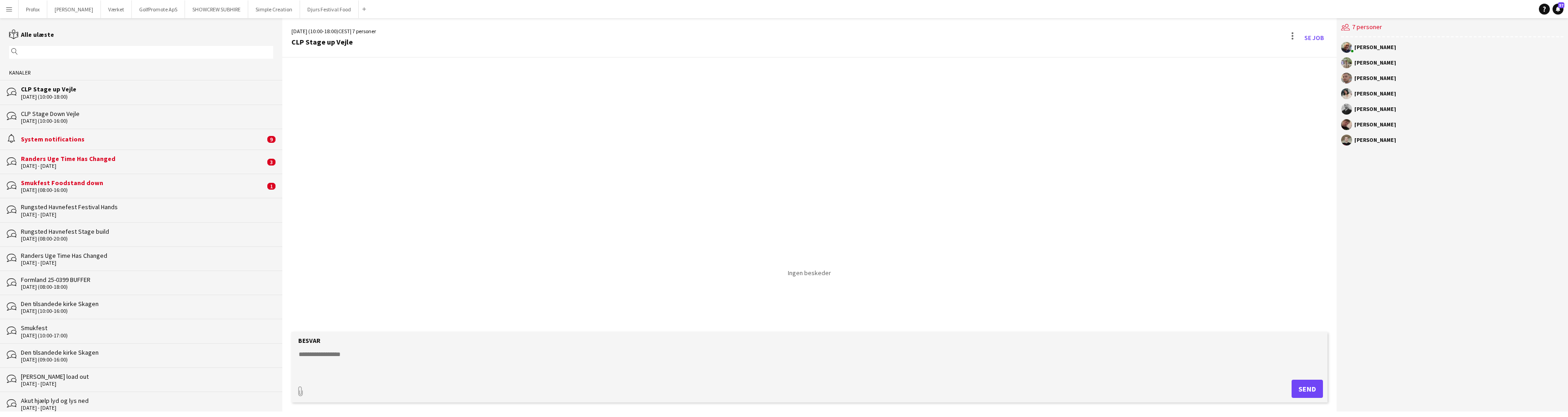
click at [323, 358] on textarea at bounding box center [811, 361] width 1027 height 24
type textarea "**"
click at [233, 10] on button "SHOWCREW SUBHIRE Luk" at bounding box center [217, 9] width 63 height 18
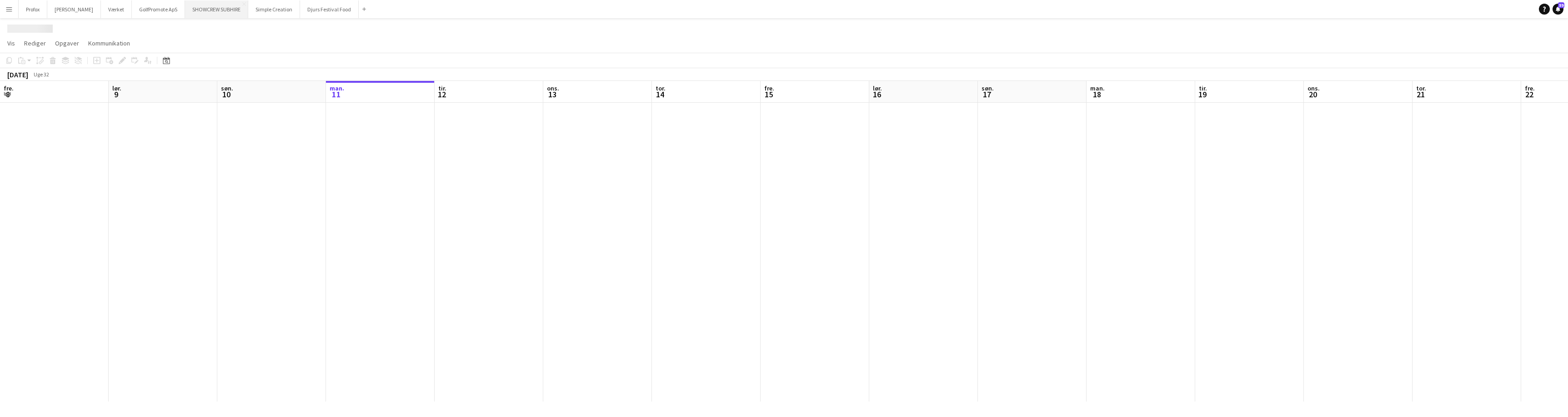
scroll to position [0, 217]
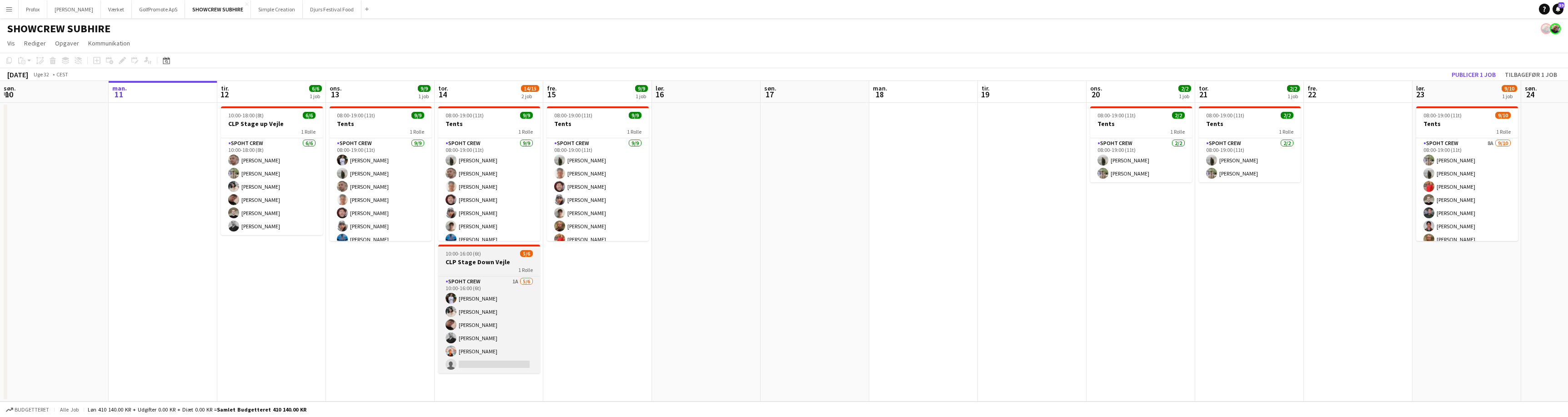
click at [509, 261] on h3 "CLP Stage Down Vejle" at bounding box center [489, 261] width 102 height 8
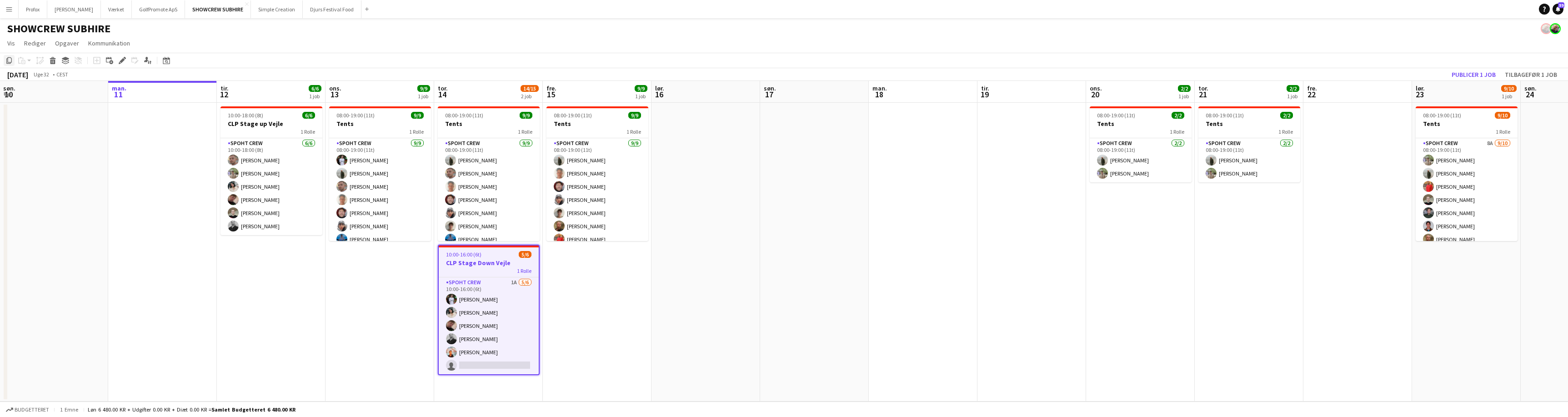
click at [8, 60] on icon "Kopier" at bounding box center [9, 60] width 7 height 7
click at [10, 60] on icon "Kopier" at bounding box center [9, 60] width 7 height 7
click at [791, 91] on app-board-header-date "søn. 17" at bounding box center [814, 92] width 109 height 22
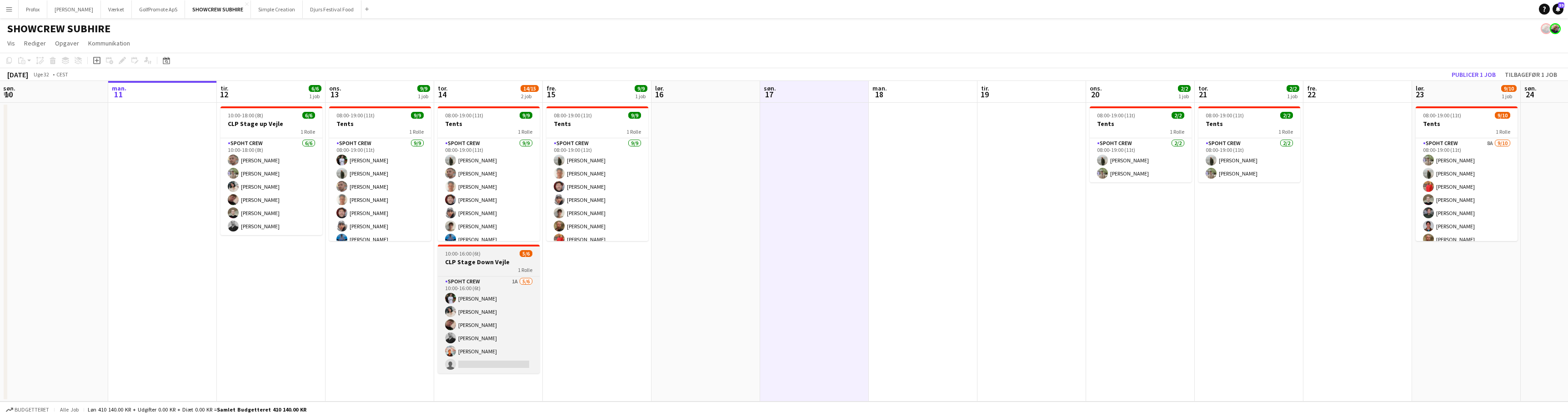
scroll to position [0, 219]
click at [495, 266] on div "1 Rolle" at bounding box center [488, 270] width 102 height 7
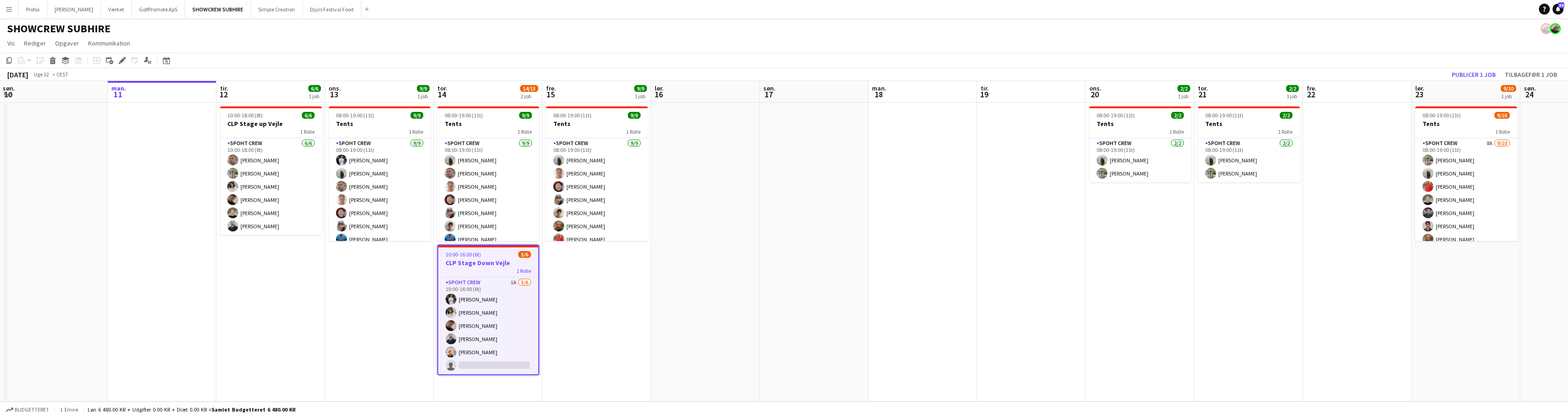
click at [817, 156] on app-date-cell at bounding box center [814, 252] width 109 height 299
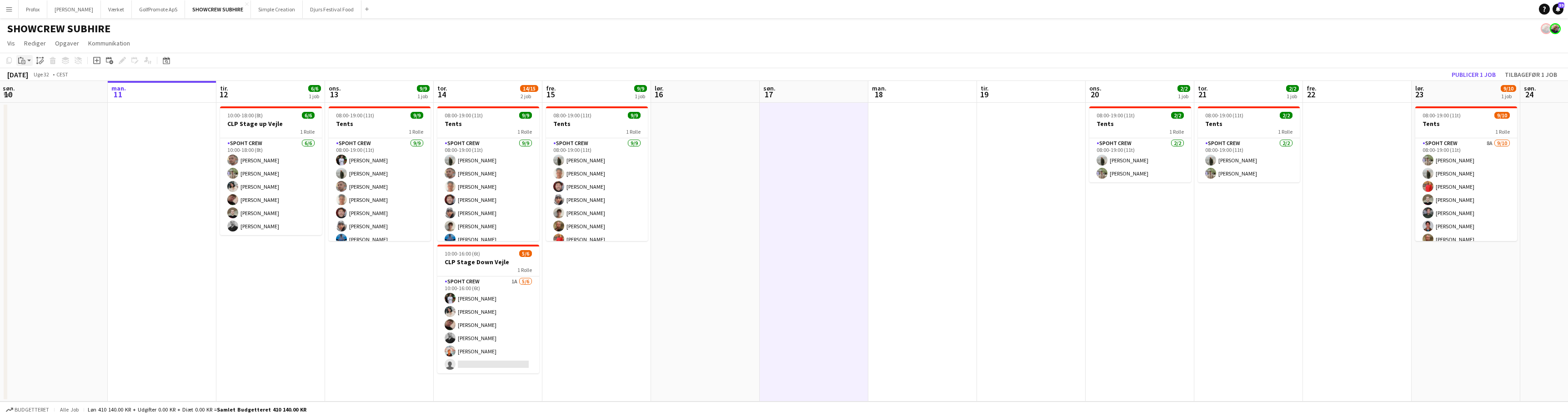
click at [26, 61] on div "Indsæt" at bounding box center [22, 60] width 11 height 11
click at [40, 77] on link "Indsæt Kommando V" at bounding box center [69, 77] width 91 height 8
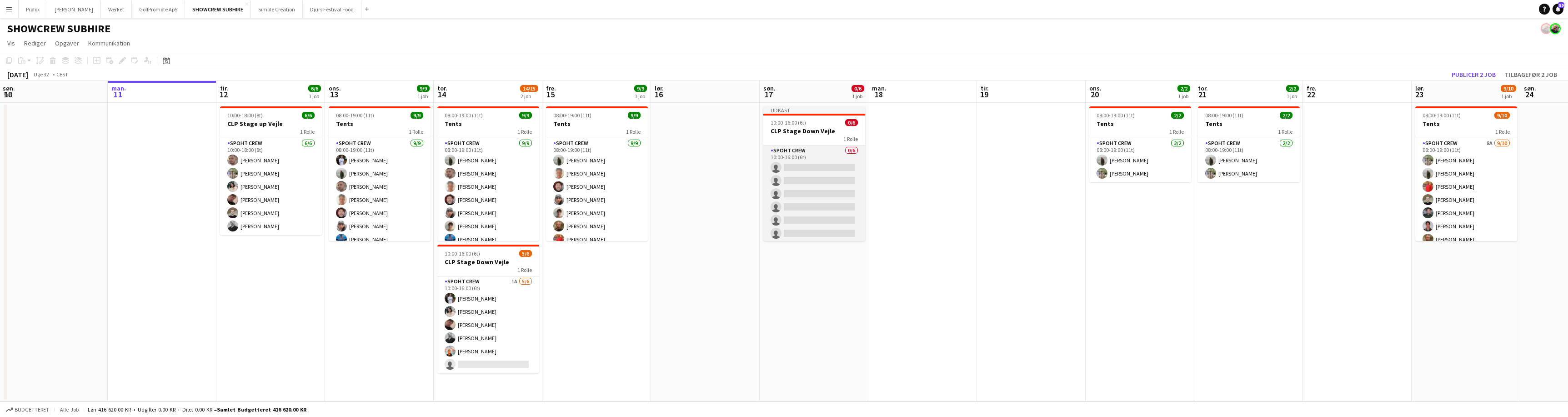
click at [811, 167] on app-card-role "Spoht Crew 0/6 10:00-16:00 (6t) single-neutral-actions single-neutral-actions s…" at bounding box center [814, 194] width 102 height 97
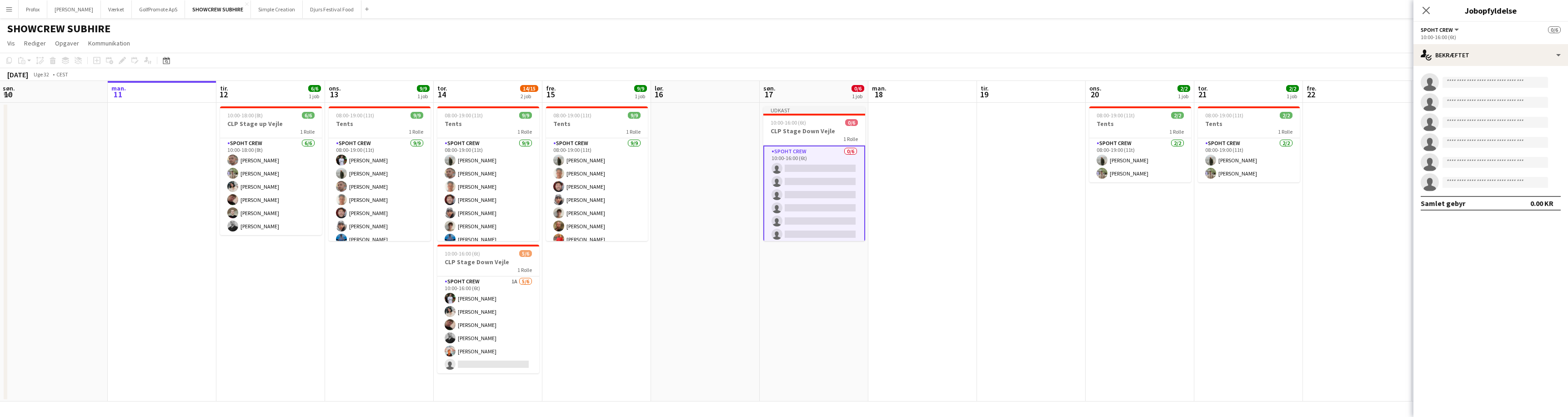
click at [812, 166] on app-card-role "Spoht Crew 0/6 10:00-16:00 (6t) single-neutral-actions single-neutral-actions s…" at bounding box center [814, 195] width 102 height 99
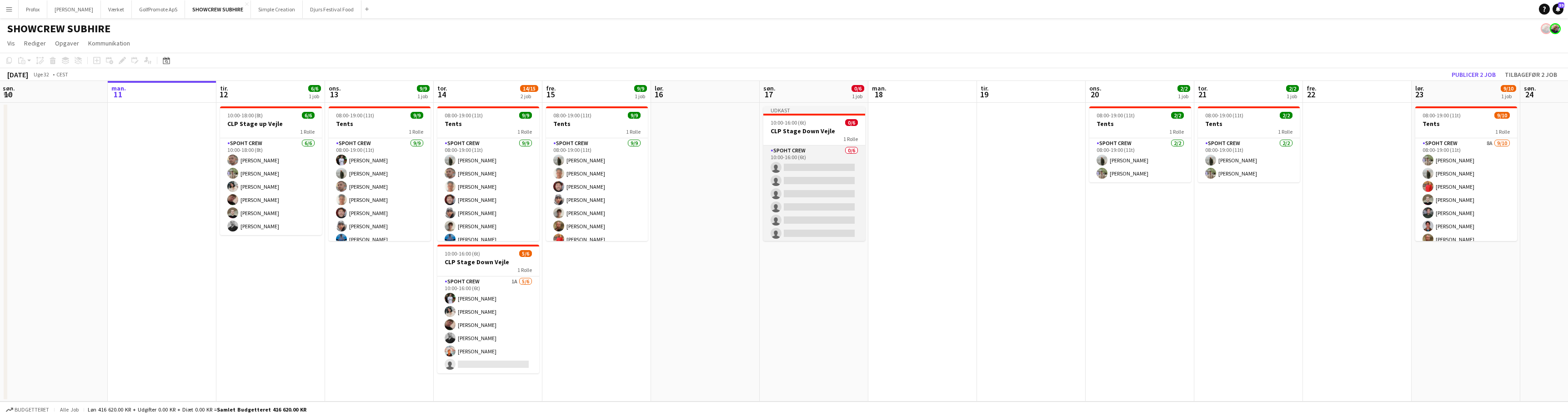
click at [812, 166] on app-card-role "Spoht Crew 0/6 10:00-16:00 (6t) single-neutral-actions single-neutral-actions s…" at bounding box center [814, 194] width 102 height 97
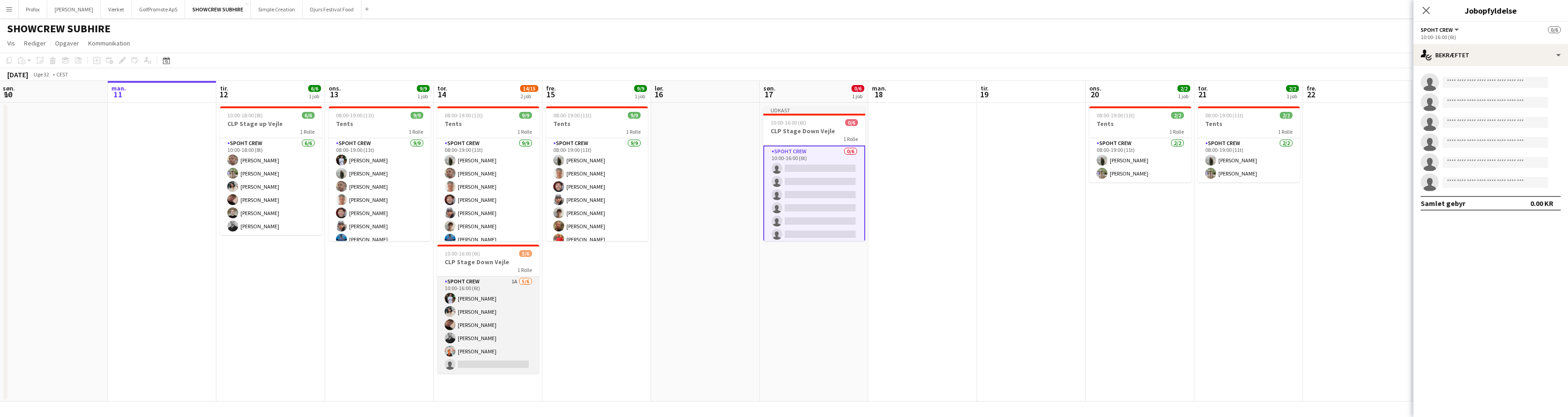
click at [477, 286] on app-card-role "Spoht Crew 1A [DATE] 10:00-16:00 (6t) [PERSON_NAME] [PERSON_NAME] [PERSON_NAME]…" at bounding box center [488, 324] width 102 height 97
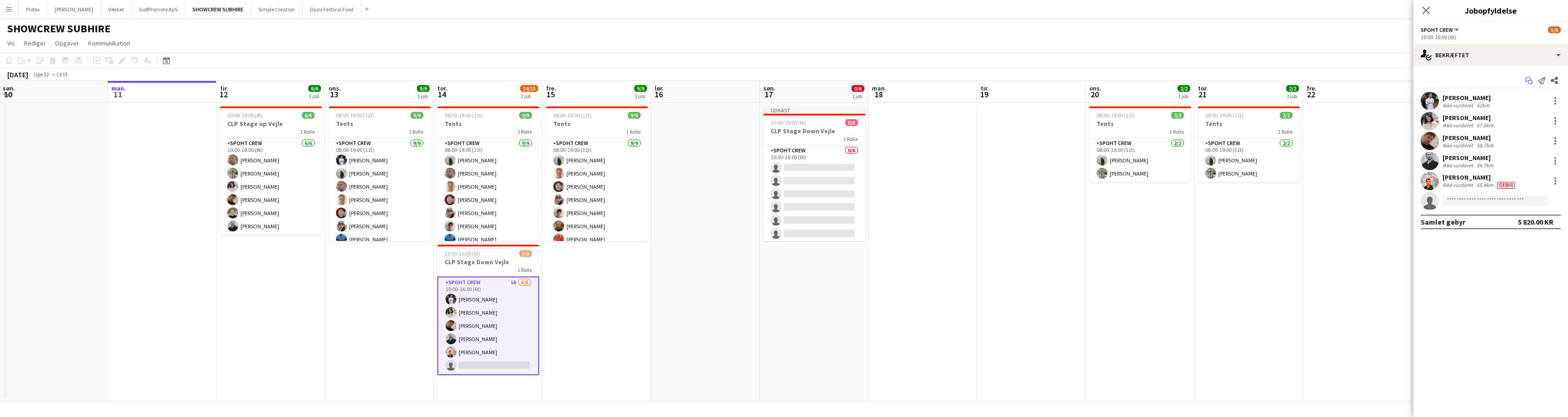
click at [1529, 79] on icon "Start chat" at bounding box center [1529, 80] width 7 height 7
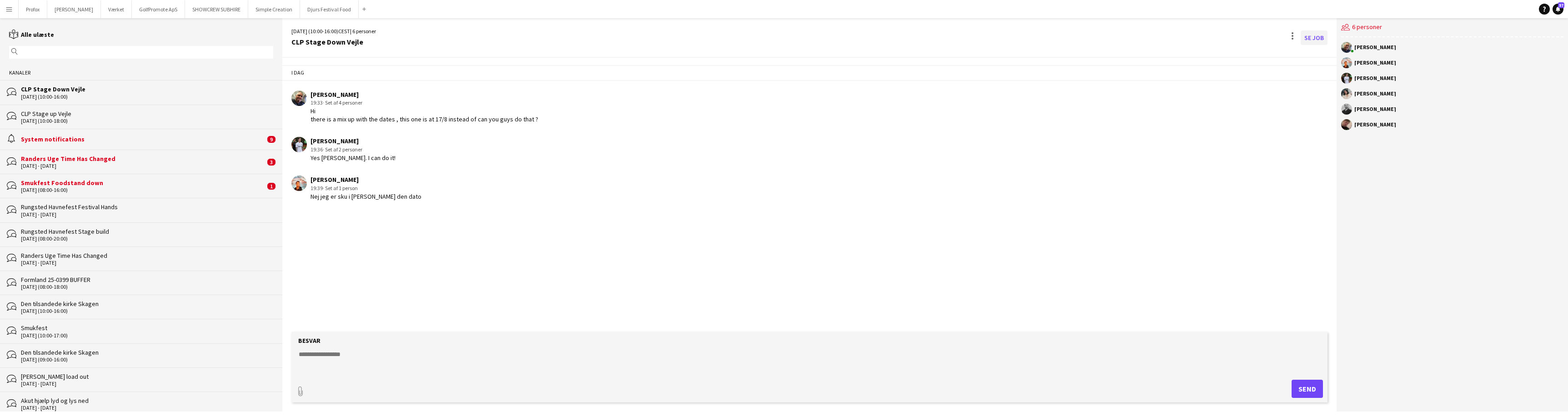
click at [1315, 37] on link "Se Job" at bounding box center [1314, 38] width 27 height 15
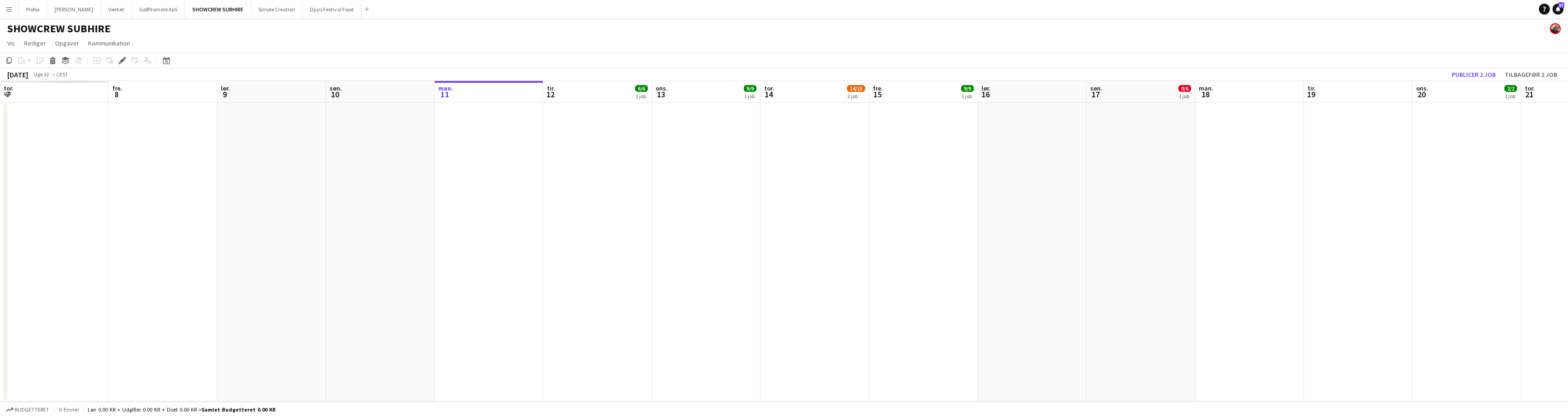
scroll to position [0, 312]
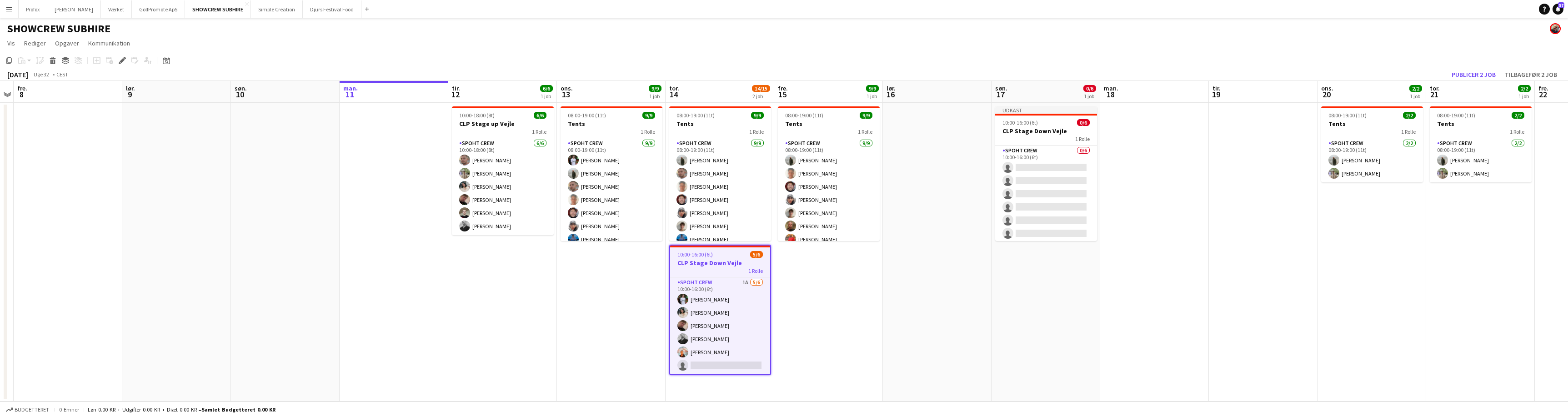
click at [741, 265] on h3 "CLP Stage Down Vejle" at bounding box center [720, 262] width 100 height 8
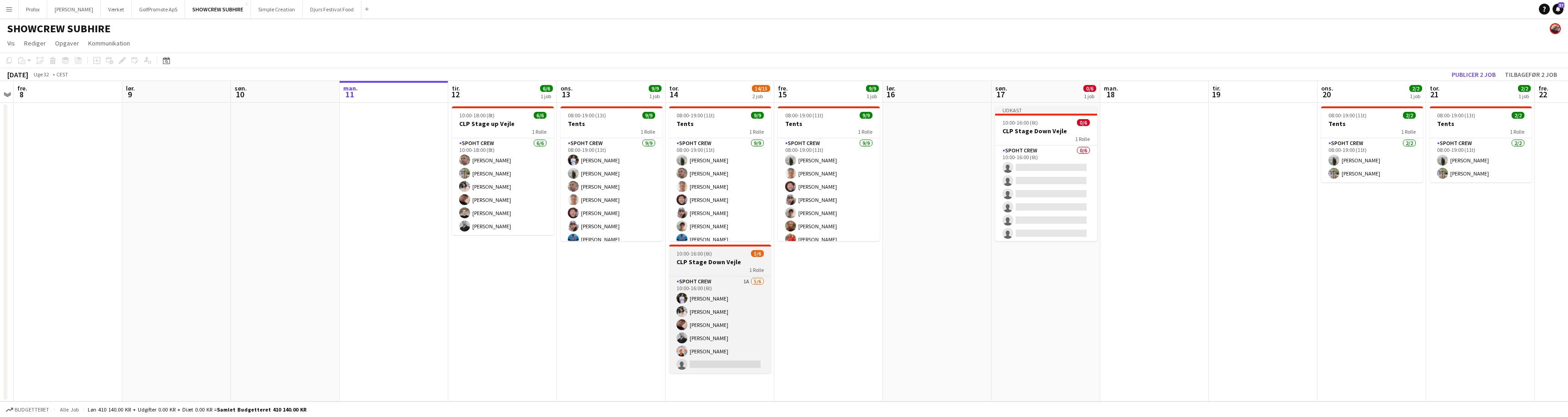
click at [737, 263] on h3 "CLP Stage Down Vejle" at bounding box center [719, 261] width 102 height 8
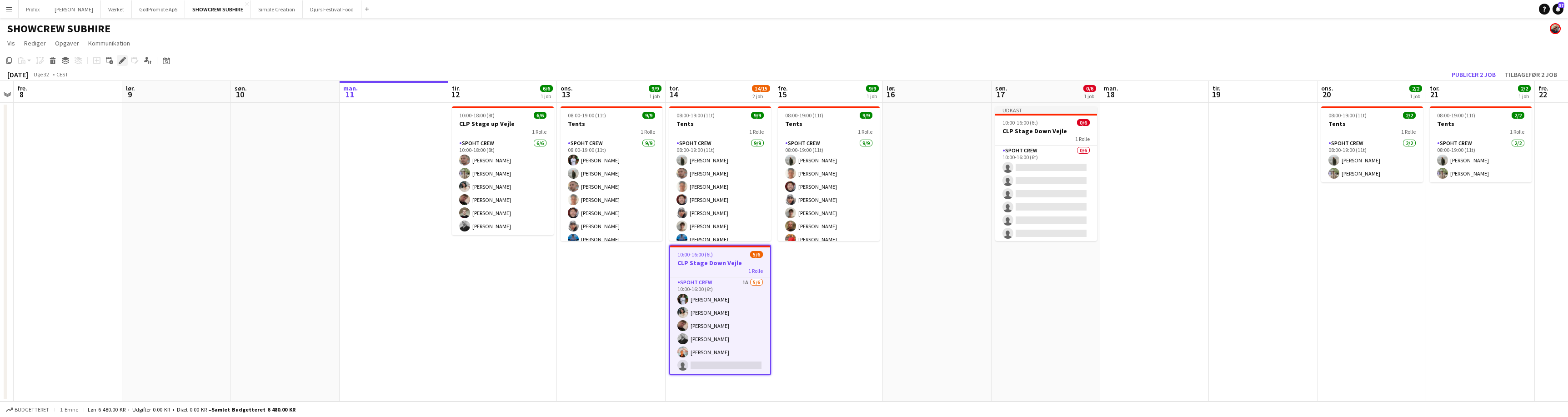
click at [124, 62] on icon "Rediger" at bounding box center [122, 60] width 7 height 7
type input "*******"
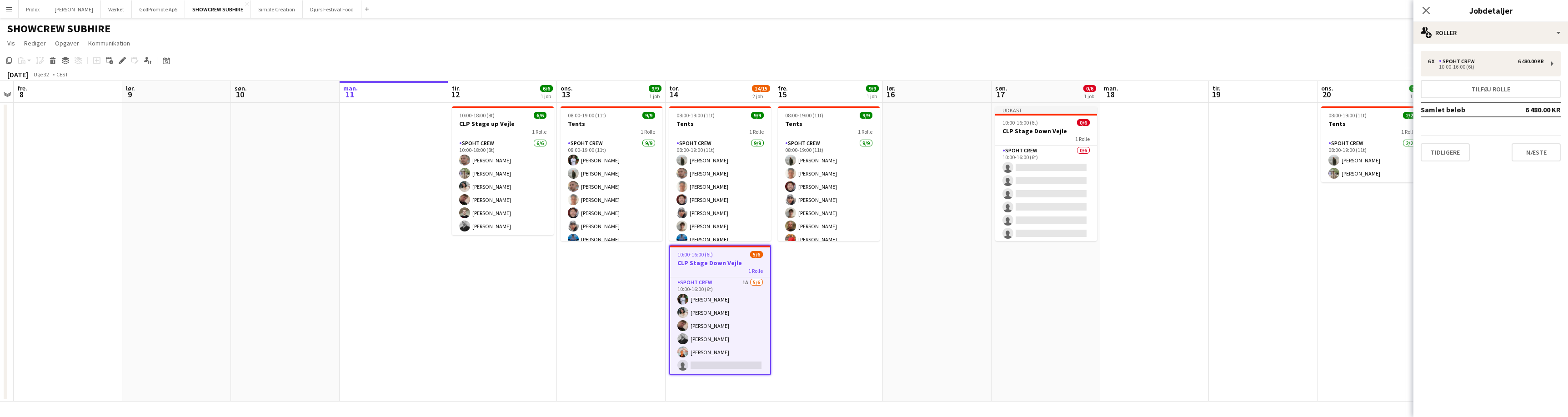
click at [1459, 153] on button "Tidligere" at bounding box center [1445, 152] width 49 height 18
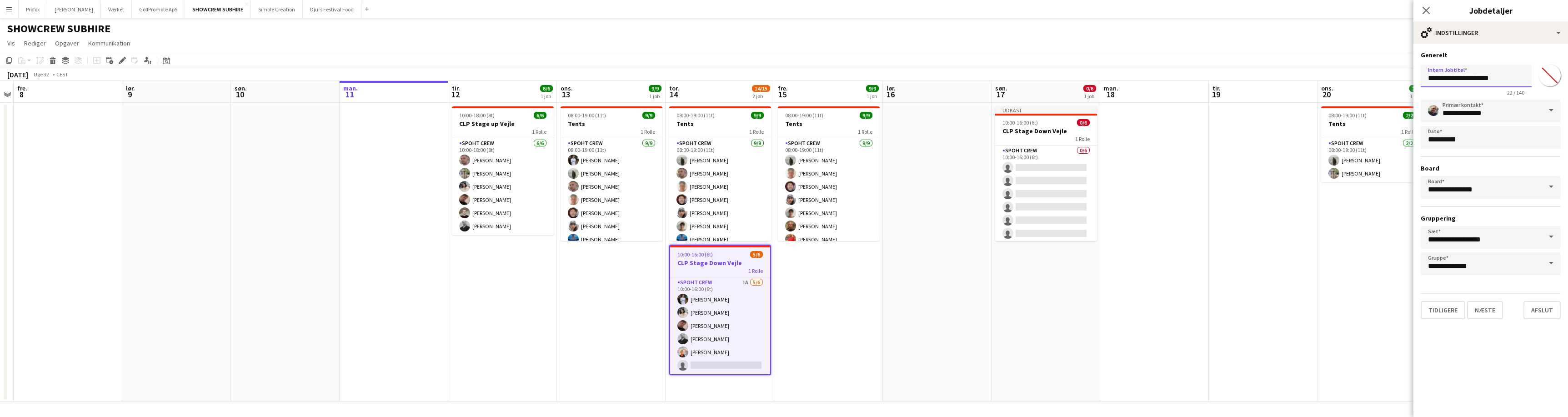
drag, startPoint x: 1502, startPoint y: 82, endPoint x: 1508, endPoint y: 81, distance: 6.1
click at [1503, 82] on input "**********" at bounding box center [1476, 75] width 111 height 23
type input "**********"
click at [1553, 312] on button "Afslut" at bounding box center [1542, 310] width 37 height 18
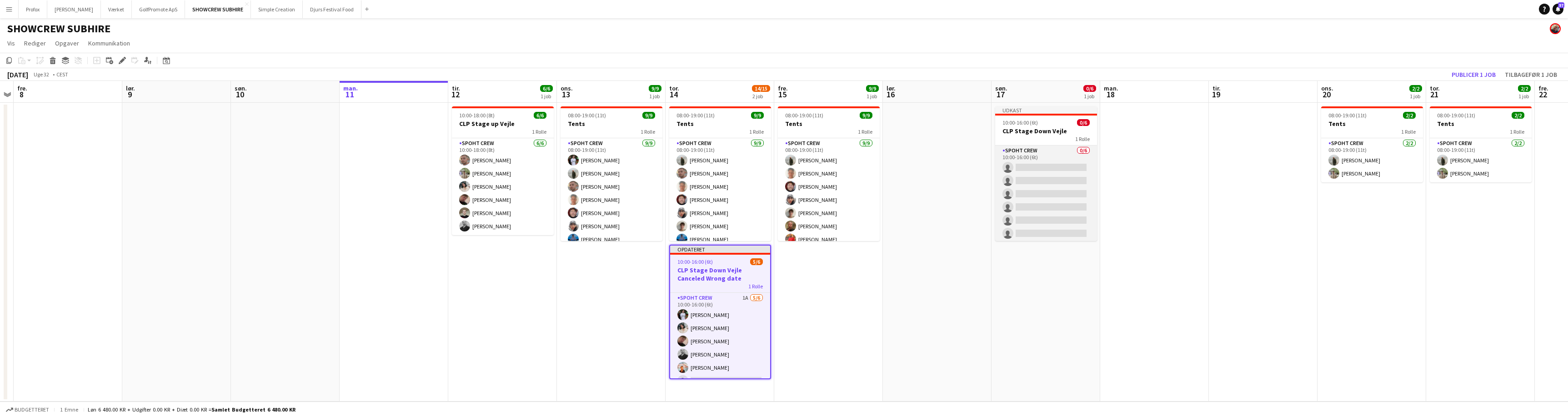
click at [1036, 164] on app-card-role "Spoht Crew 0/6 10:00-16:00 (6t) single-neutral-actions single-neutral-actions s…" at bounding box center [1046, 194] width 102 height 97
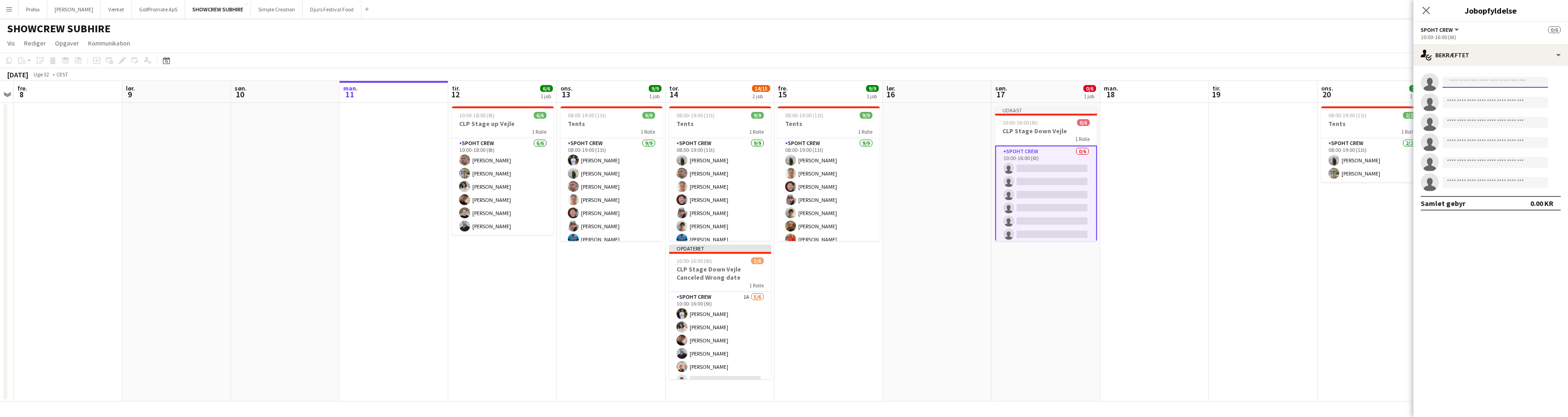
click at [1475, 83] on input at bounding box center [1495, 82] width 105 height 11
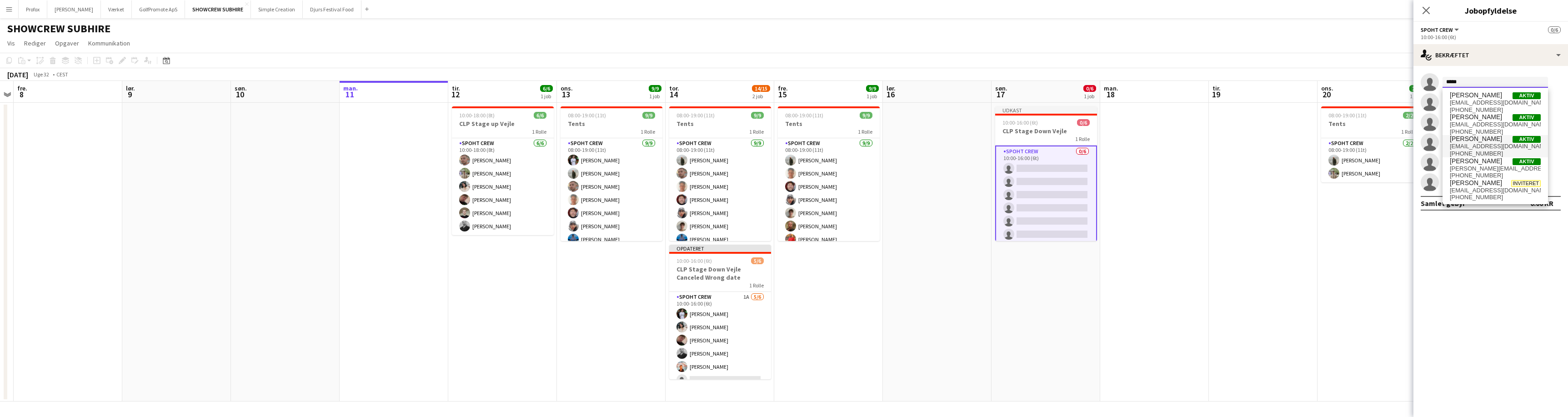
type input "*****"
click at [1488, 145] on span "[EMAIL_ADDRESS][DOMAIN_NAME]" at bounding box center [1495, 147] width 91 height 7
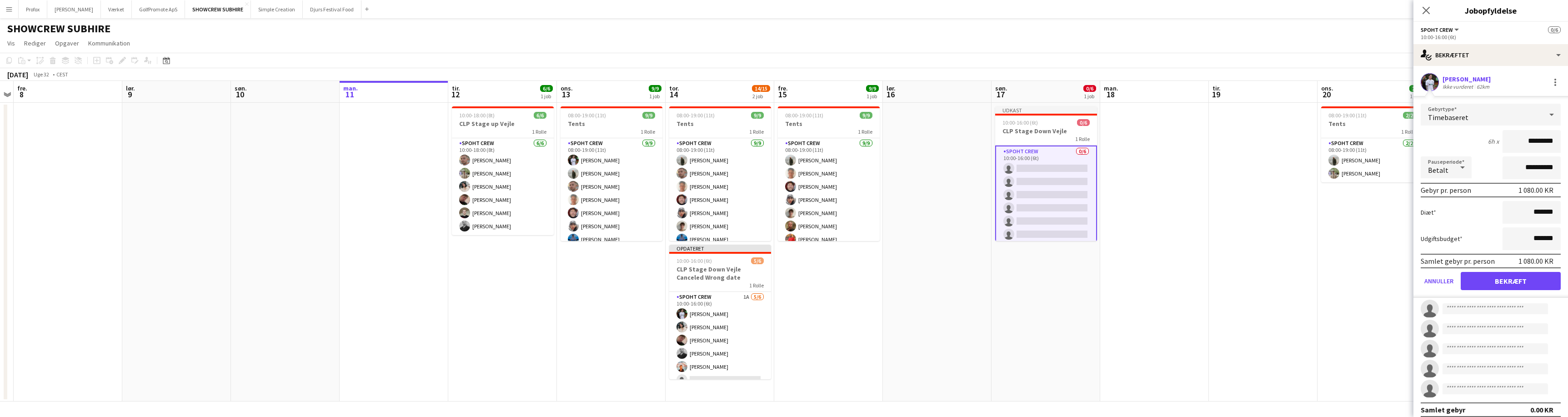
click at [1521, 281] on button "Bekræft" at bounding box center [1511, 281] width 100 height 18
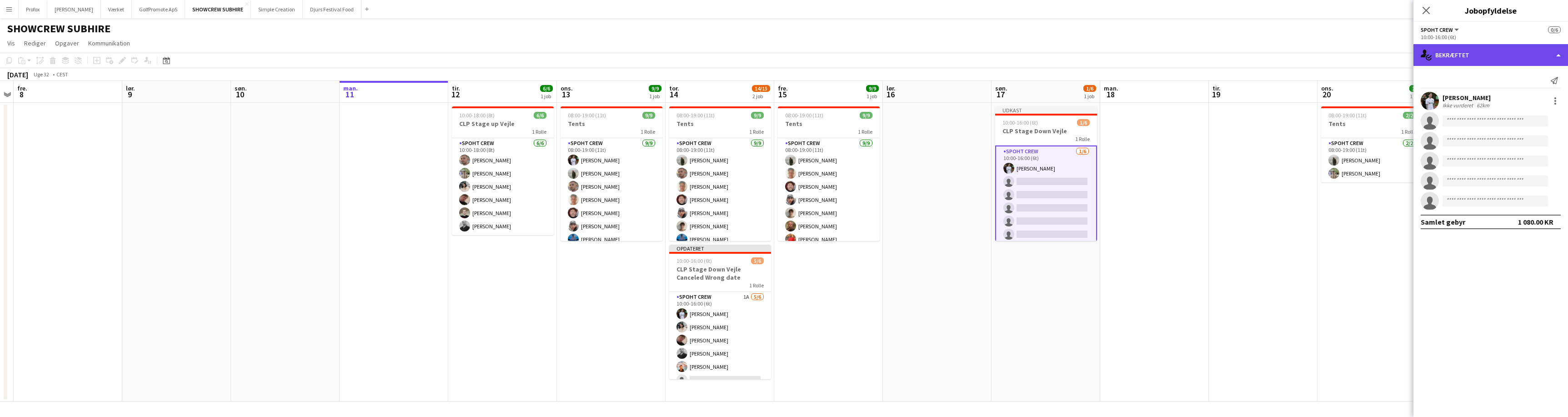
click at [1552, 56] on div "single-neutral-actions-check-2 Bekræftet" at bounding box center [1491, 55] width 155 height 22
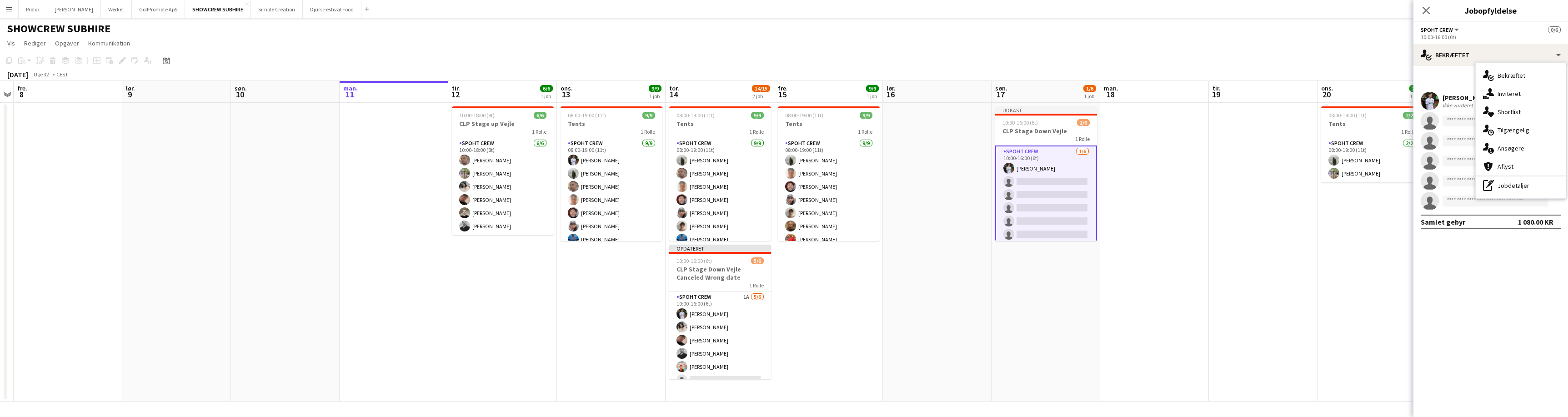
click at [1523, 91] on div "single-neutral-actions-share-1 Inviteret" at bounding box center [1521, 94] width 90 height 18
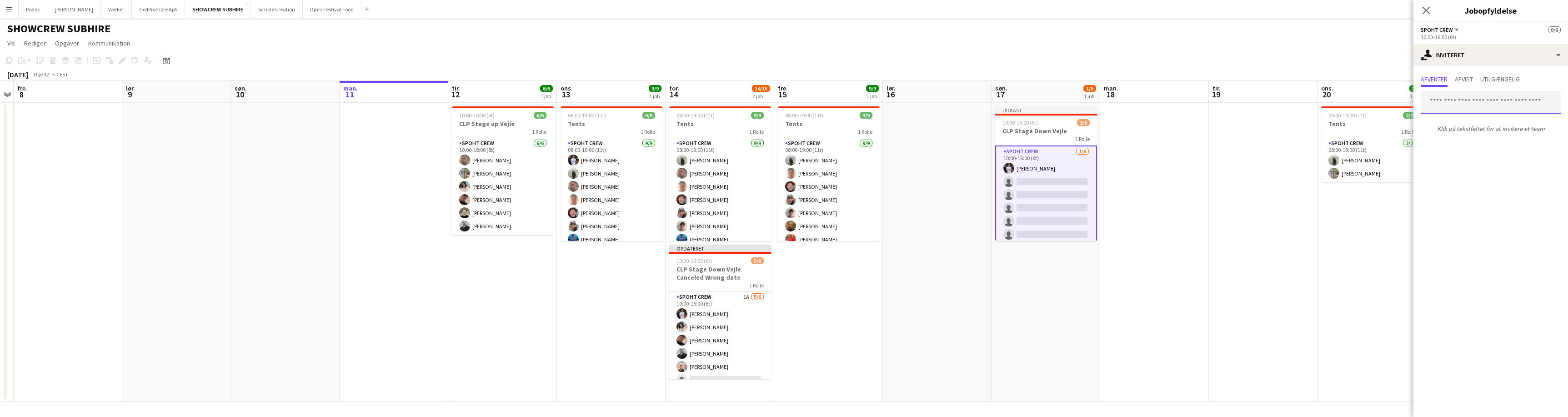
click at [1493, 103] on input "text" at bounding box center [1491, 102] width 140 height 23
type input "****"
click at [1480, 127] on span "[PERSON_NAME]" at bounding box center [1454, 125] width 52 height 8
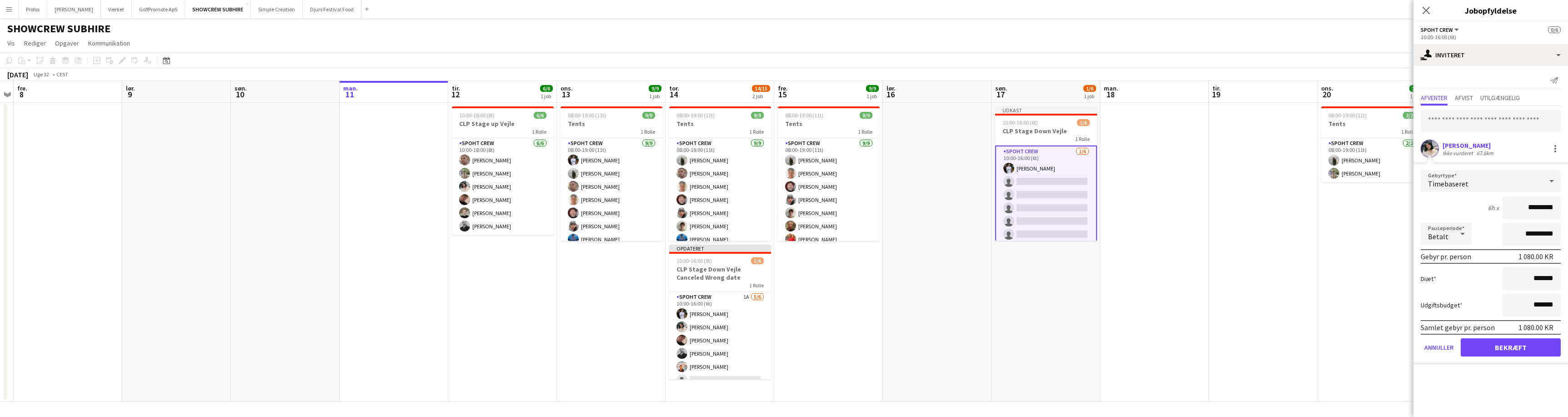
click at [1515, 350] on button "Bekræft" at bounding box center [1511, 348] width 100 height 18
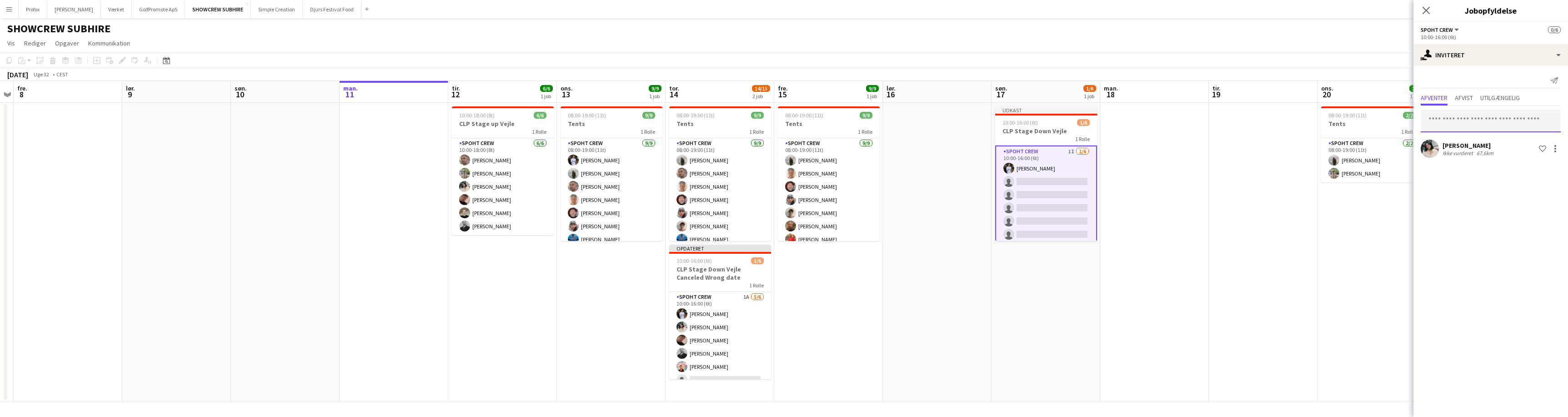
click at [1489, 119] on input "text" at bounding box center [1491, 121] width 140 height 23
type input "****"
click at [1479, 147] on span "[PERSON_NAME] Aktiv [EMAIL_ADDRESS][DOMAIN_NAME]" at bounding box center [1491, 147] width 125 height 15
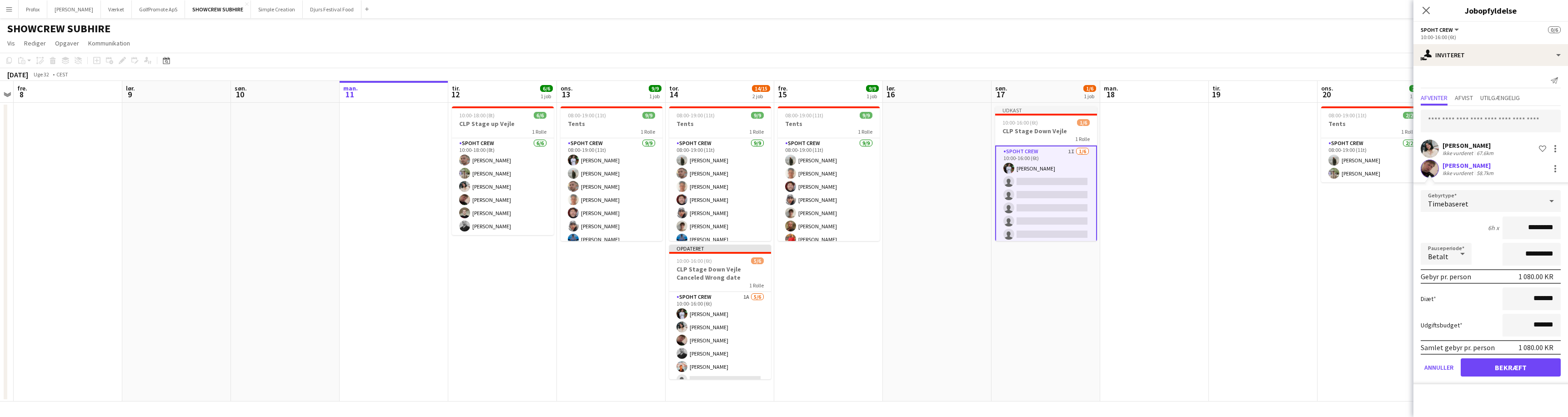
click at [1513, 367] on button "Bekræft" at bounding box center [1511, 368] width 100 height 18
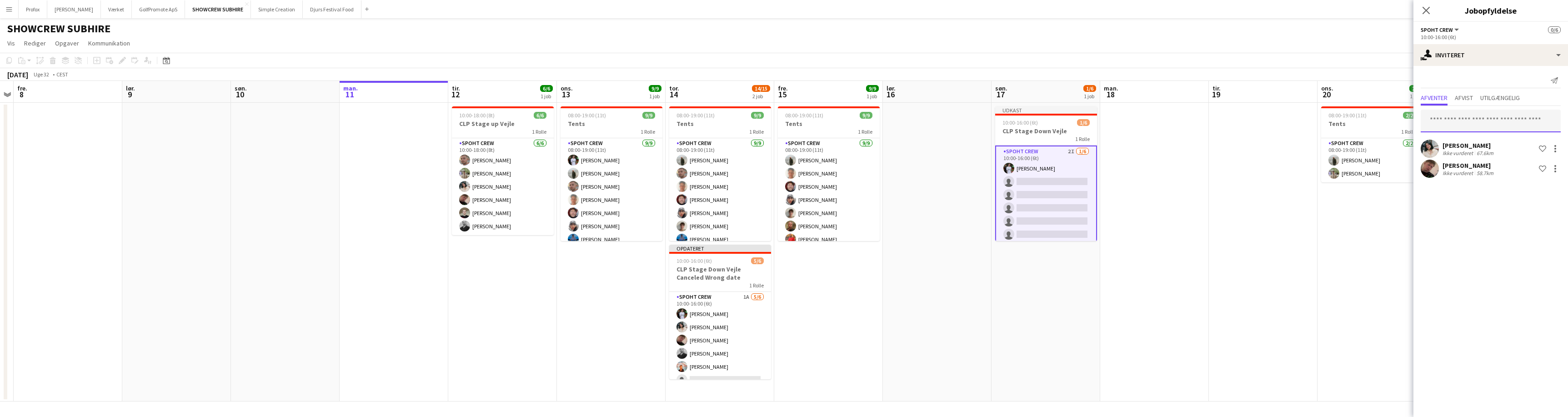
click at [1481, 123] on input "text" at bounding box center [1491, 121] width 140 height 23
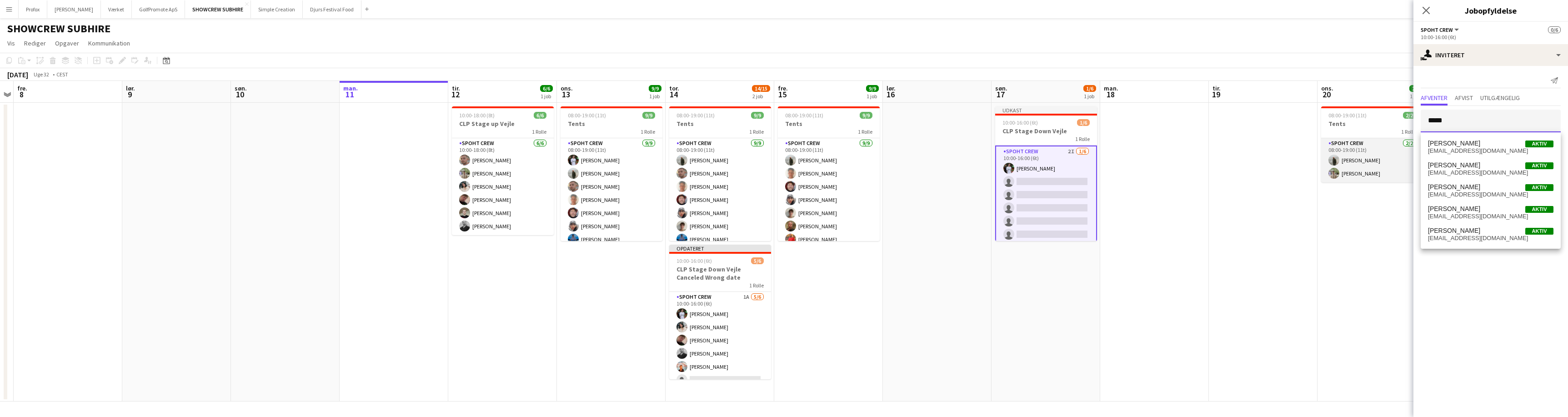
type input "*****"
drag, startPoint x: 1353, startPoint y: 182, endPoint x: 1479, endPoint y: 211, distance: 129.3
click at [1479, 211] on span "[PERSON_NAME] Aktiv" at bounding box center [1491, 209] width 125 height 8
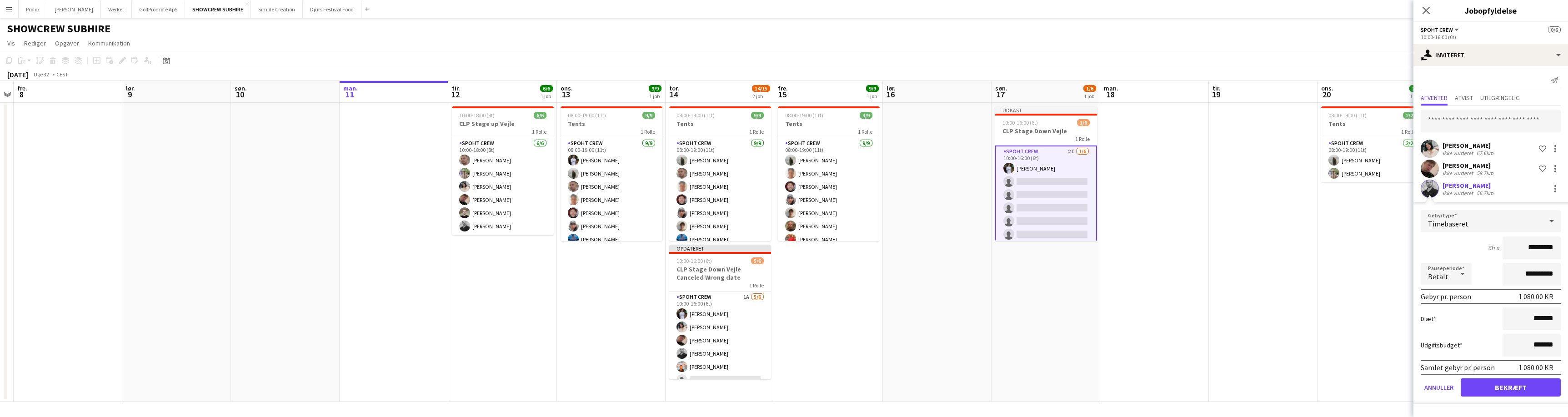
drag, startPoint x: 1508, startPoint y: 389, endPoint x: 1482, endPoint y: 393, distance: 26.3
click at [1507, 390] on button "Bekræft" at bounding box center [1511, 387] width 100 height 18
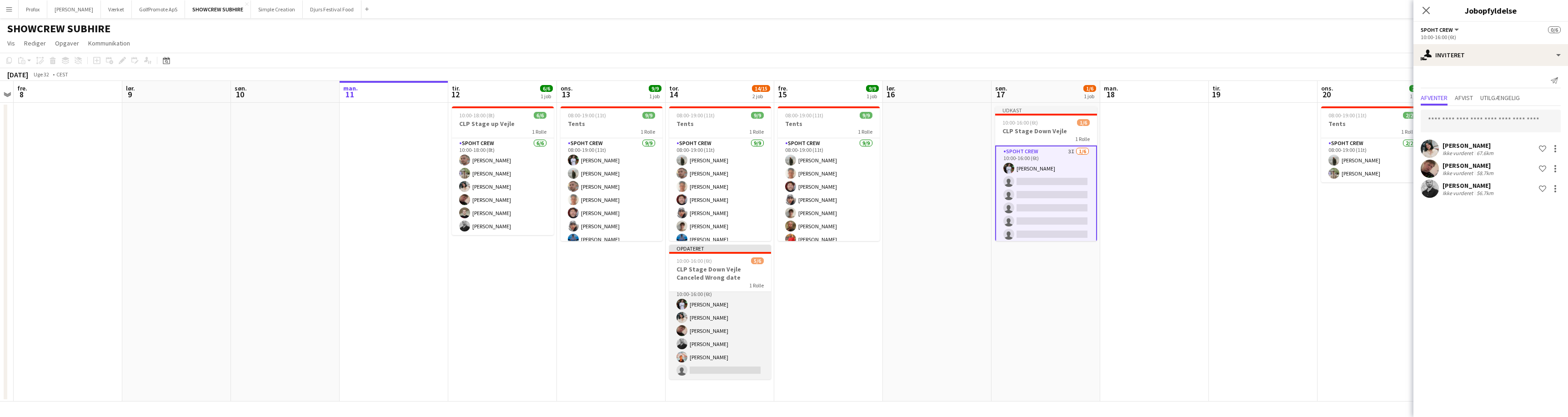
scroll to position [0, 0]
drag, startPoint x: 1247, startPoint y: 310, endPoint x: 1251, endPoint y: 306, distance: 5.7
click at [1247, 310] on app-date-cell at bounding box center [1263, 252] width 109 height 299
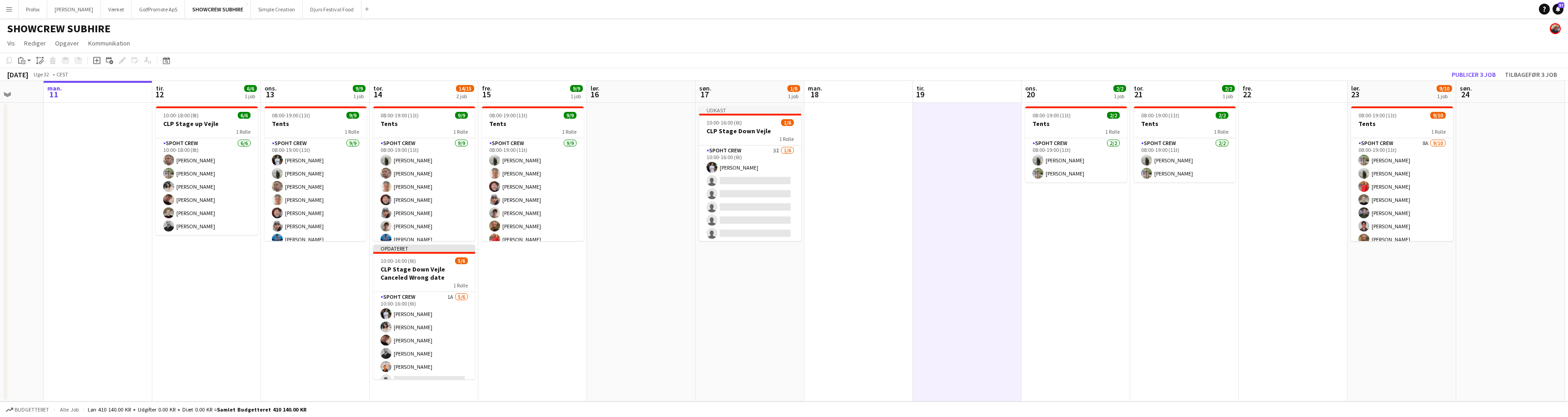
drag, startPoint x: 1489, startPoint y: 330, endPoint x: 1283, endPoint y: 332, distance: 206.0
click at [1195, 343] on app-calendar-viewport "tor. 7 fre. 8 lør. 9 søn. 10 man. 11 tir. 12 6/6 1 job ons. 13 9/9 1 job tor. 1…" at bounding box center [784, 241] width 1568 height 321
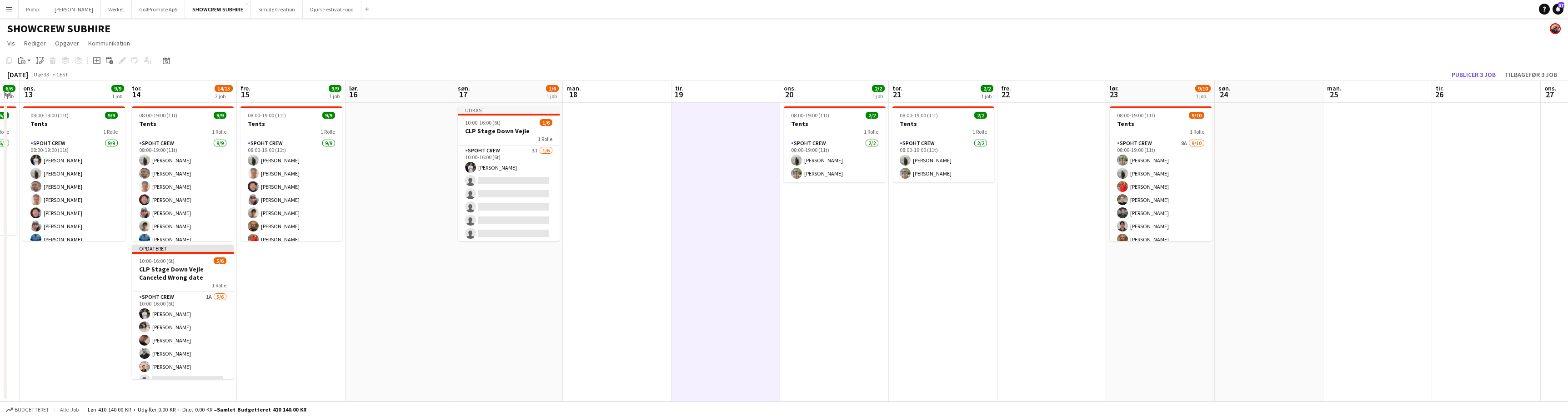
drag, startPoint x: 1328, startPoint y: 322, endPoint x: 1132, endPoint y: 320, distance: 196.0
click at [1130, 321] on app-calendar-viewport "lør. 9 søn. 10 man. 11 tir. 12 6/6 1 job ons. 13 9/9 1 job tor. 14 14/15 2 job …" at bounding box center [784, 241] width 1568 height 321
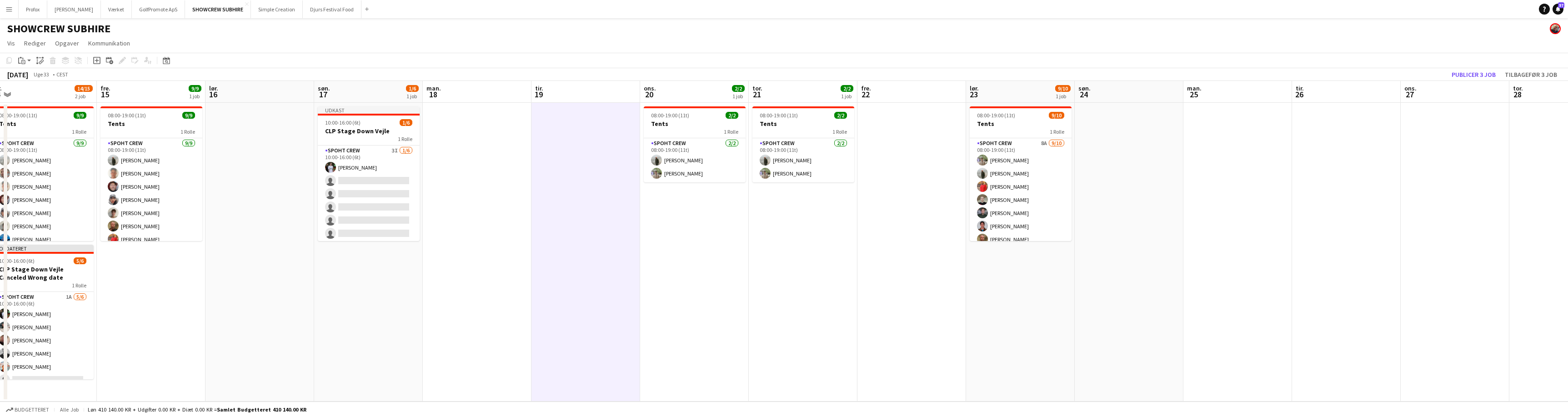
drag, startPoint x: 1311, startPoint y: 333, endPoint x: 1253, endPoint y: 334, distance: 58.0
click at [1228, 337] on app-calendar-viewport "man. 11 tir. 12 6/6 1 job ons. 13 9/9 1 job tor. 14 14/15 2 job fre. 15 9/9 1 j…" at bounding box center [784, 241] width 1568 height 321
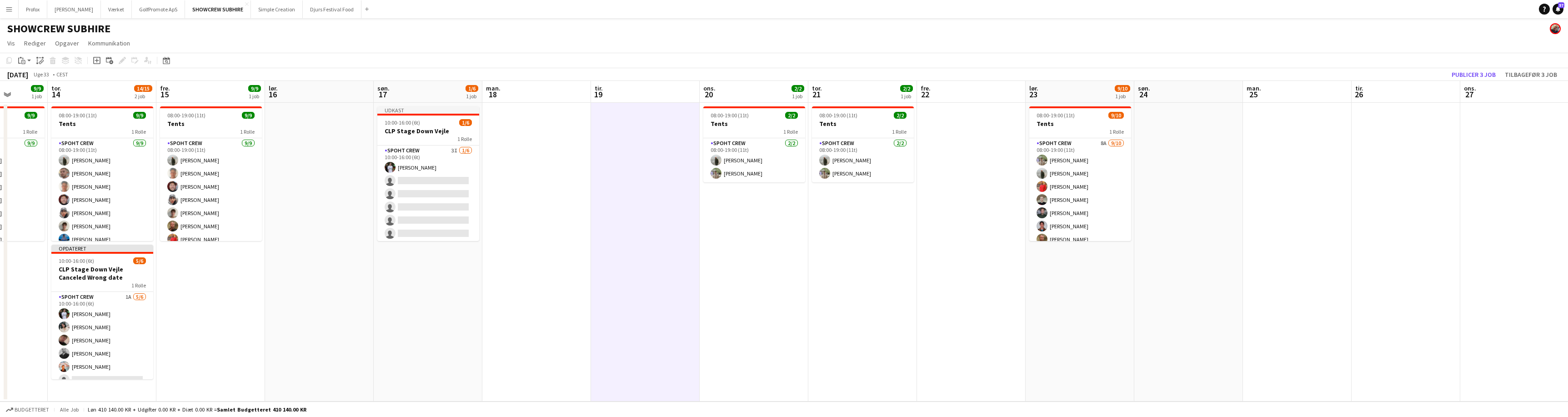
drag, startPoint x: 1349, startPoint y: 334, endPoint x: 1225, endPoint y: 335, distance: 124.0
click at [1218, 336] on app-calendar-viewport "man. 11 tir. 12 6/6 1 job ons. 13 9/9 1 job tor. 14 14/15 2 job fre. 15 9/9 1 j…" at bounding box center [784, 241] width 1568 height 321
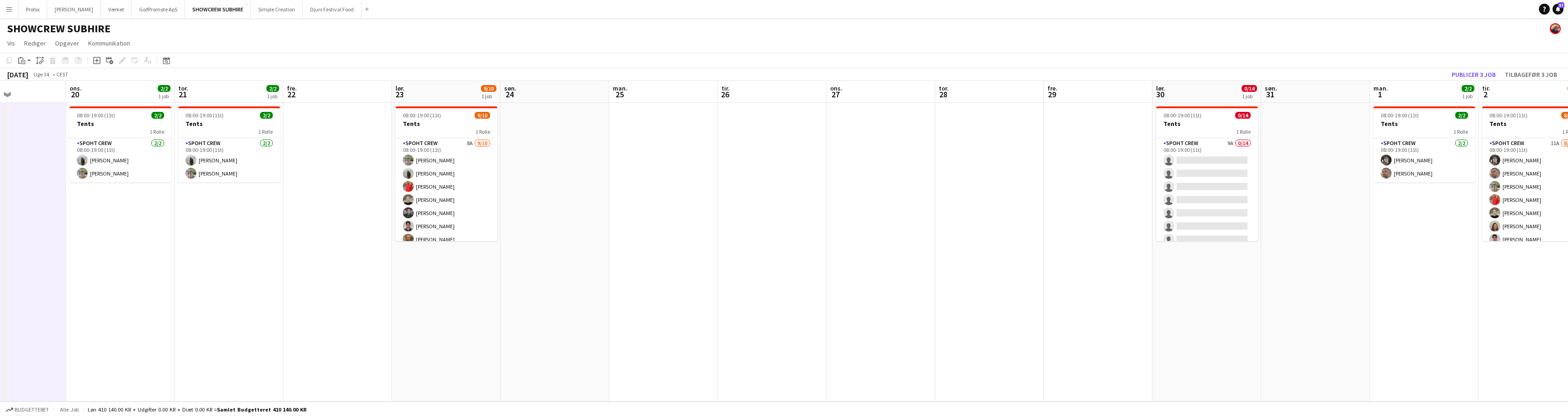
drag, startPoint x: 1386, startPoint y: 331, endPoint x: 1050, endPoint y: 319, distance: 336.2
click at [984, 321] on app-calendar-viewport "lør. 16 søn. 17 1/6 1 job man. 18 tir. 19 ons. 20 2/2 1 job tor. 21 2/2 1 job f…" at bounding box center [784, 241] width 1568 height 321
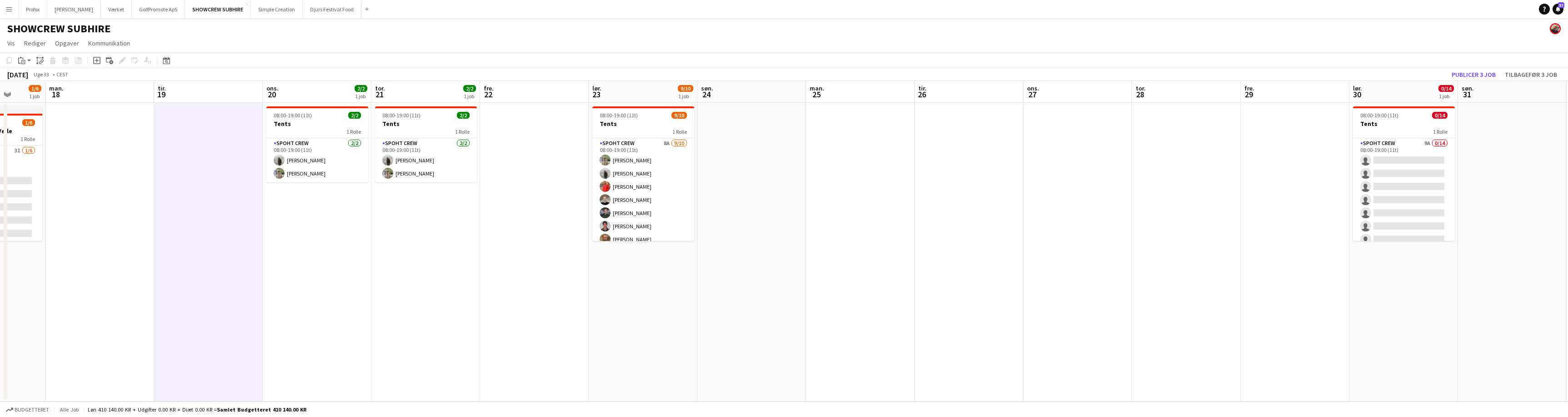
drag, startPoint x: 1316, startPoint y: 321, endPoint x: 1675, endPoint y: 301, distance: 359.6
click at [1567, 301] on html "Menu Boards Boards Boards Alle job Status Arbejdsstyrke Arbejdsstyrke Min arbej…" at bounding box center [784, 208] width 1568 height 417
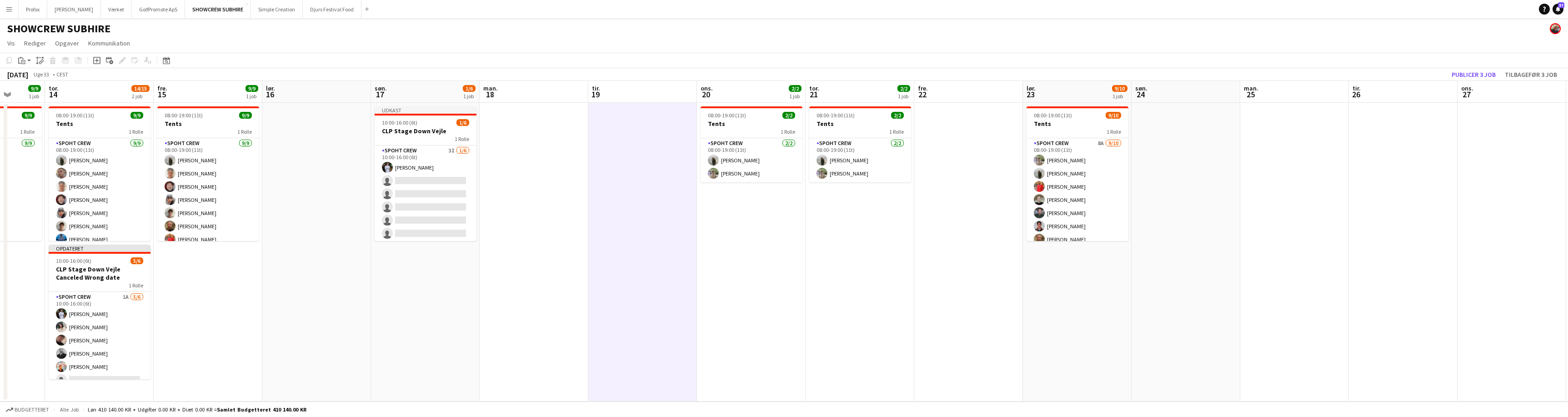
drag, startPoint x: 1134, startPoint y: 286, endPoint x: 1457, endPoint y: 276, distance: 323.2
click at [1457, 276] on app-calendar-viewport "tir. 12 6/6 1 job ons. 13 9/9 1 job tor. 14 14/15 2 job fre. 15 9/9 1 job lør. …" at bounding box center [784, 241] width 1568 height 321
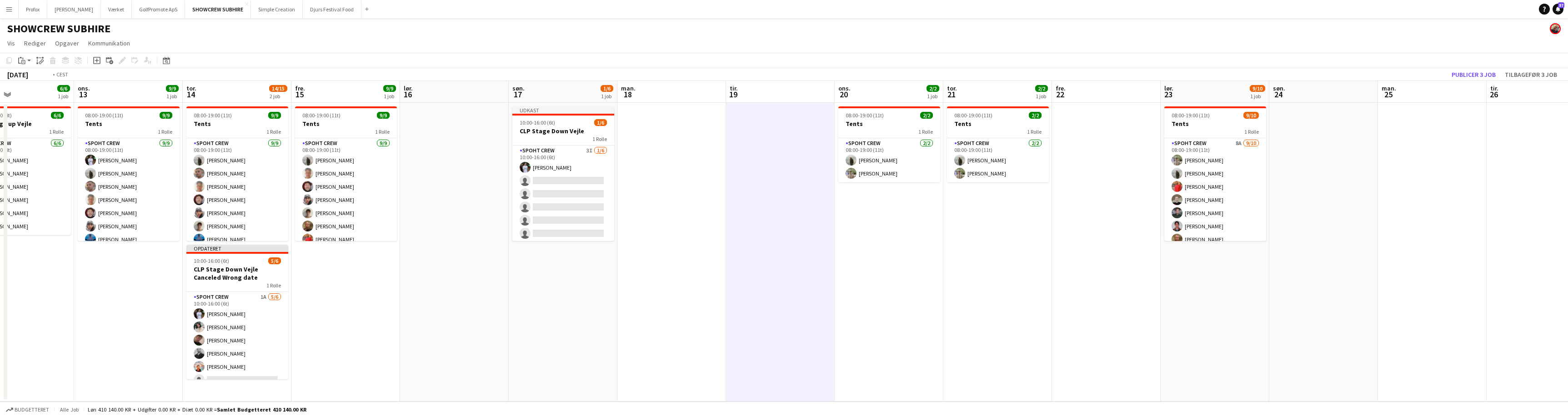
drag, startPoint x: 1007, startPoint y: 287, endPoint x: 1132, endPoint y: 300, distance: 125.7
click at [1368, 298] on app-calendar-viewport "søn. 10 man. 11 tir. 12 6/6 1 job ons. 13 9/9 1 job tor. 14 14/15 2 job fre. 15…" at bounding box center [784, 241] width 1568 height 321
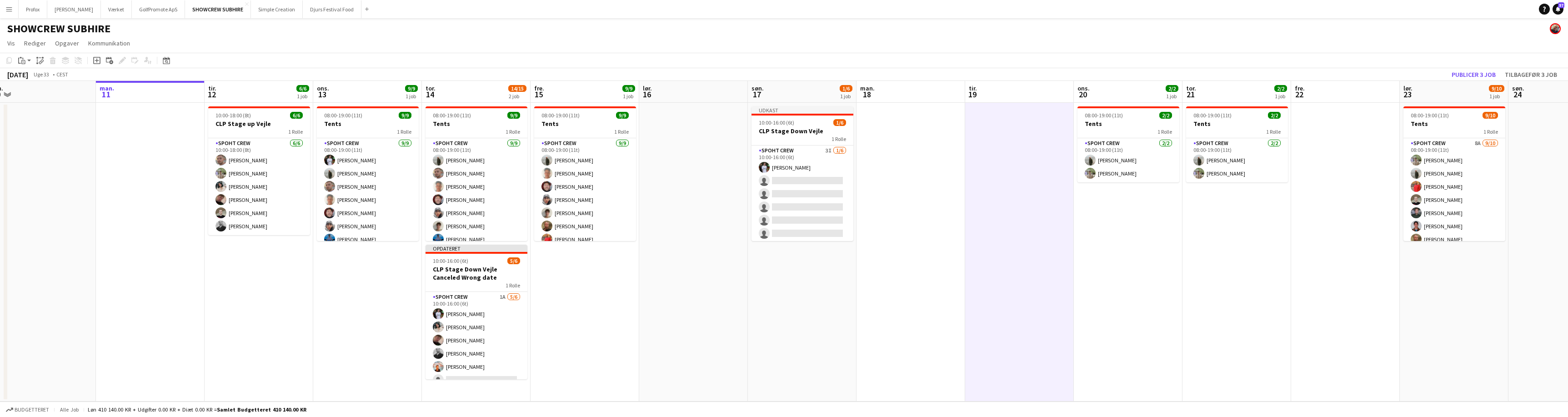
drag, startPoint x: 1120, startPoint y: 299, endPoint x: 1234, endPoint y: 295, distance: 114.1
click at [1239, 295] on app-calendar-viewport "fre. 8 lør. 9 søn. 10 man. 11 tir. 12 6/6 1 job ons. 13 9/9 1 job tor. 14 14/15…" at bounding box center [784, 241] width 1568 height 321
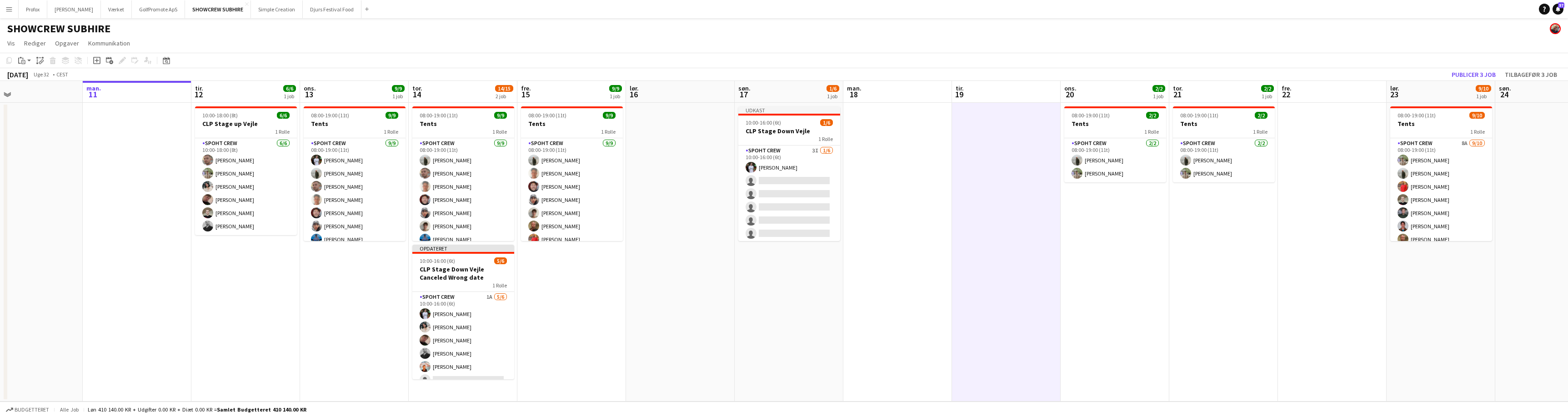
drag, startPoint x: 1152, startPoint y: 299, endPoint x: 1237, endPoint y: 253, distance: 96.6
click at [1084, 287] on app-calendar-viewport "tor. 7 fre. 8 lør. 9 søn. 10 man. 11 tir. 12 6/6 1 job ons. 13 9/9 1 job tor. 1…" at bounding box center [784, 241] width 1568 height 321
click at [1483, 71] on button "Publicer 3 job" at bounding box center [1474, 74] width 51 height 12
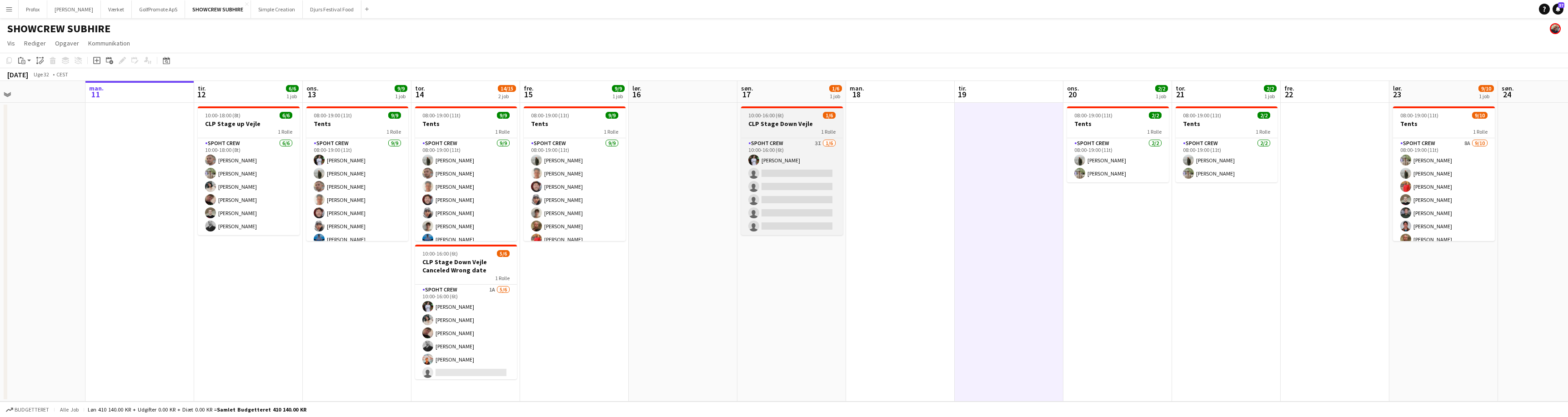
click at [797, 125] on h3 "CLP Stage Down Vejle" at bounding box center [791, 123] width 102 height 8
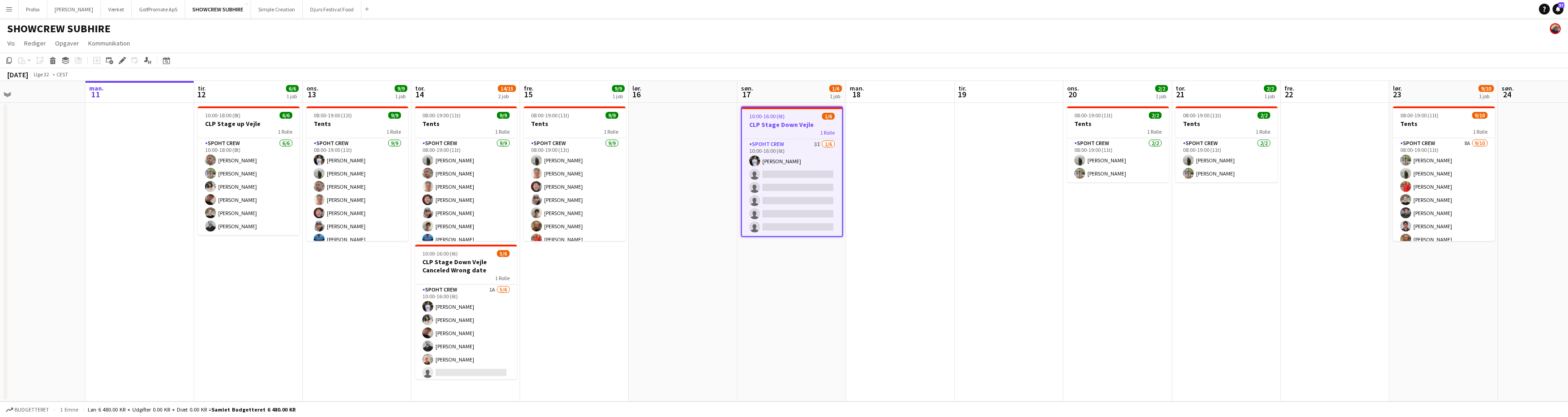
scroll to position [0, 349]
click at [821, 295] on app-date-cell "10:00-16:00 (6t) 1/6 CLP Stage Down Vejle 1 Rolle Spoht Crew 3I [DATE] 10:00-16…" at bounding box center [792, 252] width 109 height 299
